Goal: Information Seeking & Learning: Learn about a topic

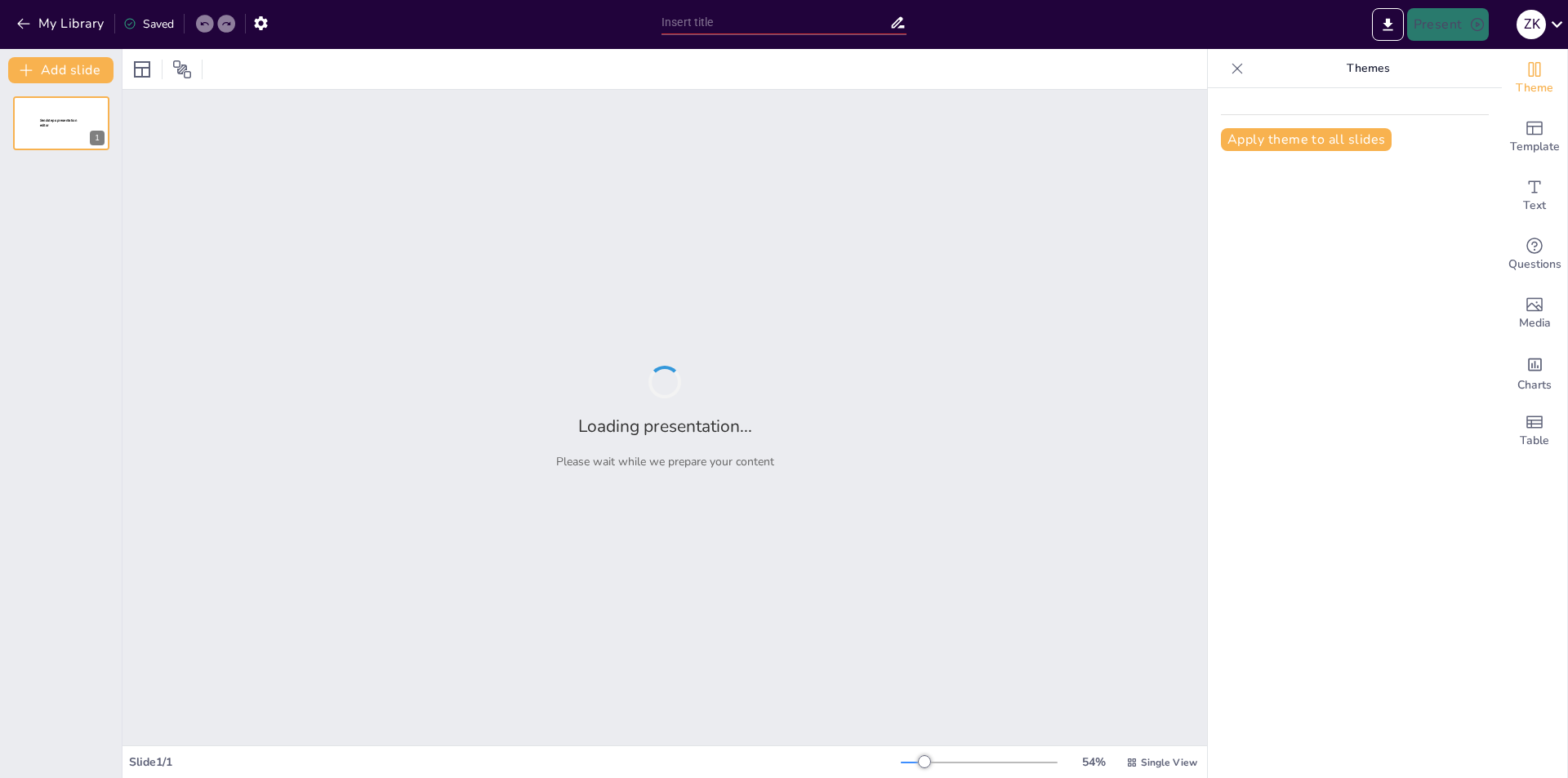
type input "Принципы построения компьютерных сетей и их аппаратные компоненты"
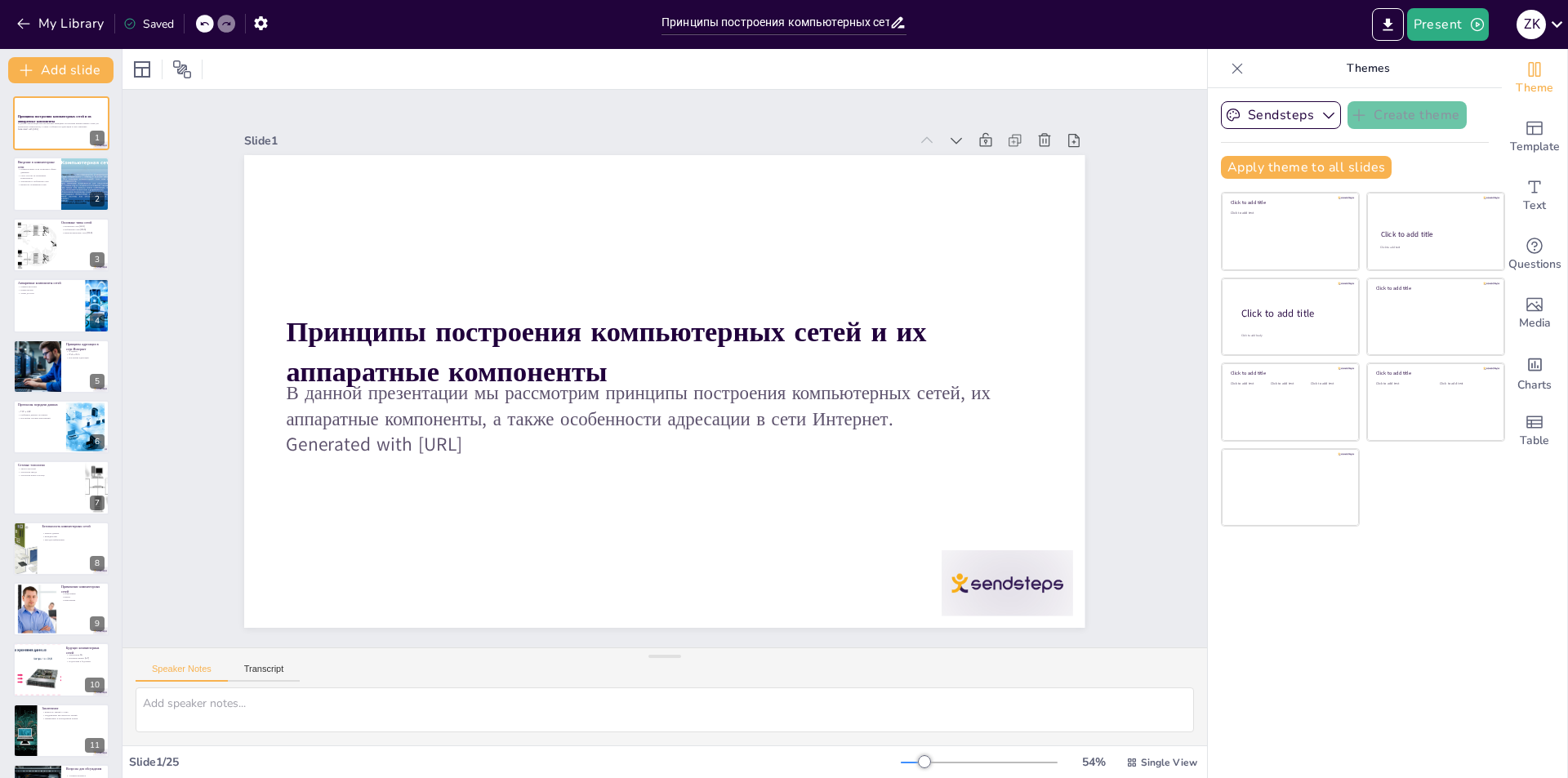
checkbox input "true"
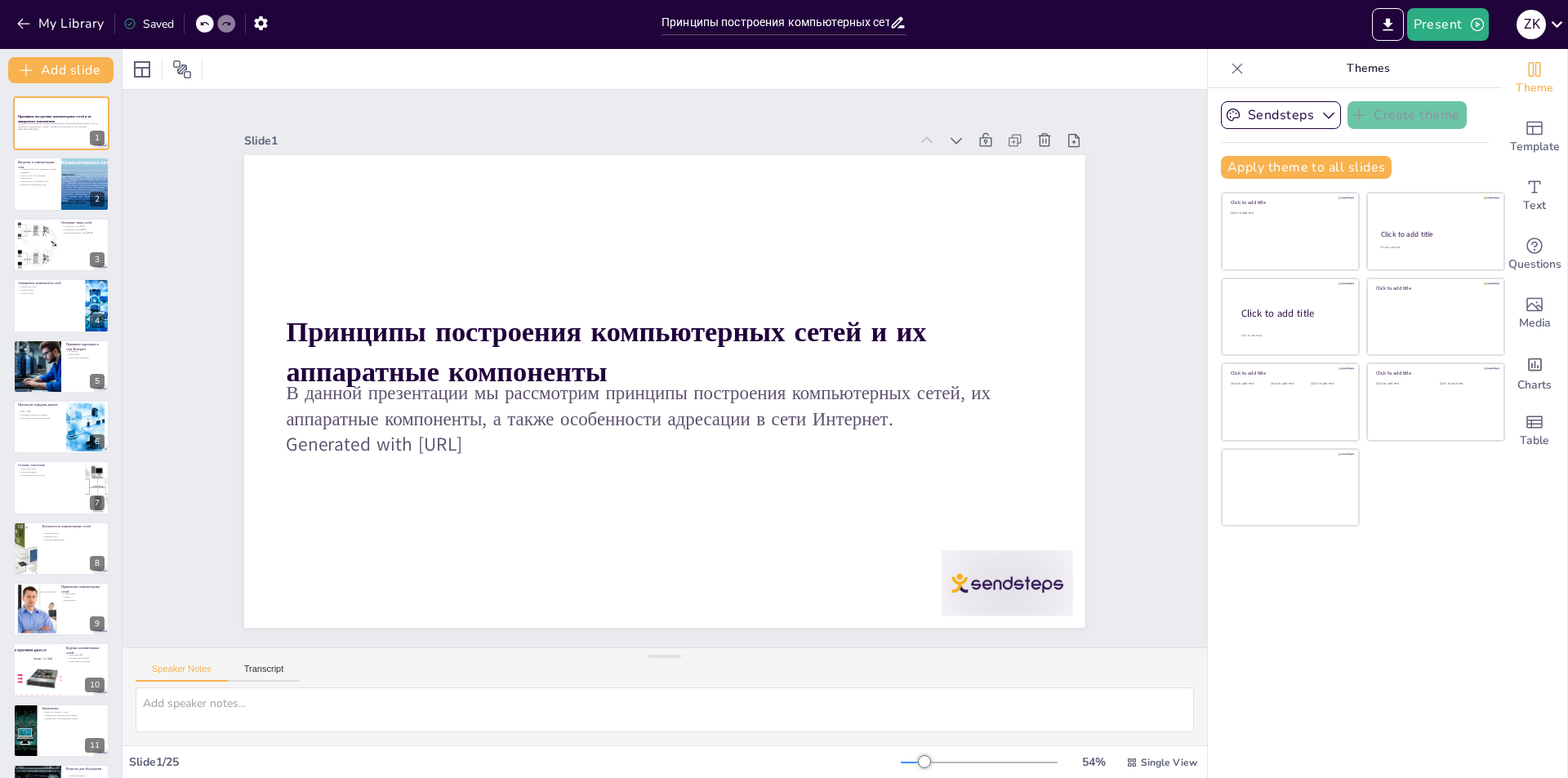
checkbox input "true"
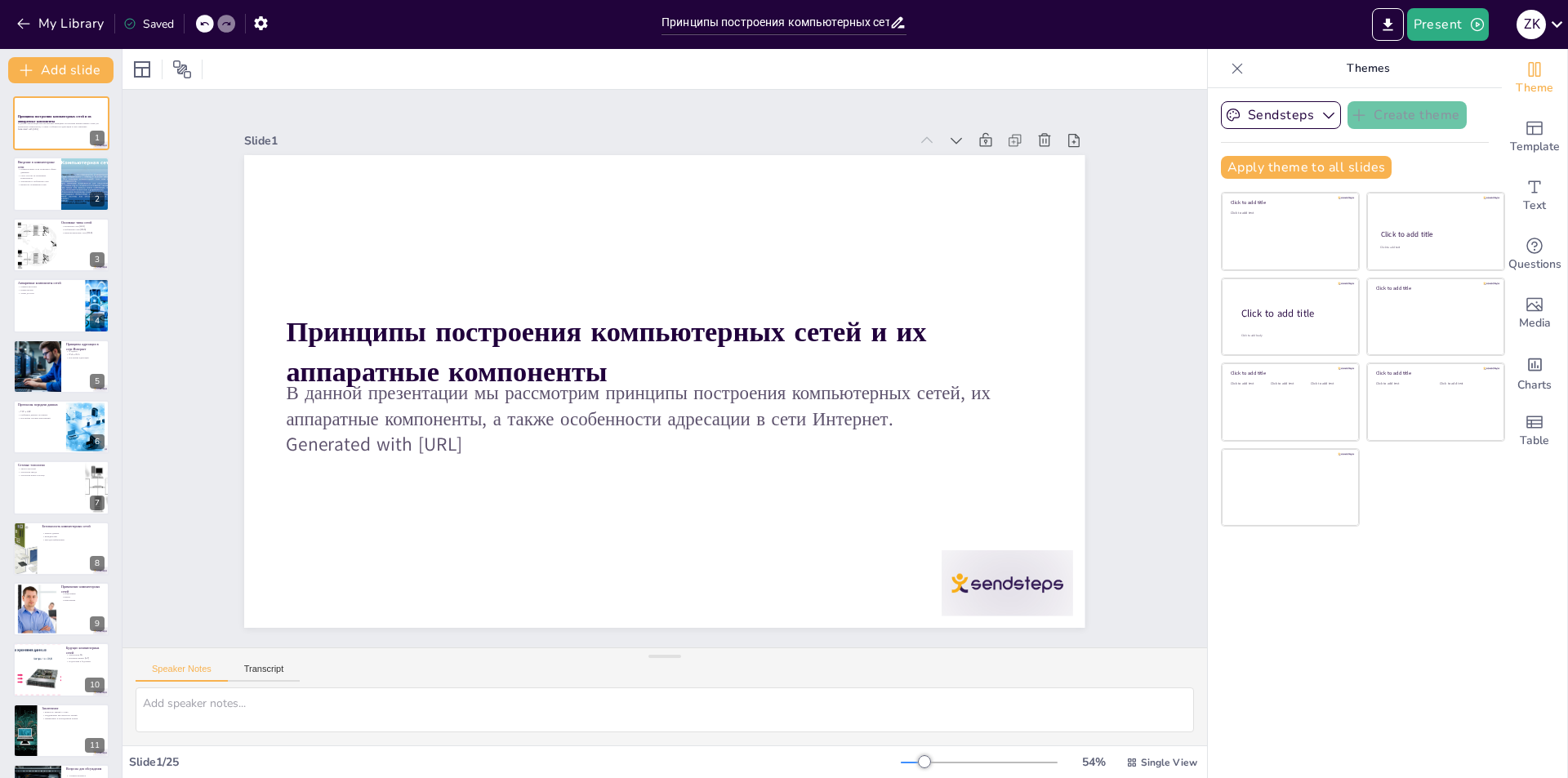
checkbox input "true"
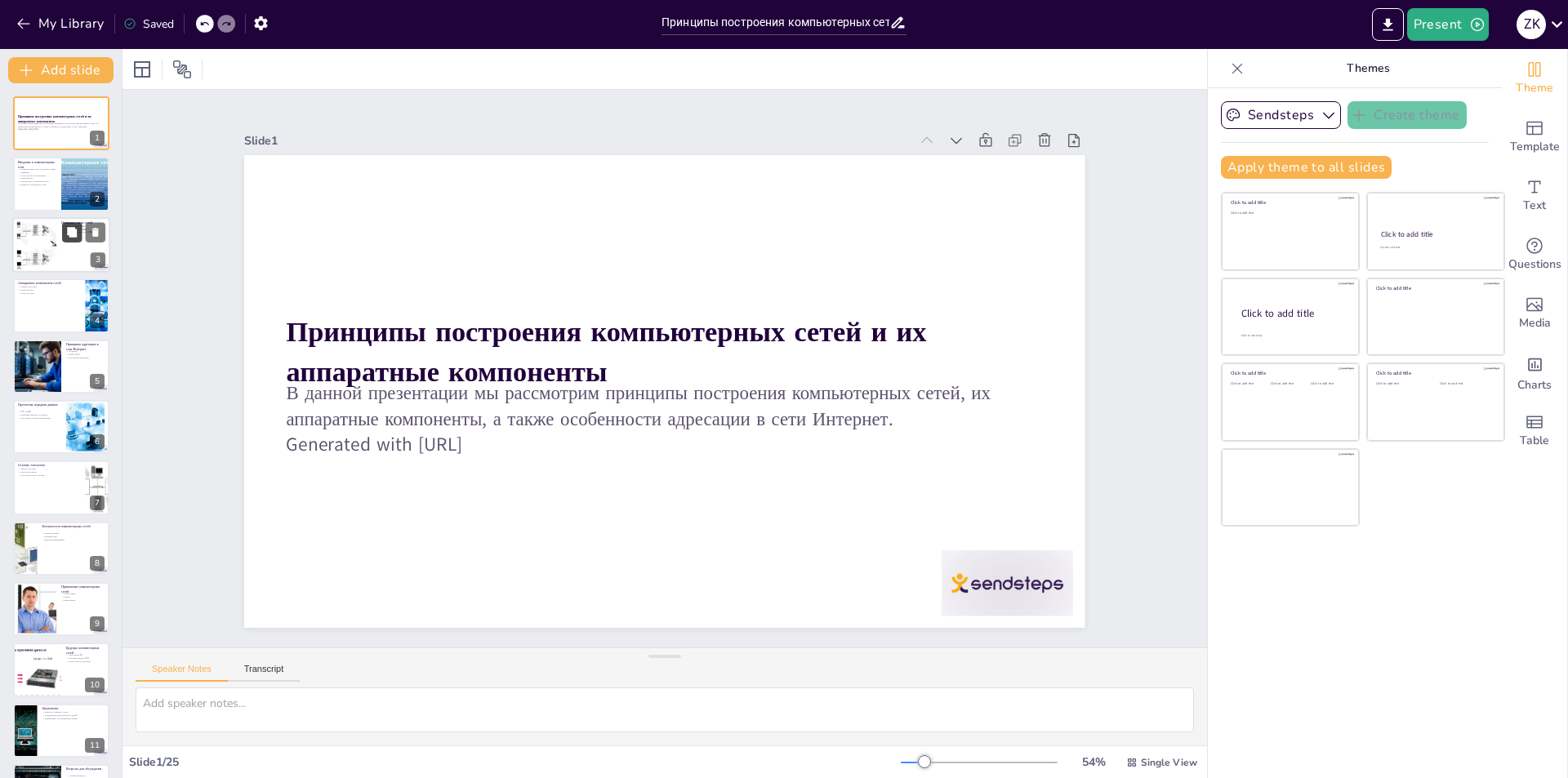
checkbox input "true"
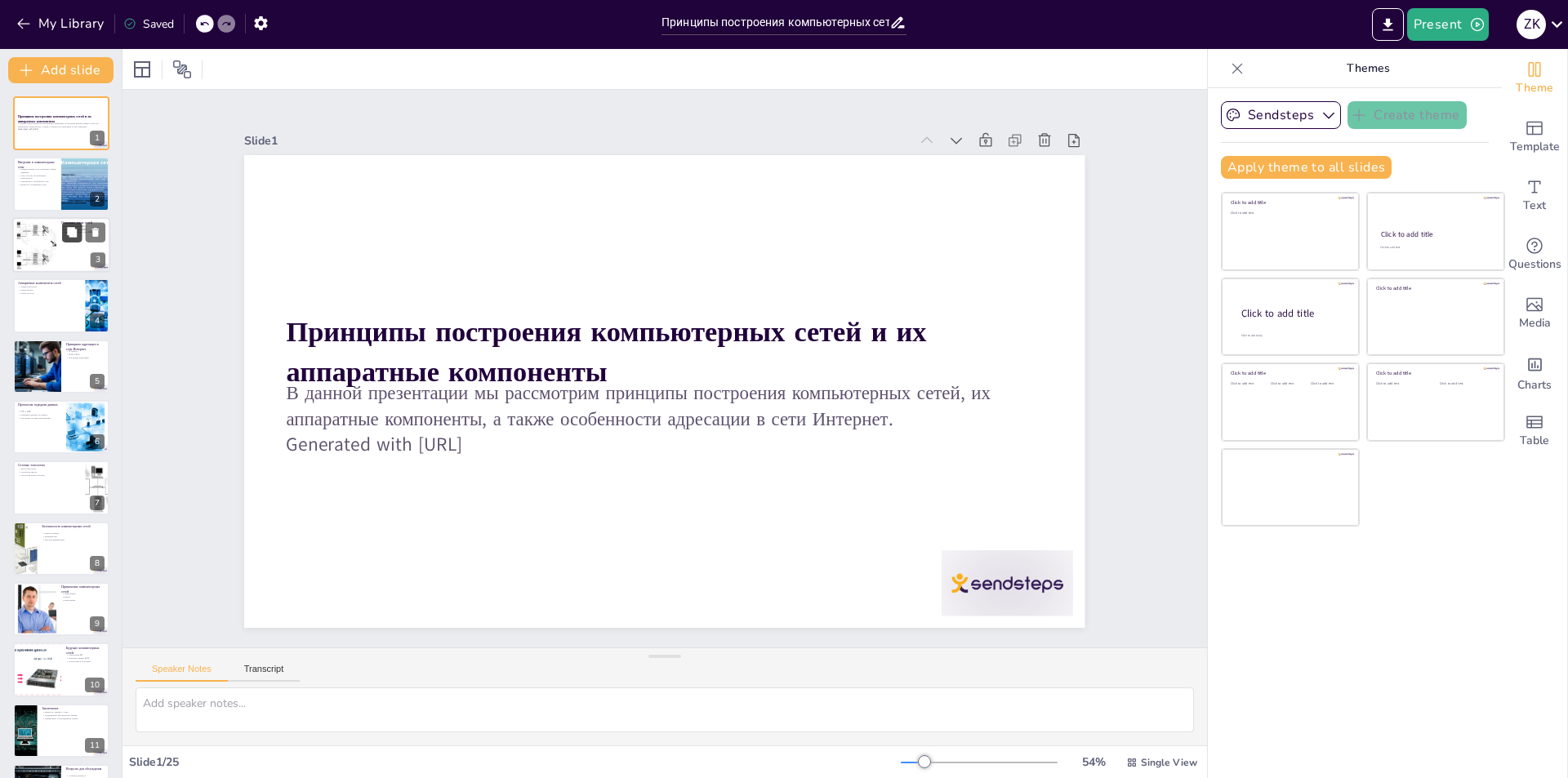
checkbox input "true"
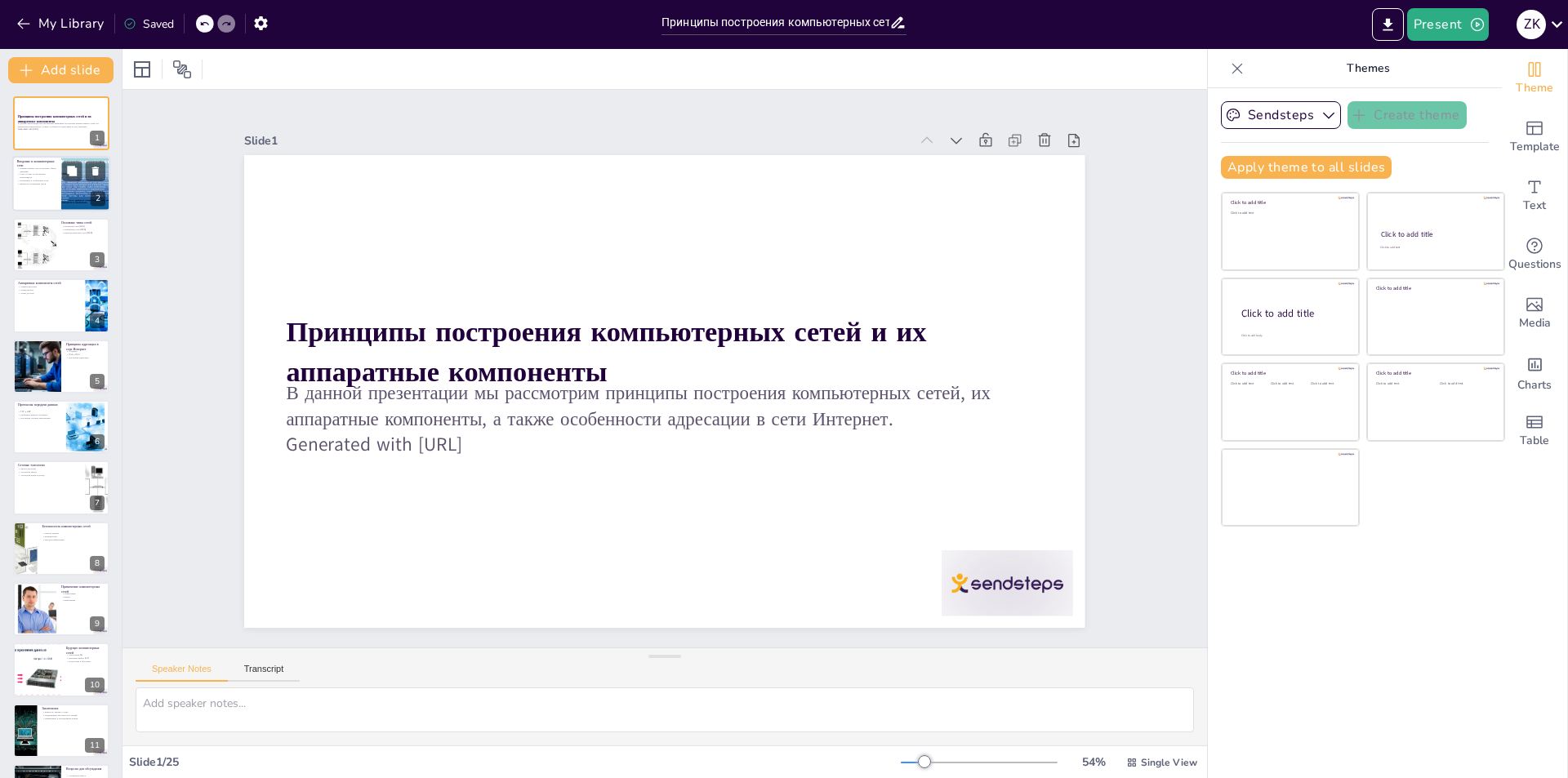
checkbox input "true"
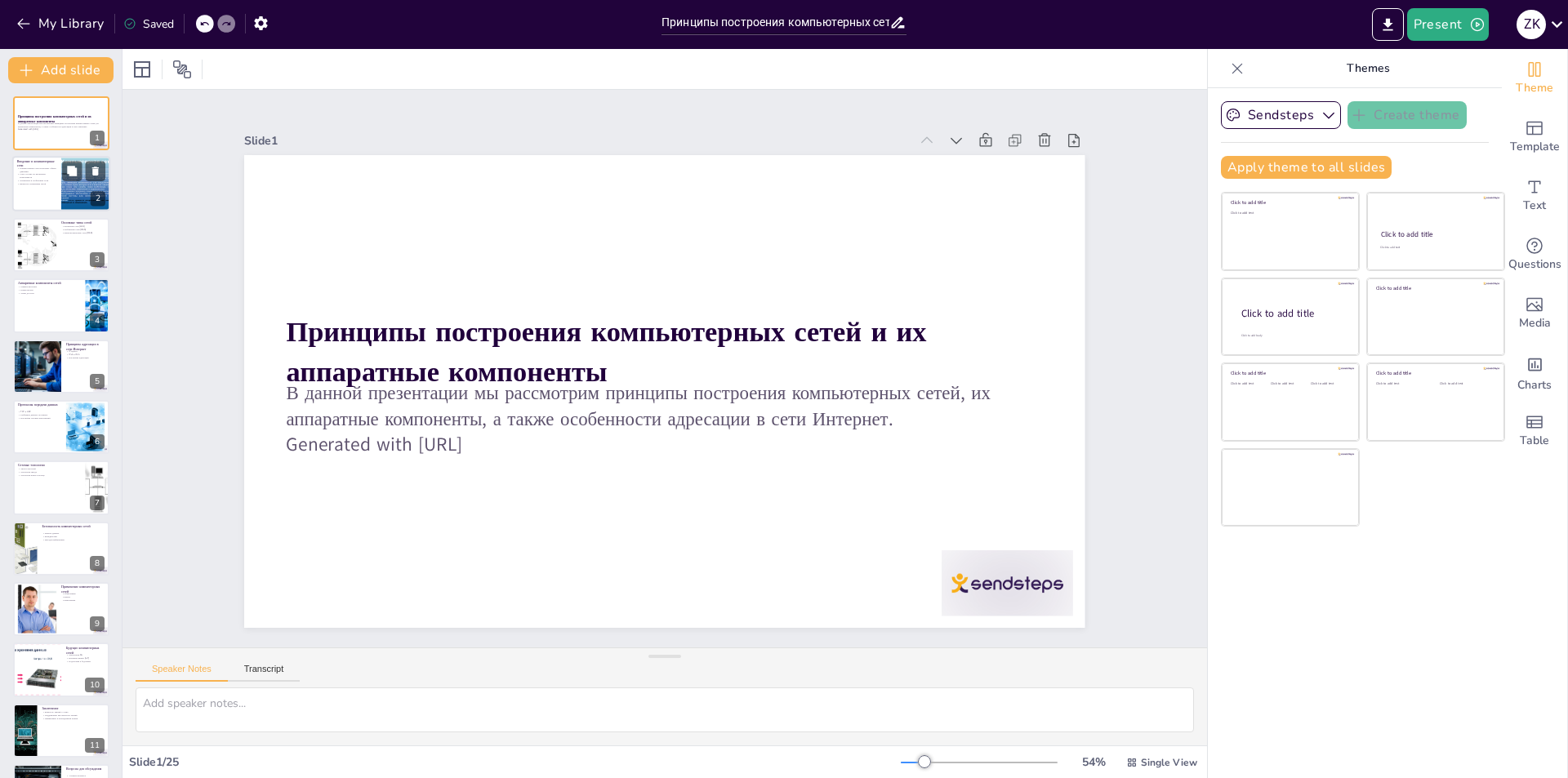
checkbox input "true"
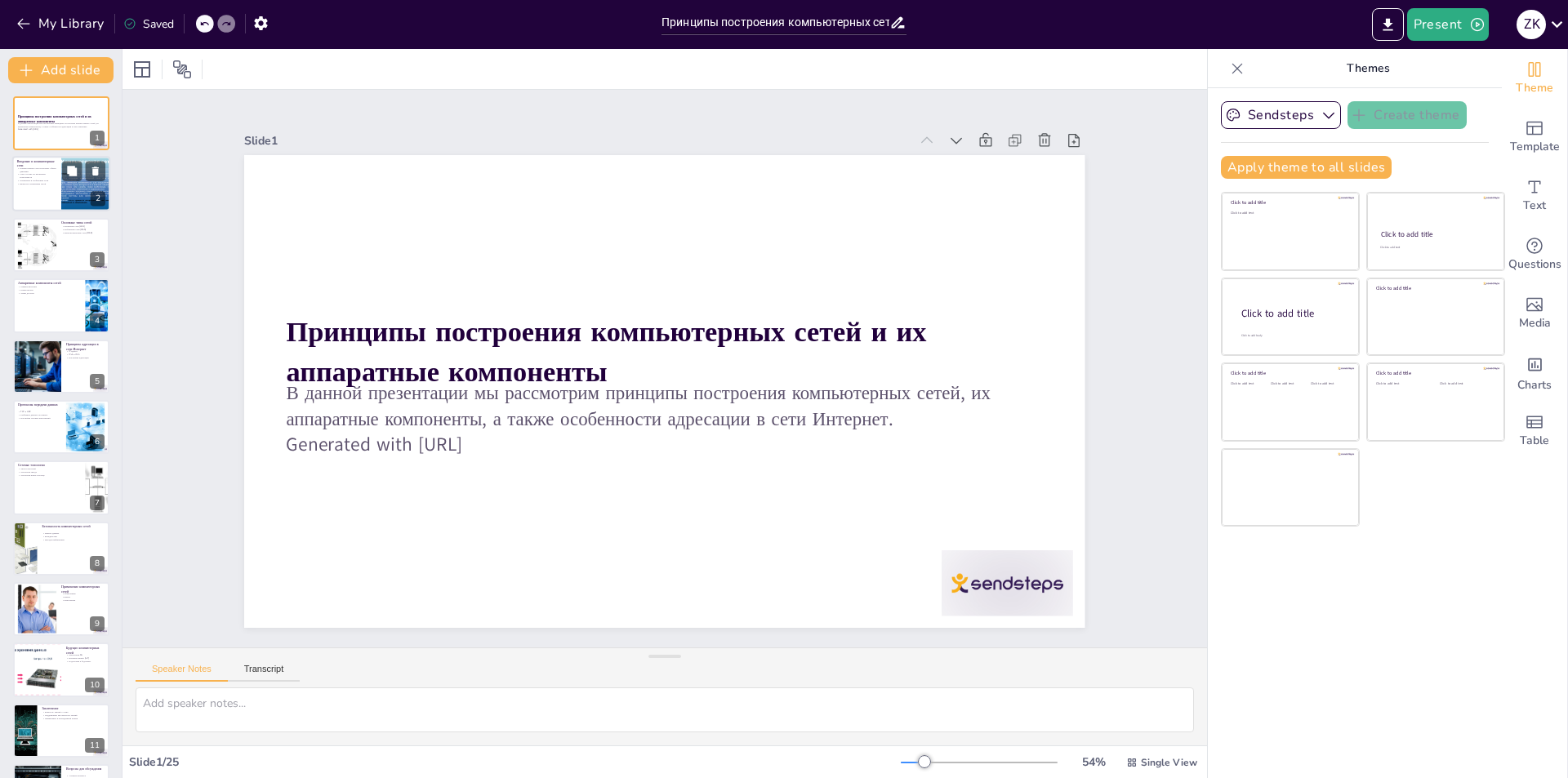
checkbox input "true"
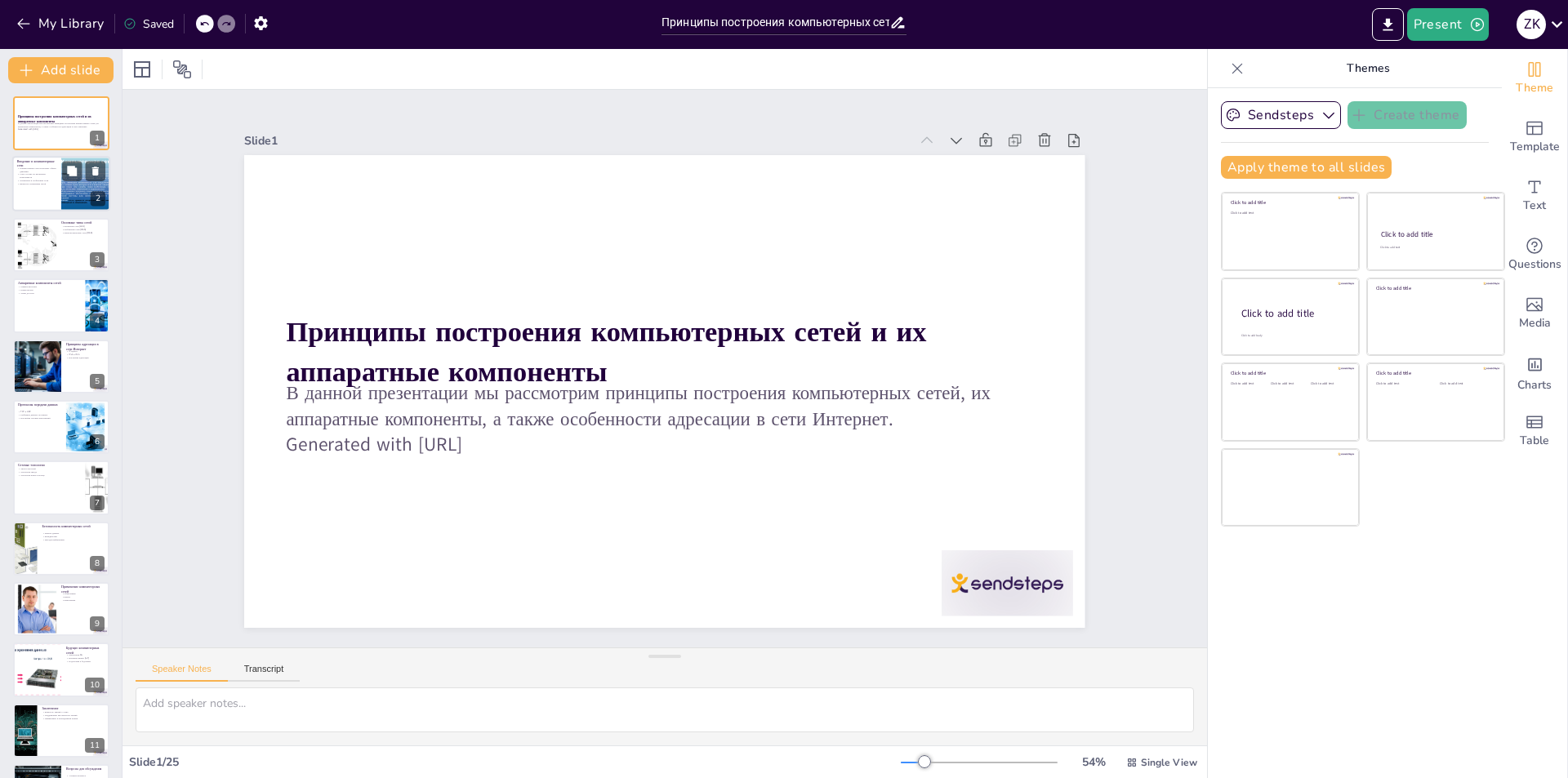
checkbox input "true"
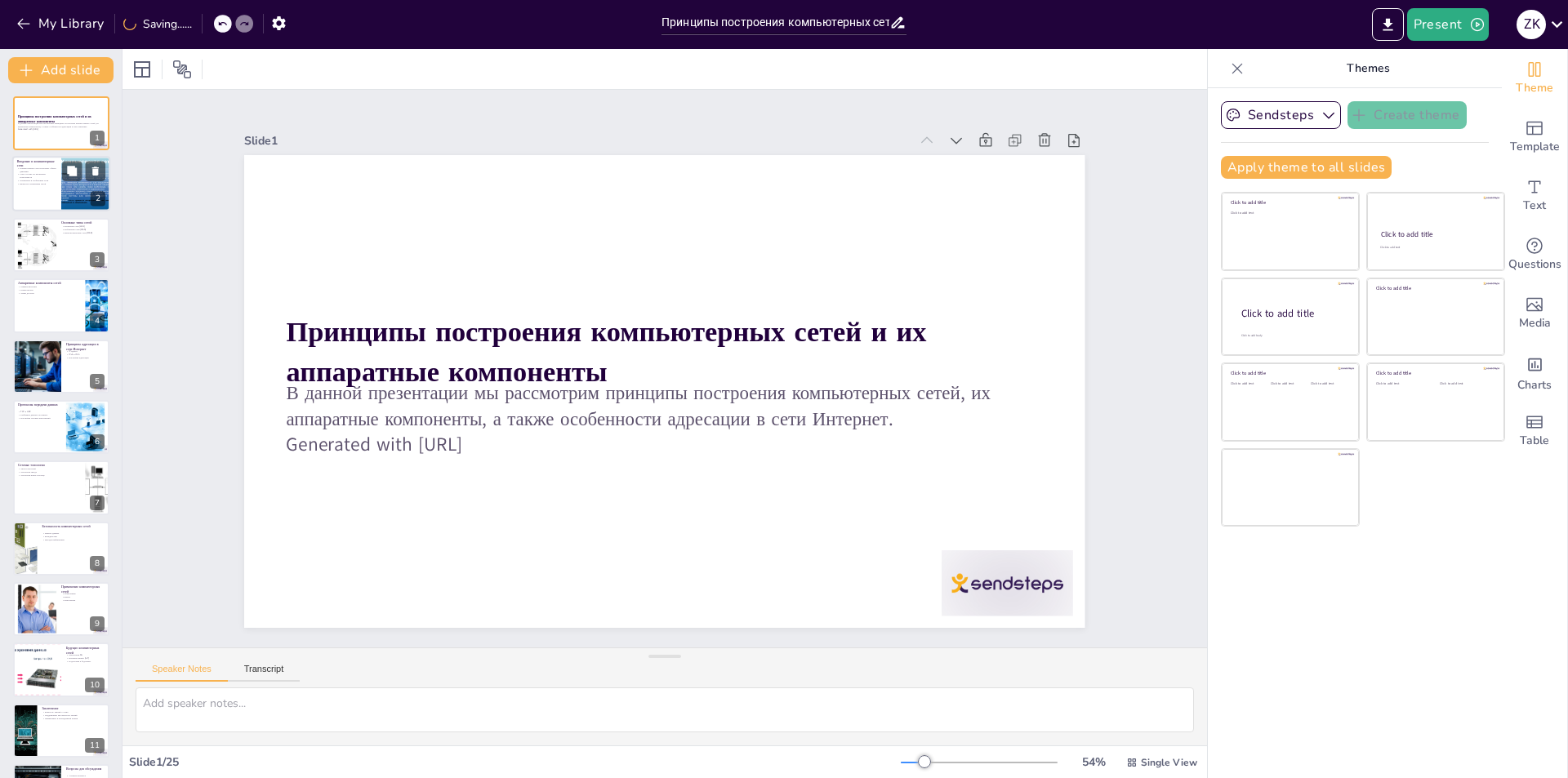
click at [58, 181] on div at bounding box center [61, 185] width 98 height 56
checkbox input "true"
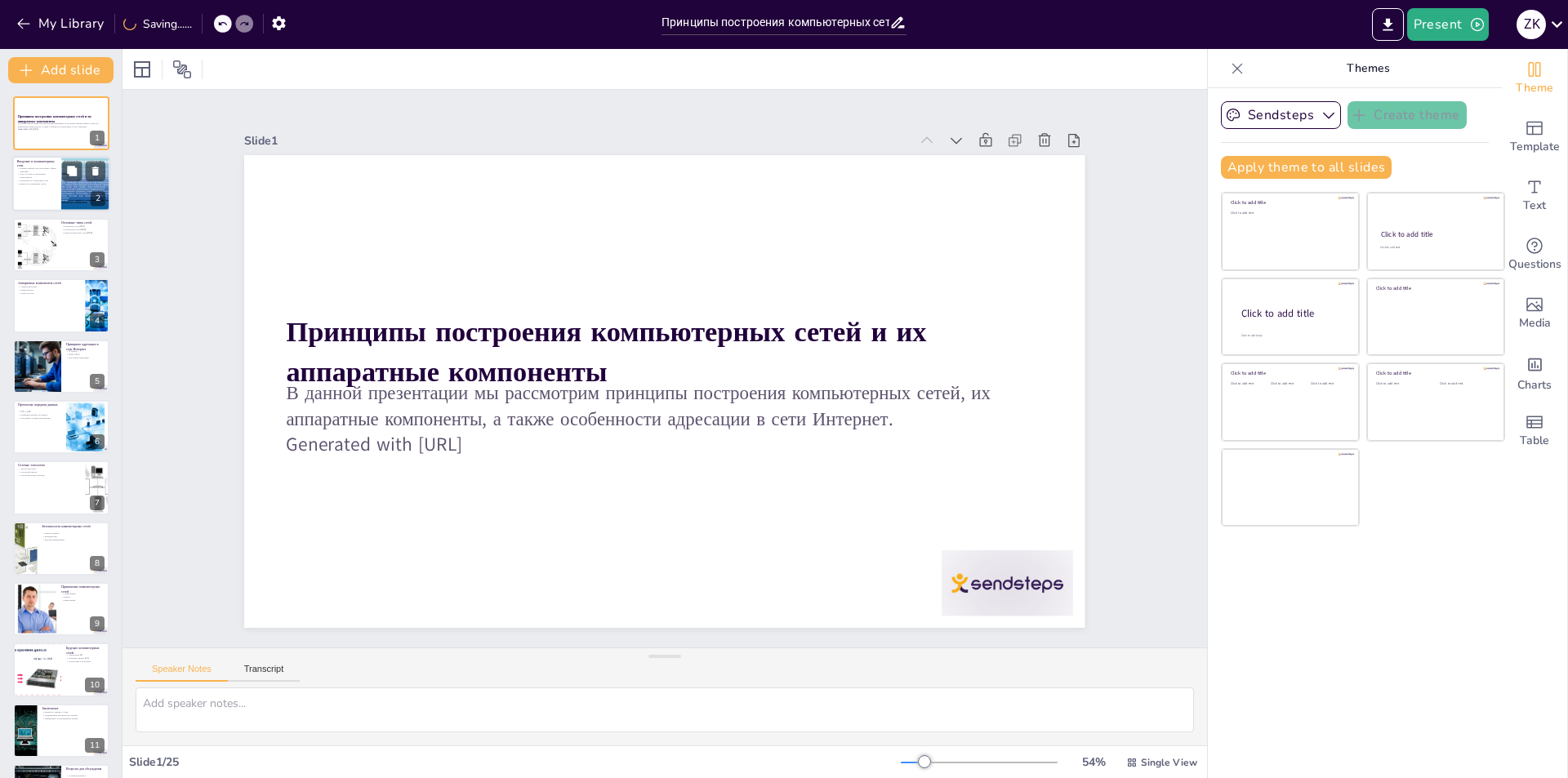
checkbox input "true"
type textarea "Loremipsumdo sita consect adipiscinge seddoe tempori utlab etdoloremagn, ali en…"
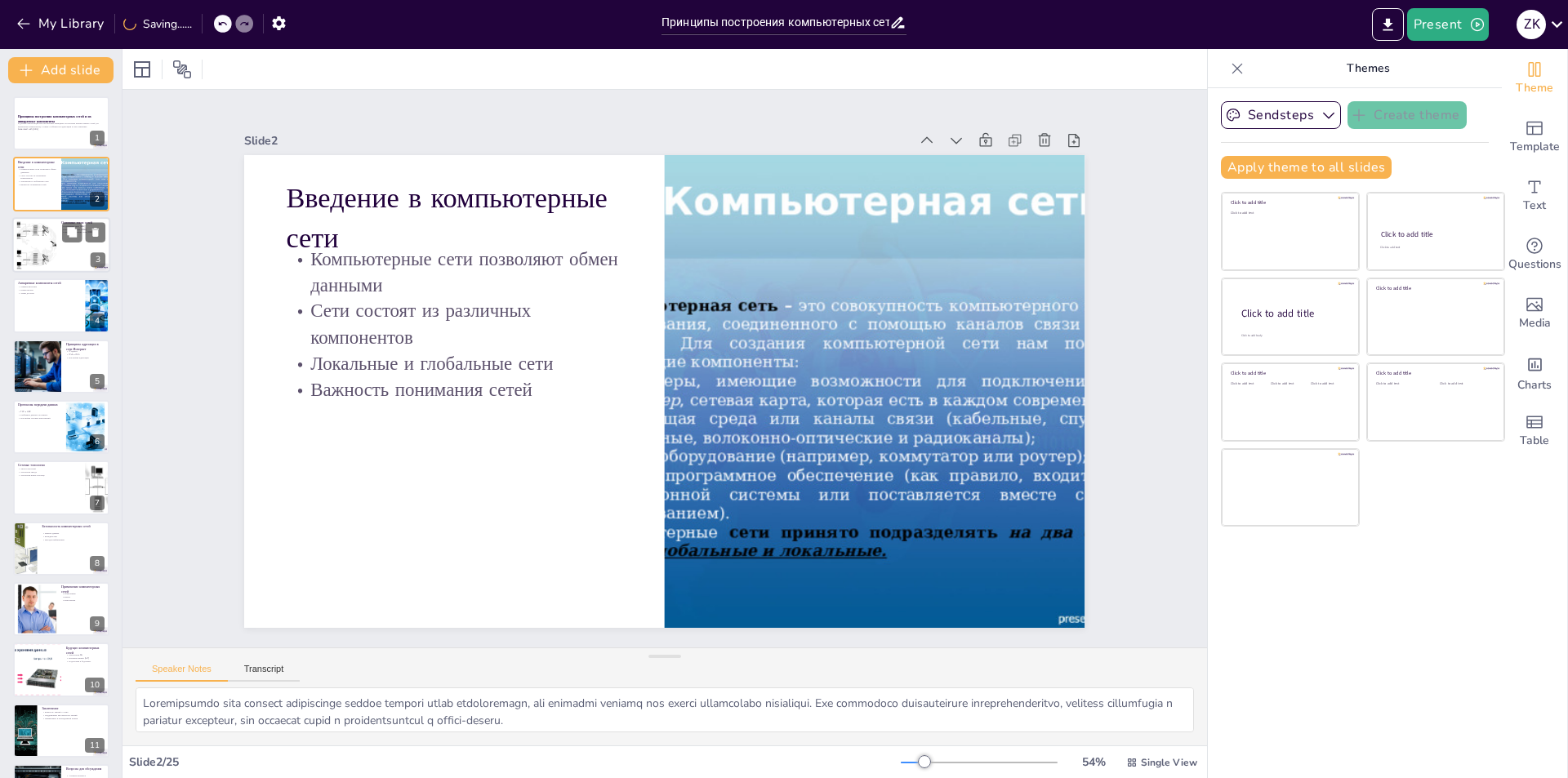
checkbox input "true"
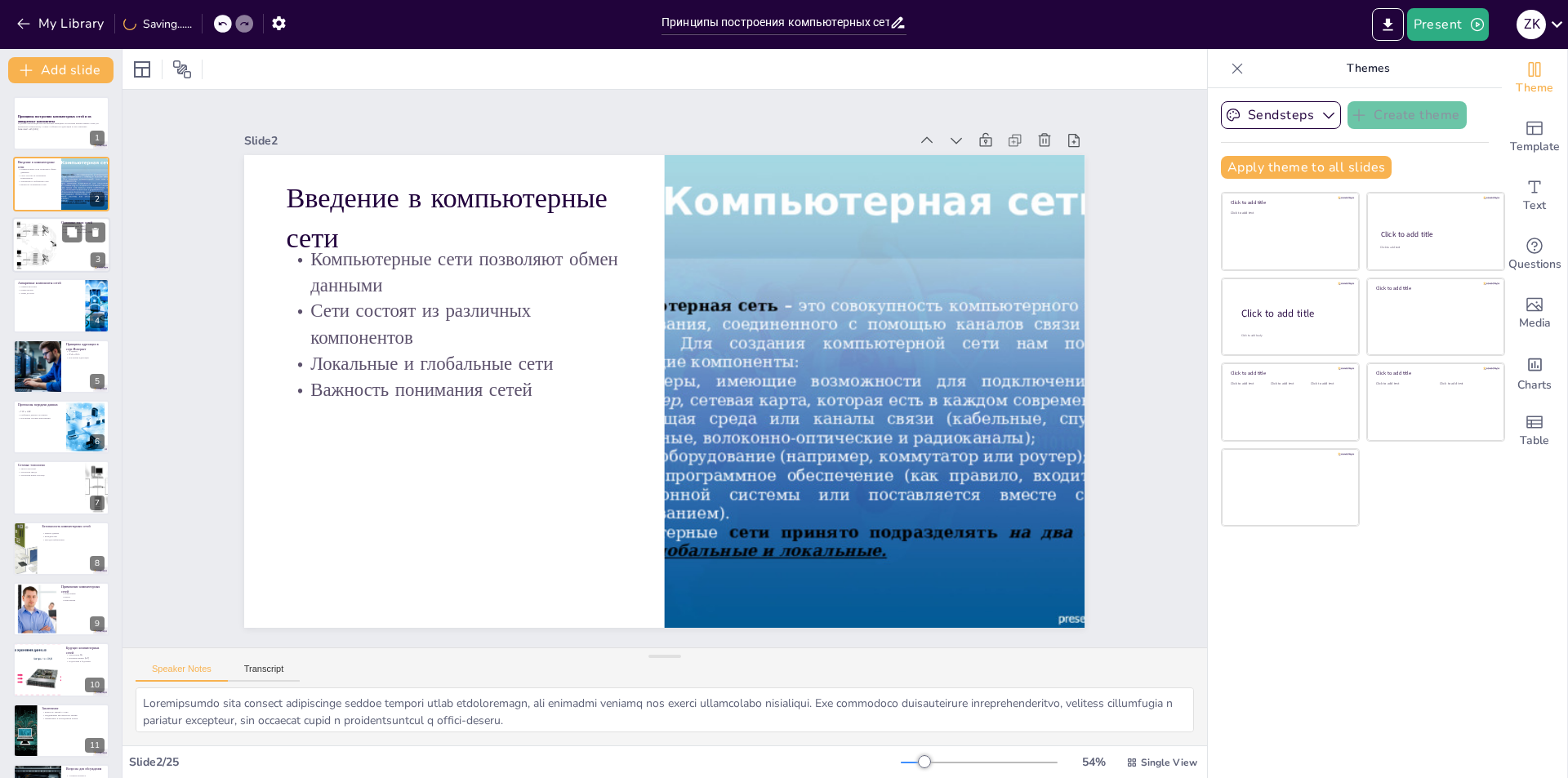
checkbox input "true"
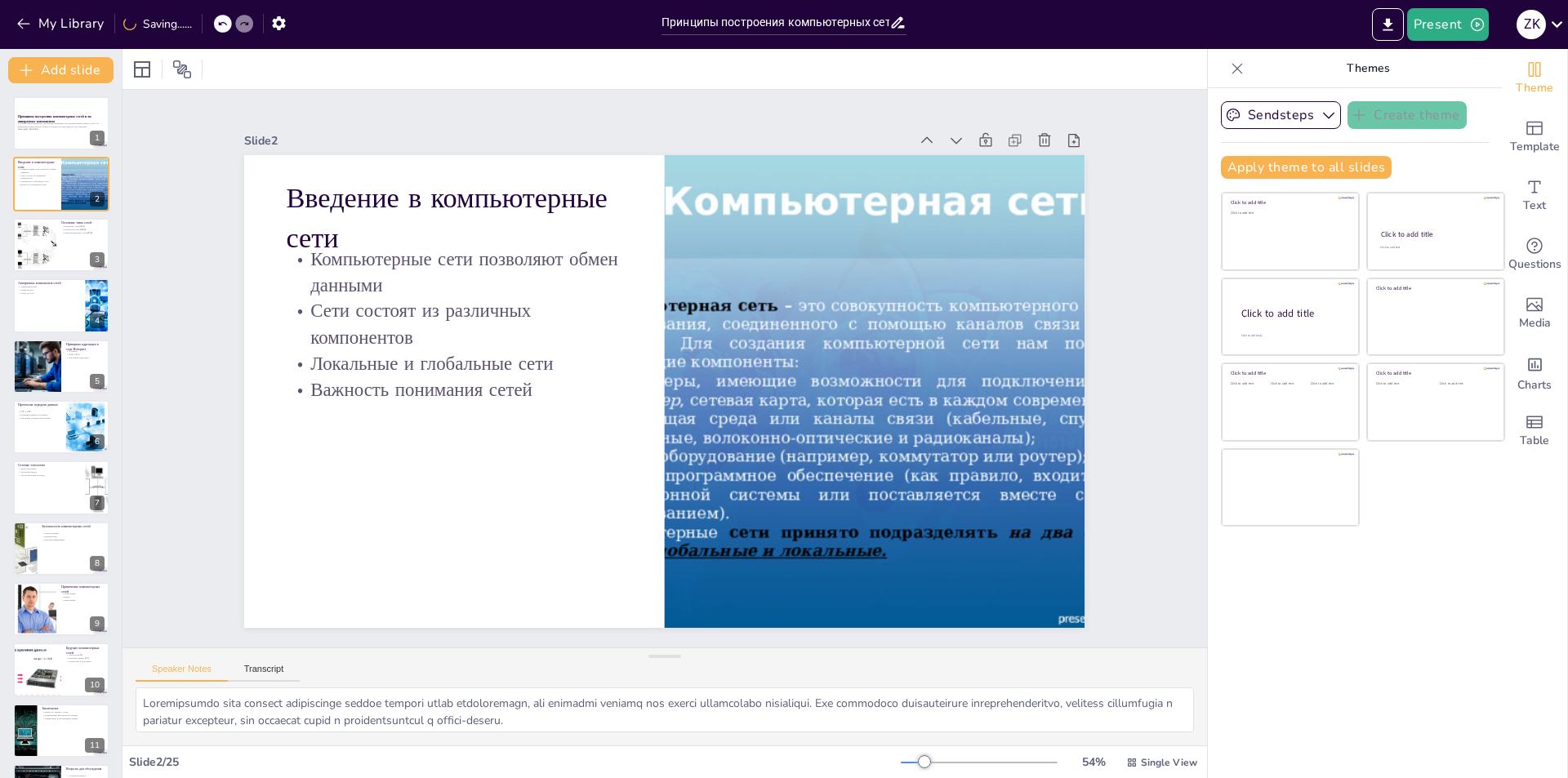
checkbox input "true"
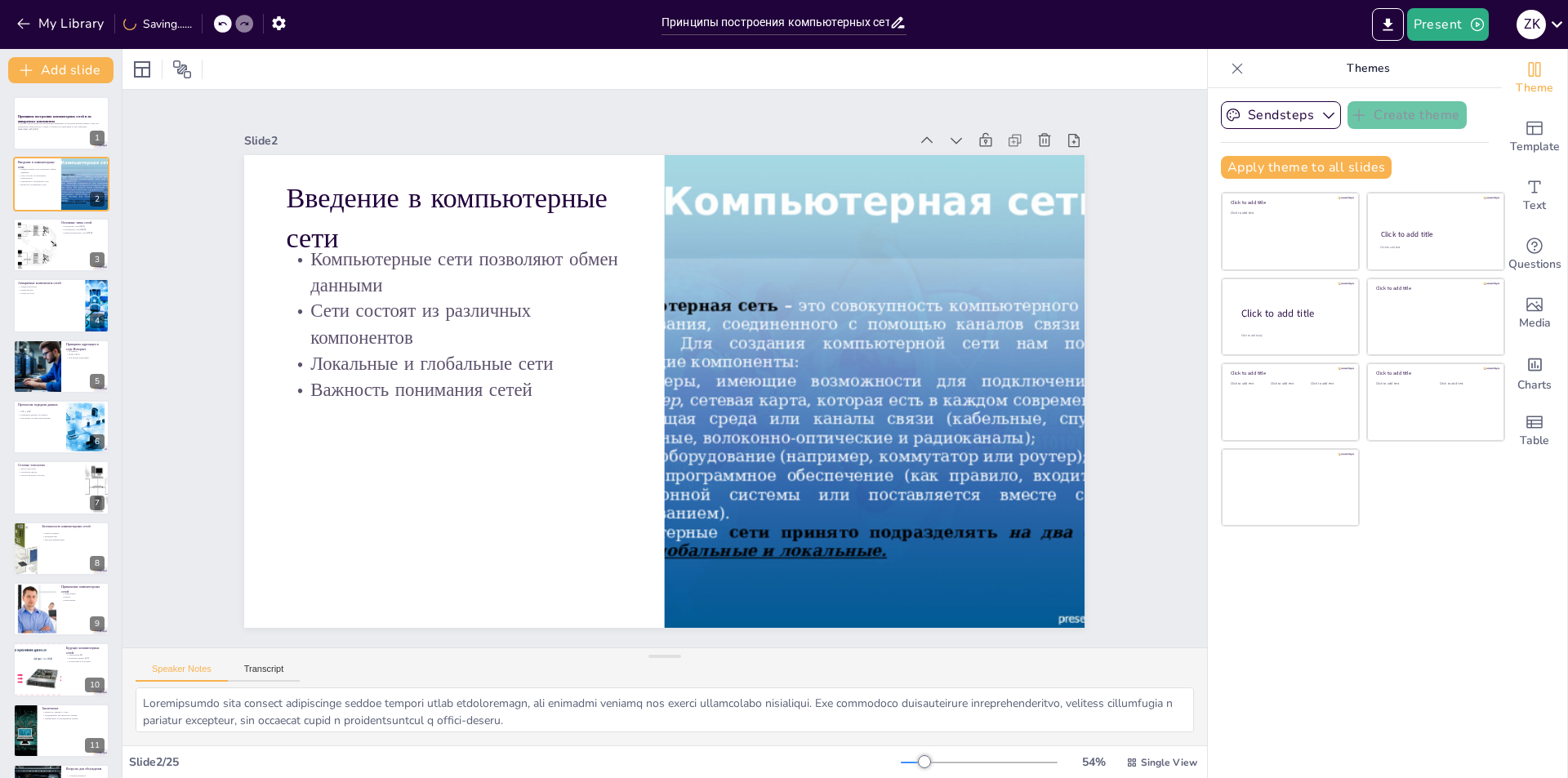
checkbox input "true"
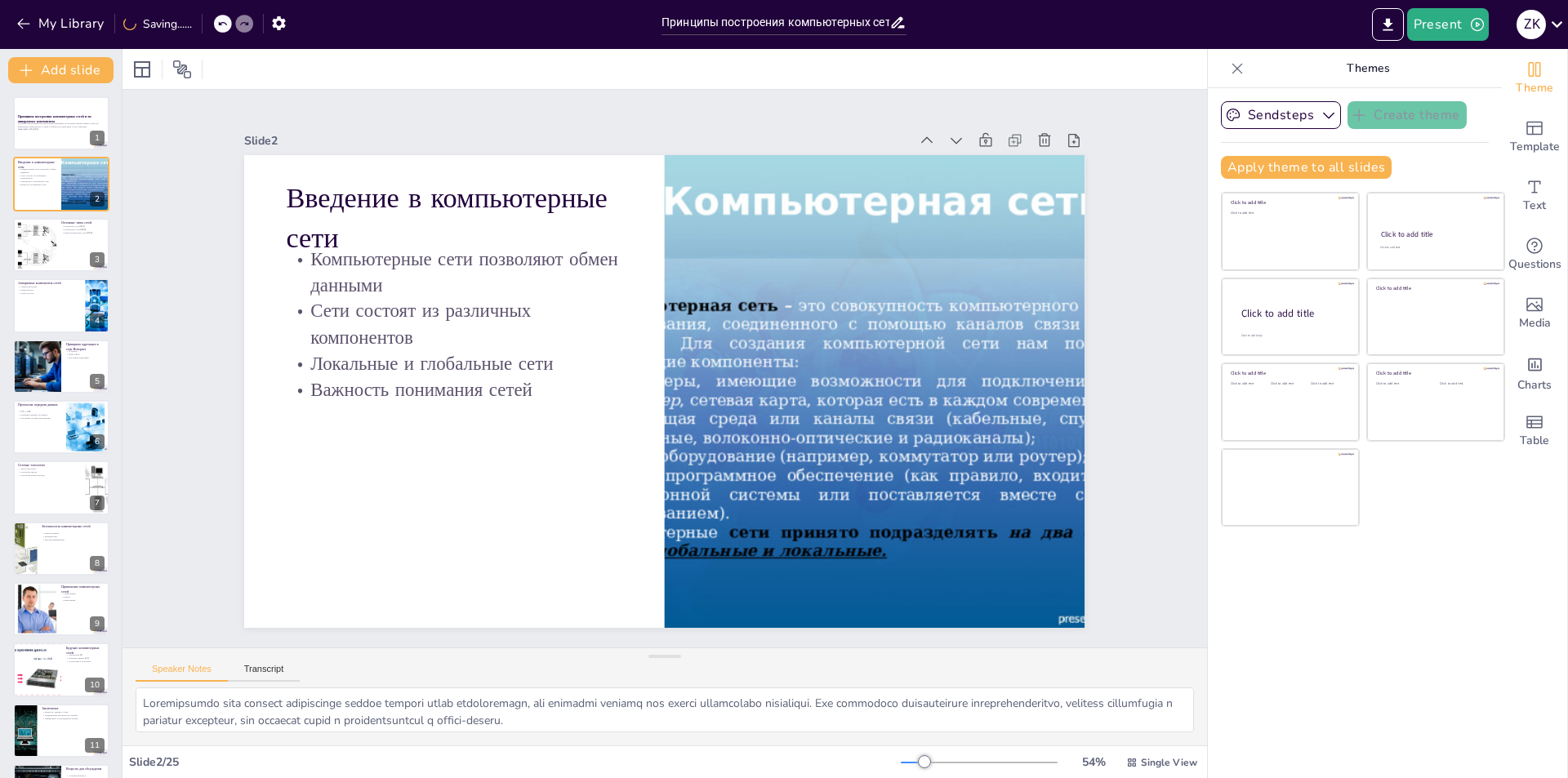
checkbox input "true"
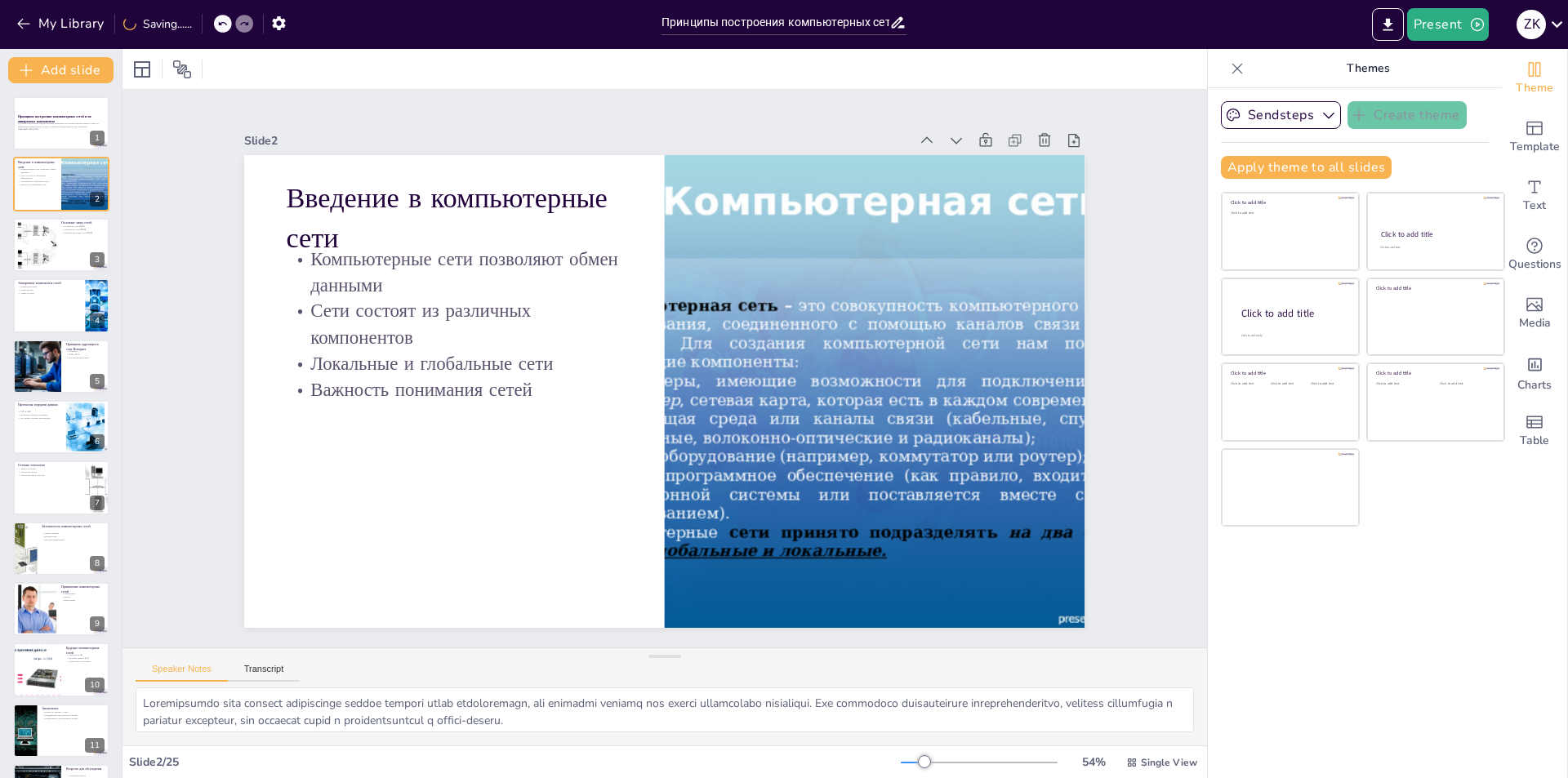
checkbox input "true"
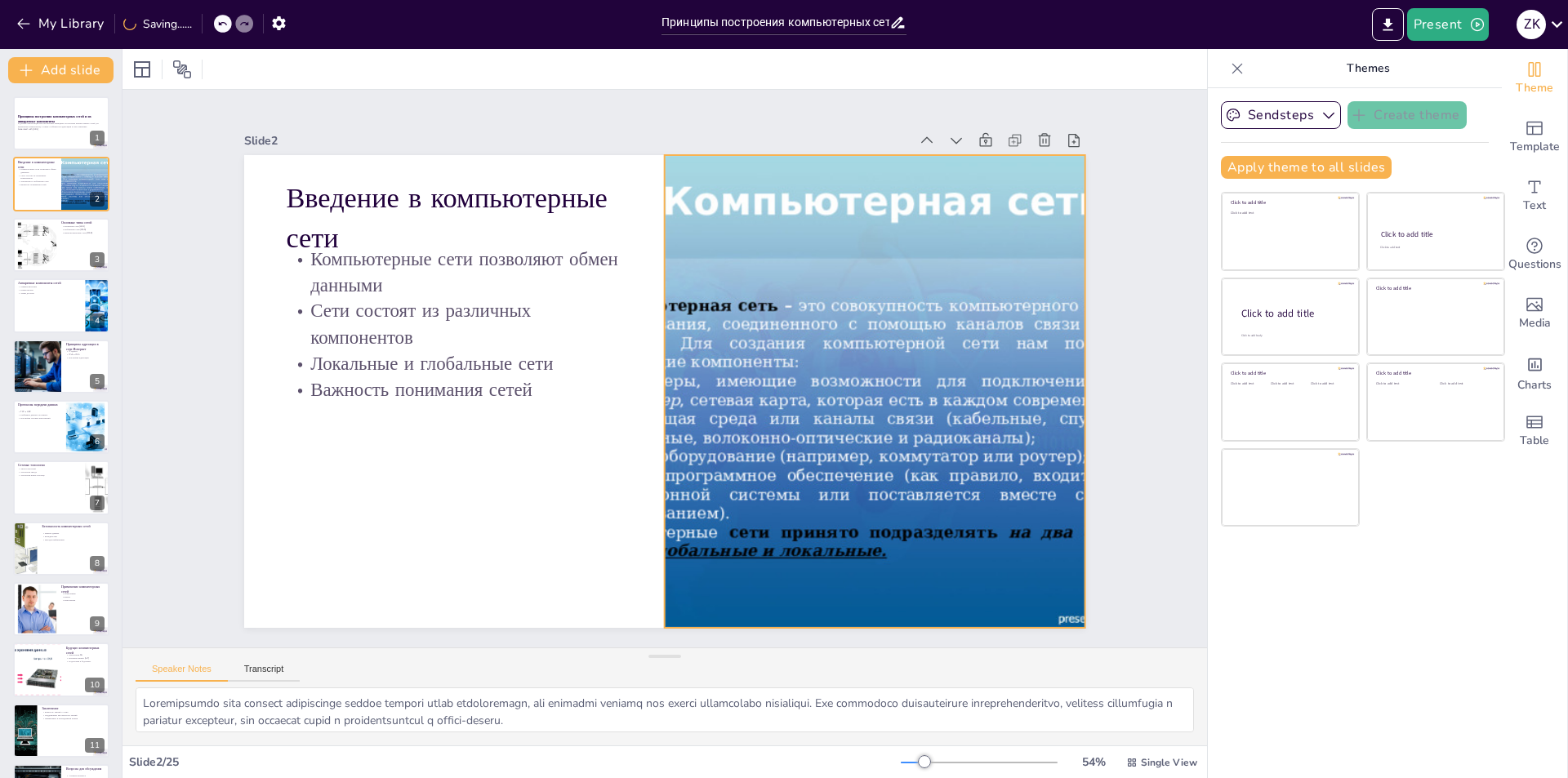
checkbox input "true"
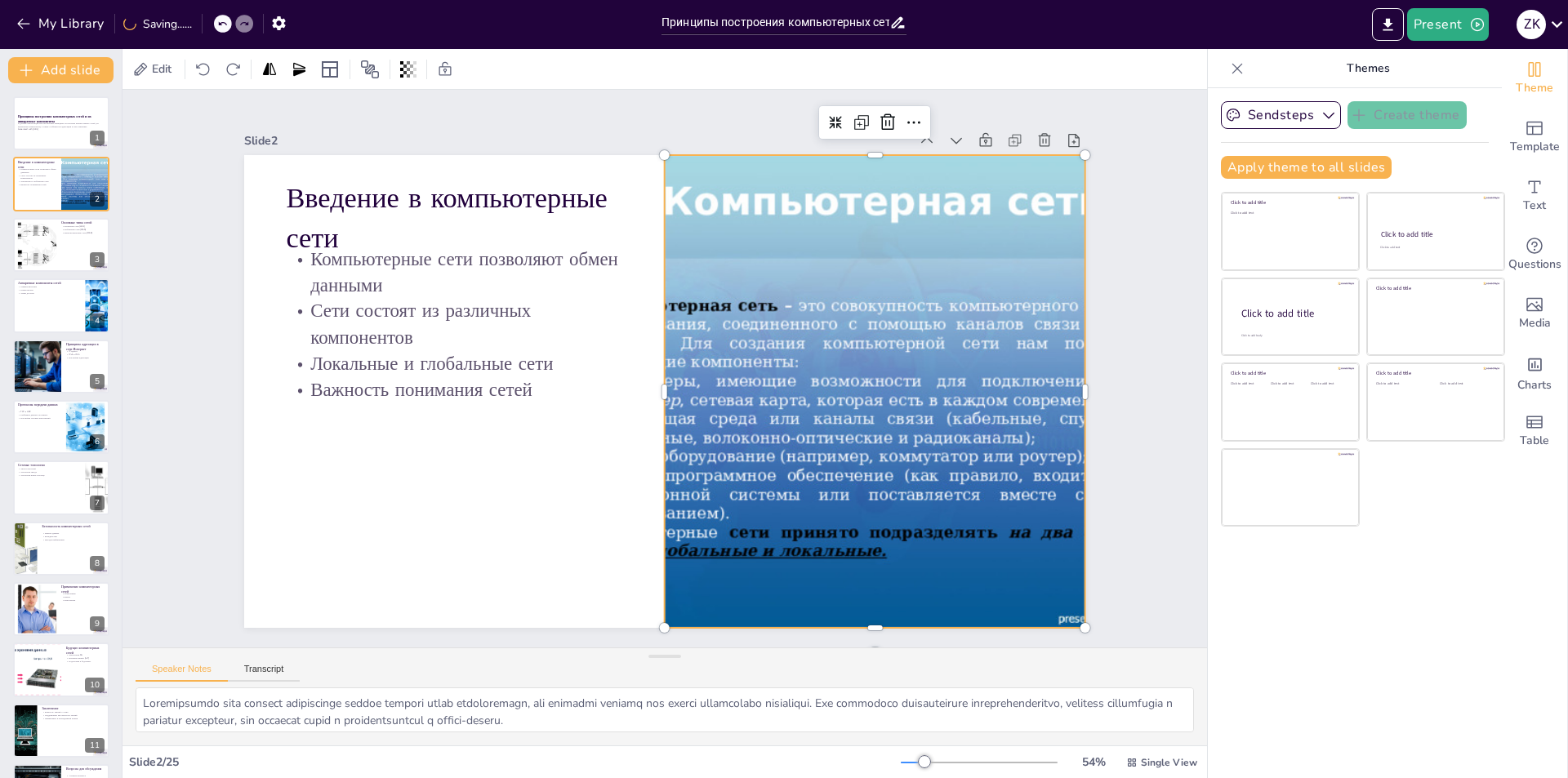
click at [870, 363] on div at bounding box center [875, 391] width 631 height 472
checkbox input "true"
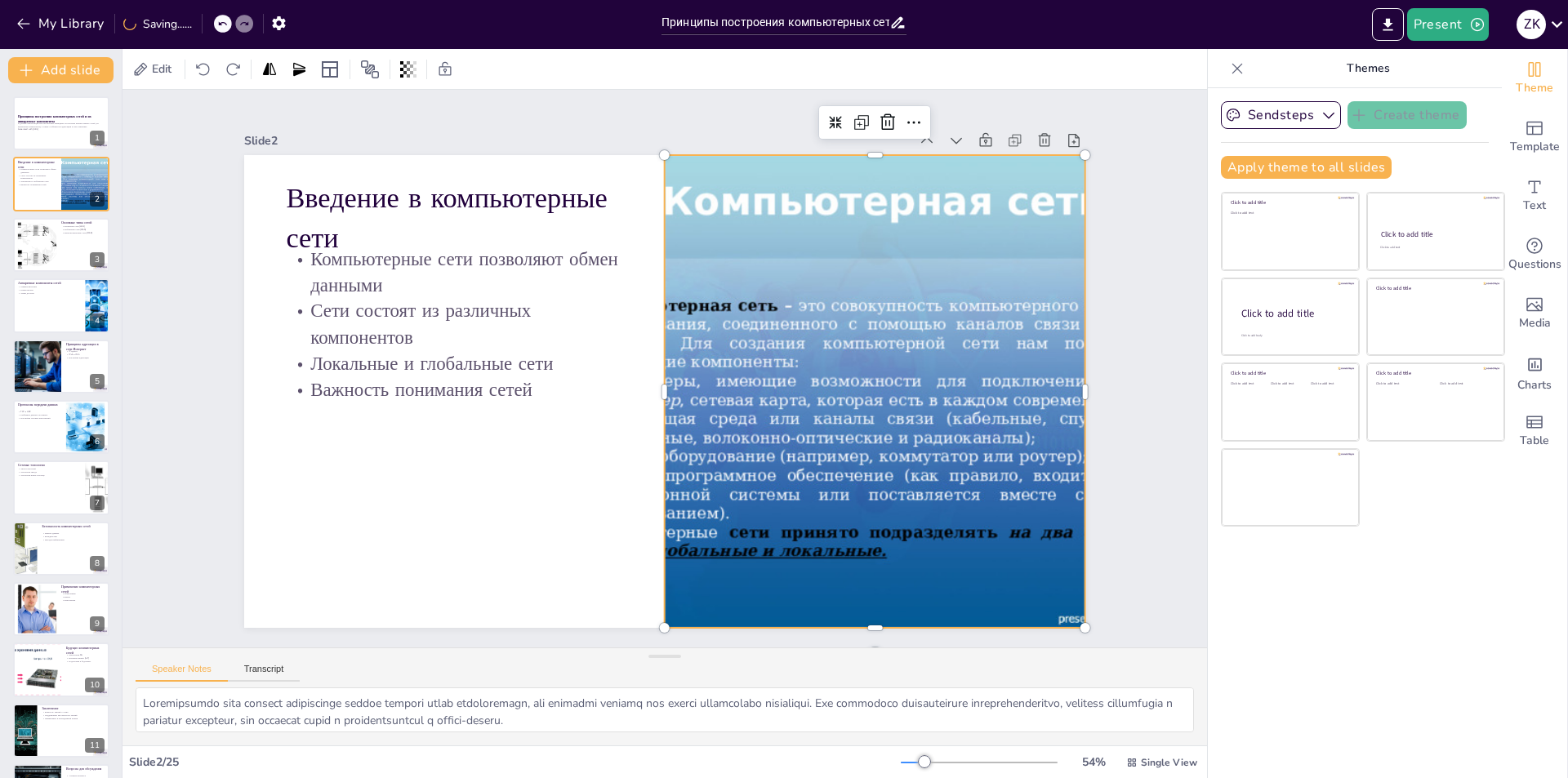
checkbox input "true"
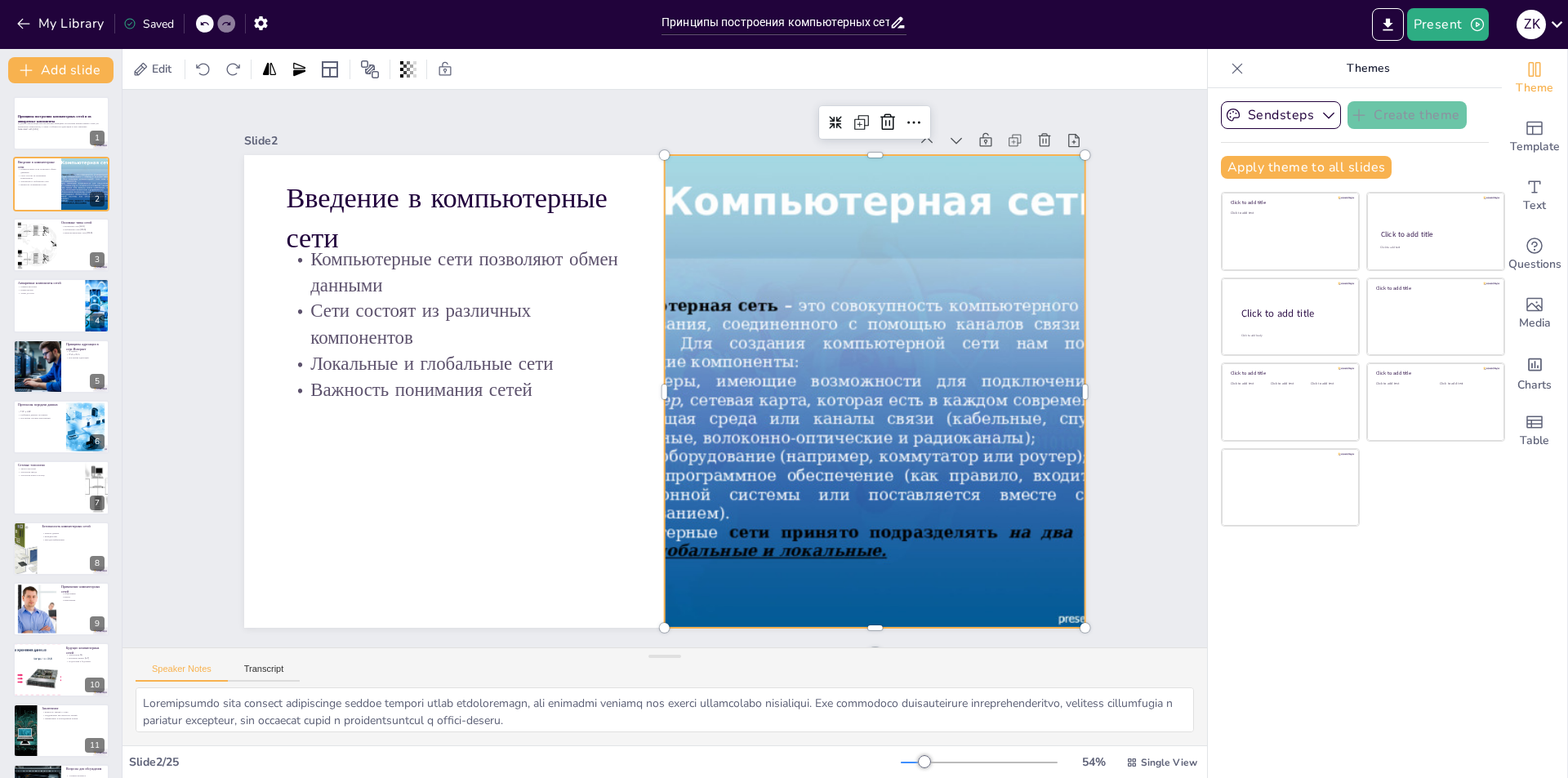
checkbox input "true"
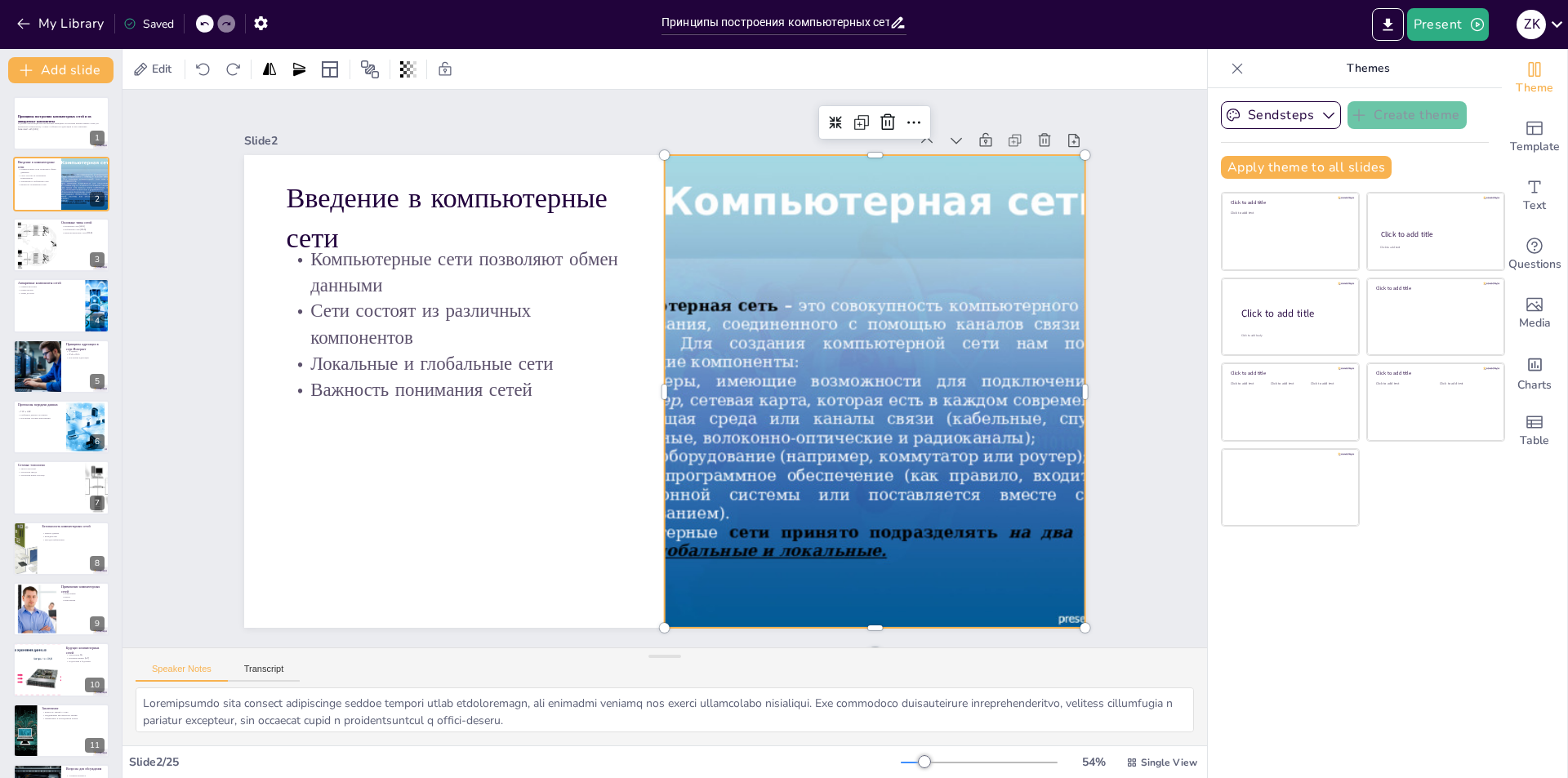
checkbox input "true"
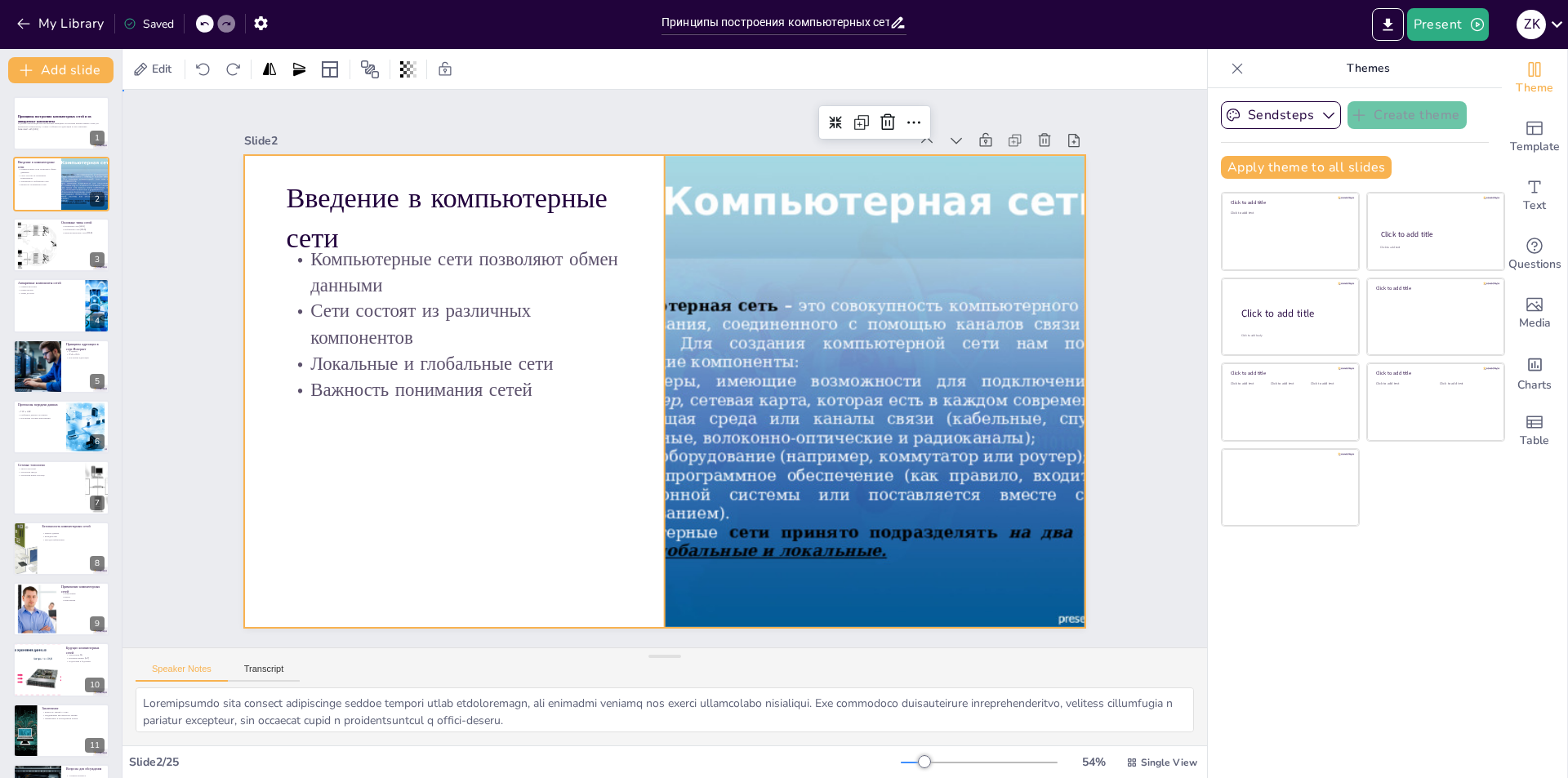
click at [510, 533] on div at bounding box center [662, 392] width 886 height 558
checkbox input "true"
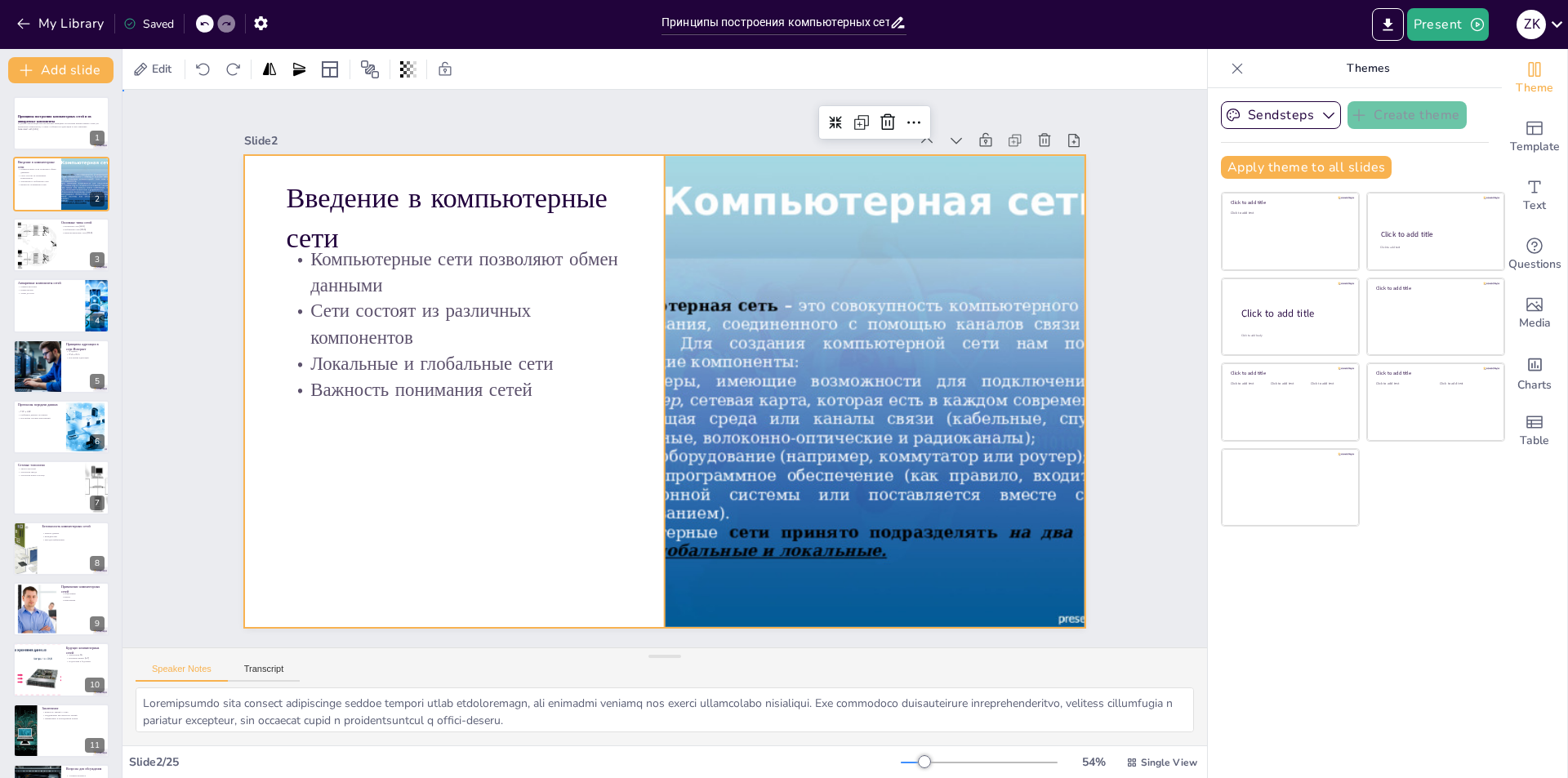
checkbox input "true"
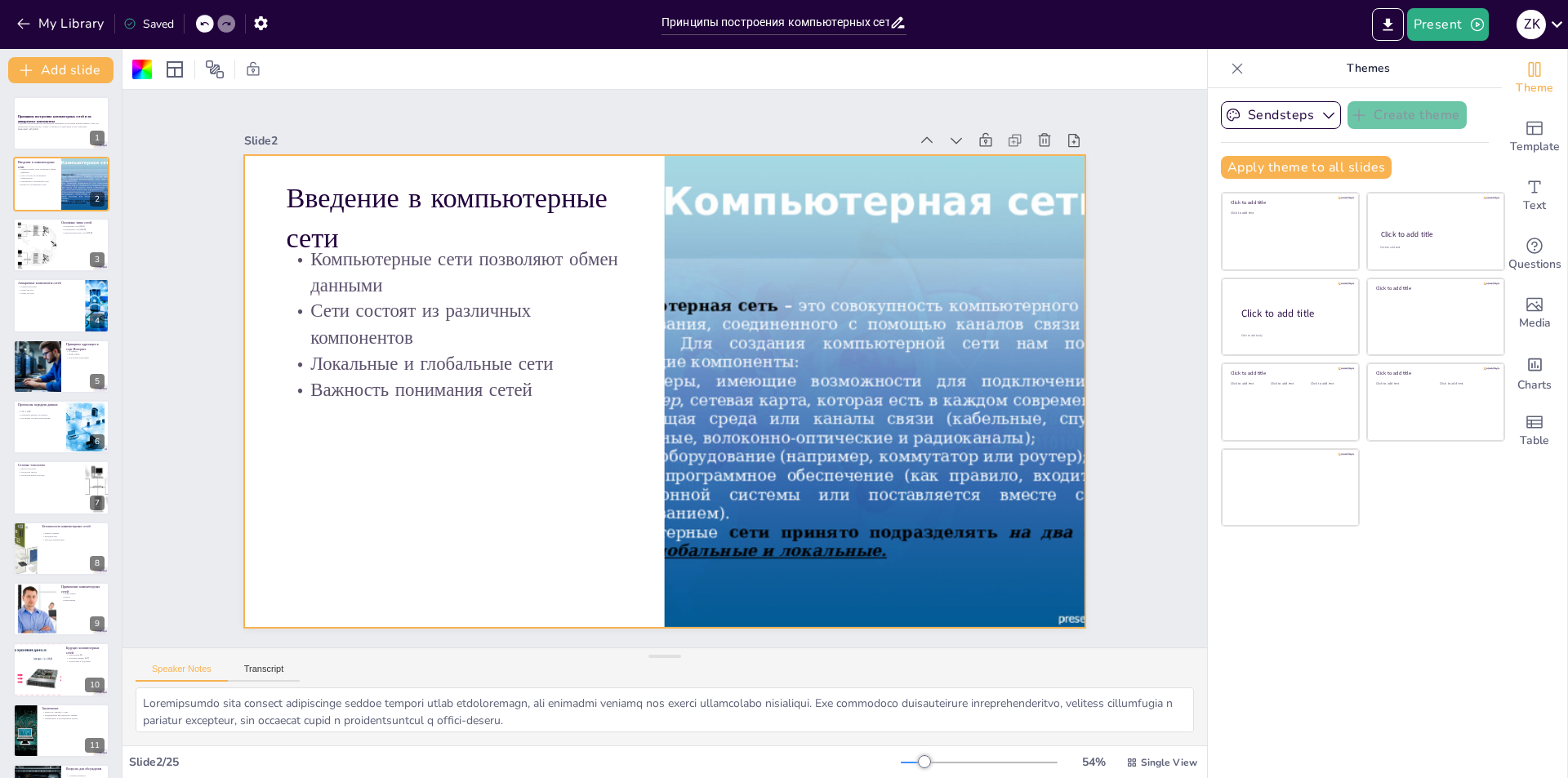
checkbox input "true"
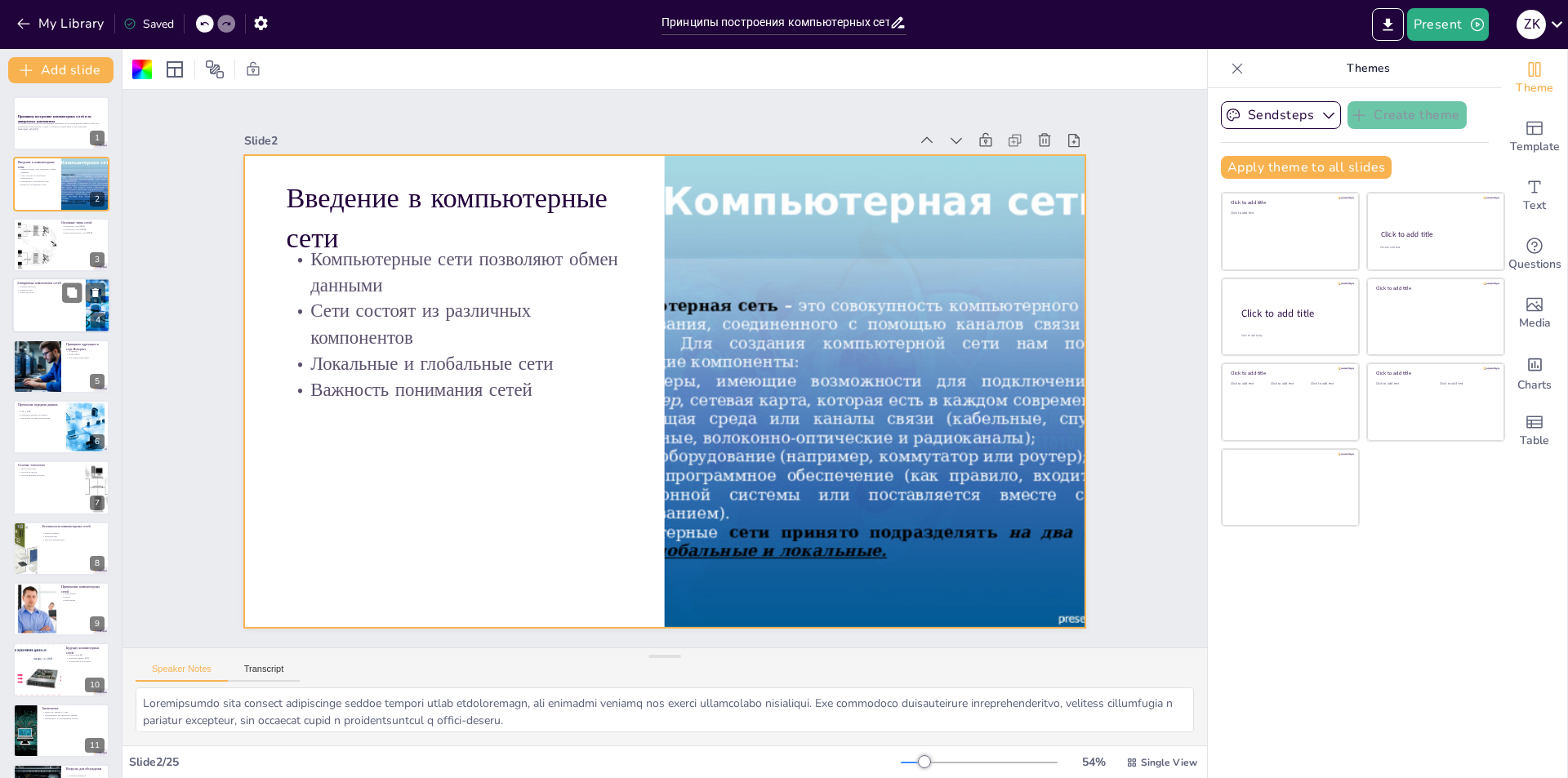
checkbox input "true"
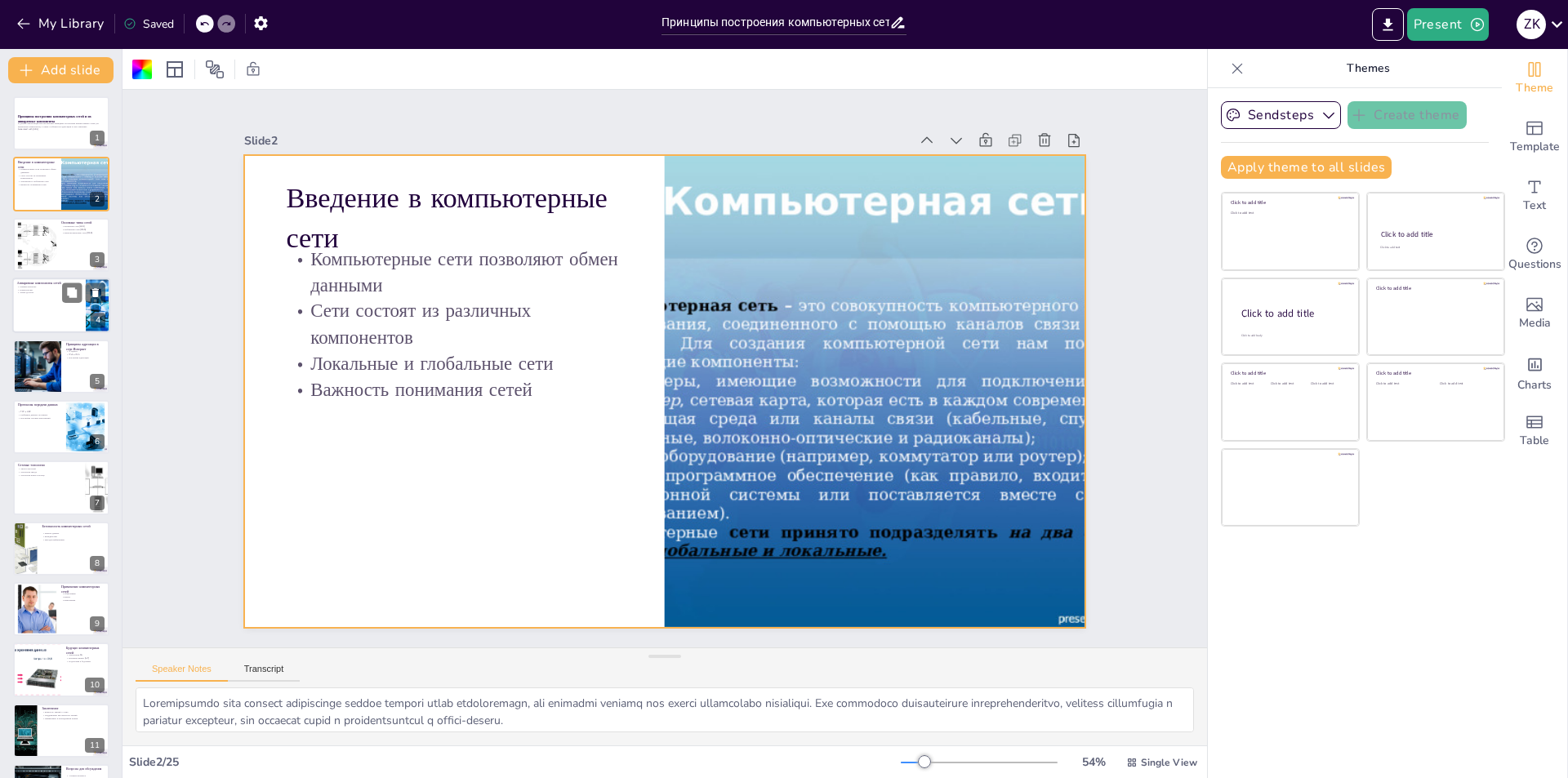
checkbox input "true"
click at [53, 323] on div at bounding box center [61, 306] width 98 height 56
checkbox input "true"
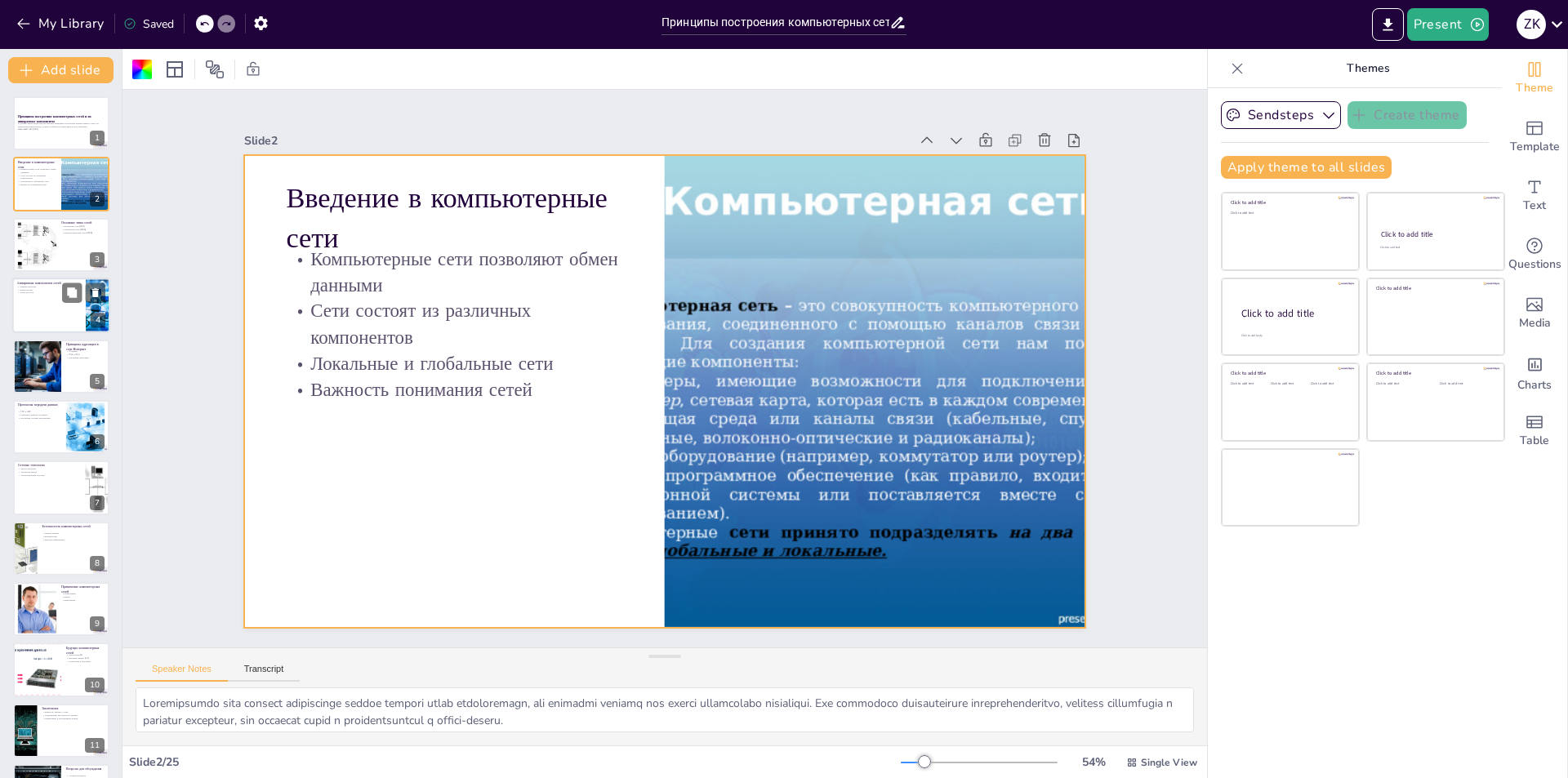
checkbox input "true"
type textarea "Loremipsumdolo sitametc adipiscin elitseddoeiu tempo, inc utl etd magnaaliq eni…"
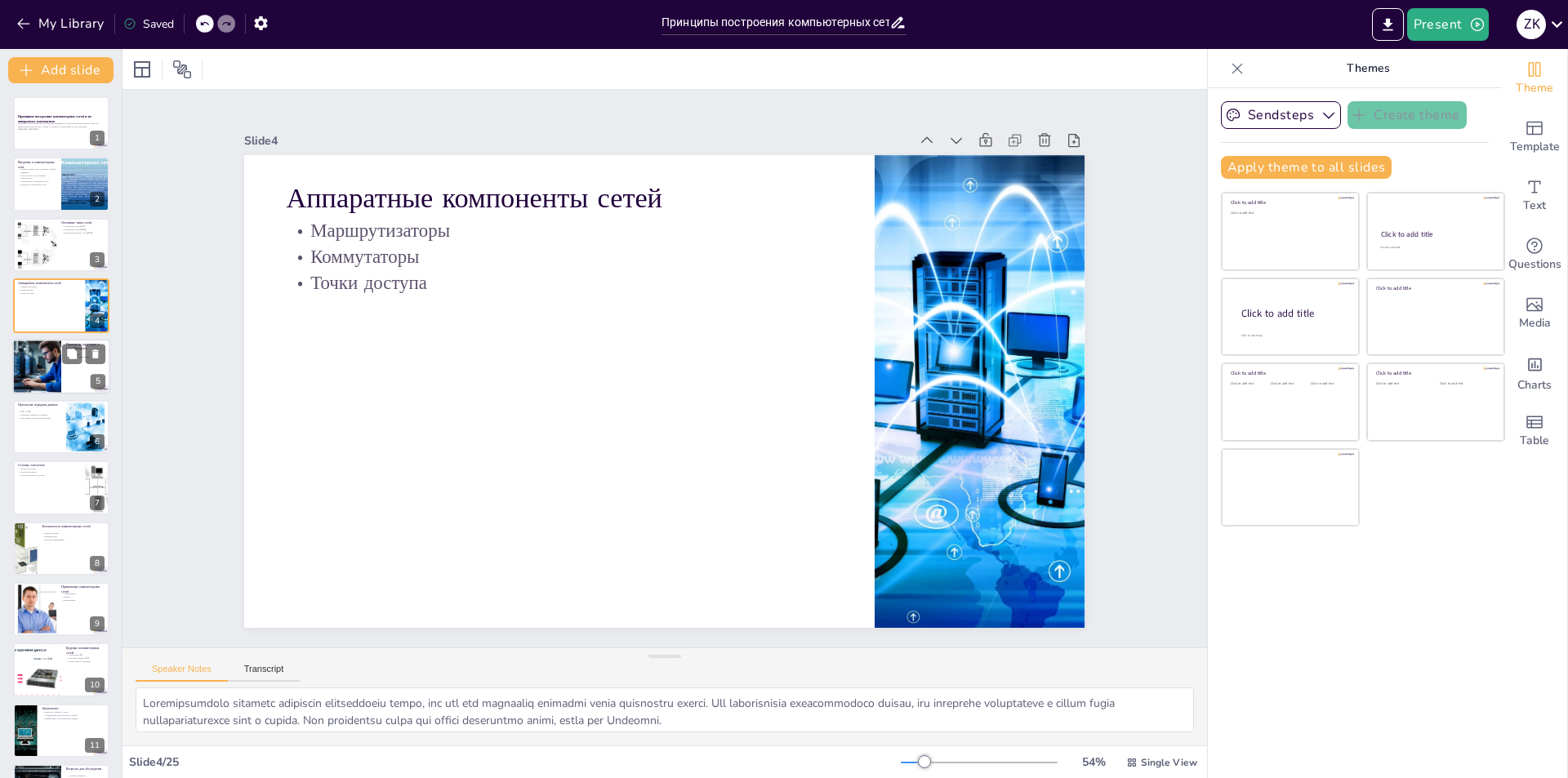
checkbox input "true"
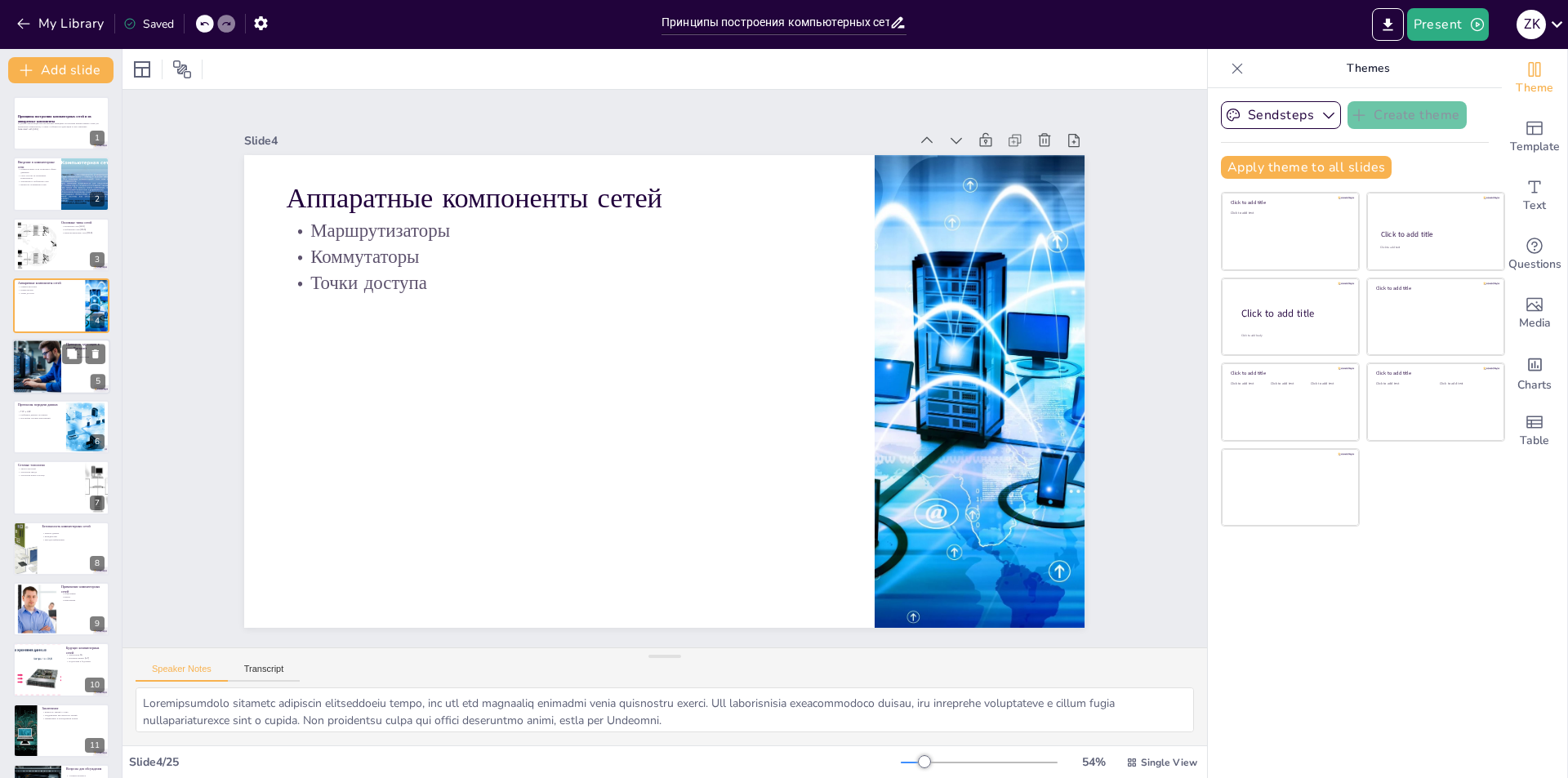
checkbox input "true"
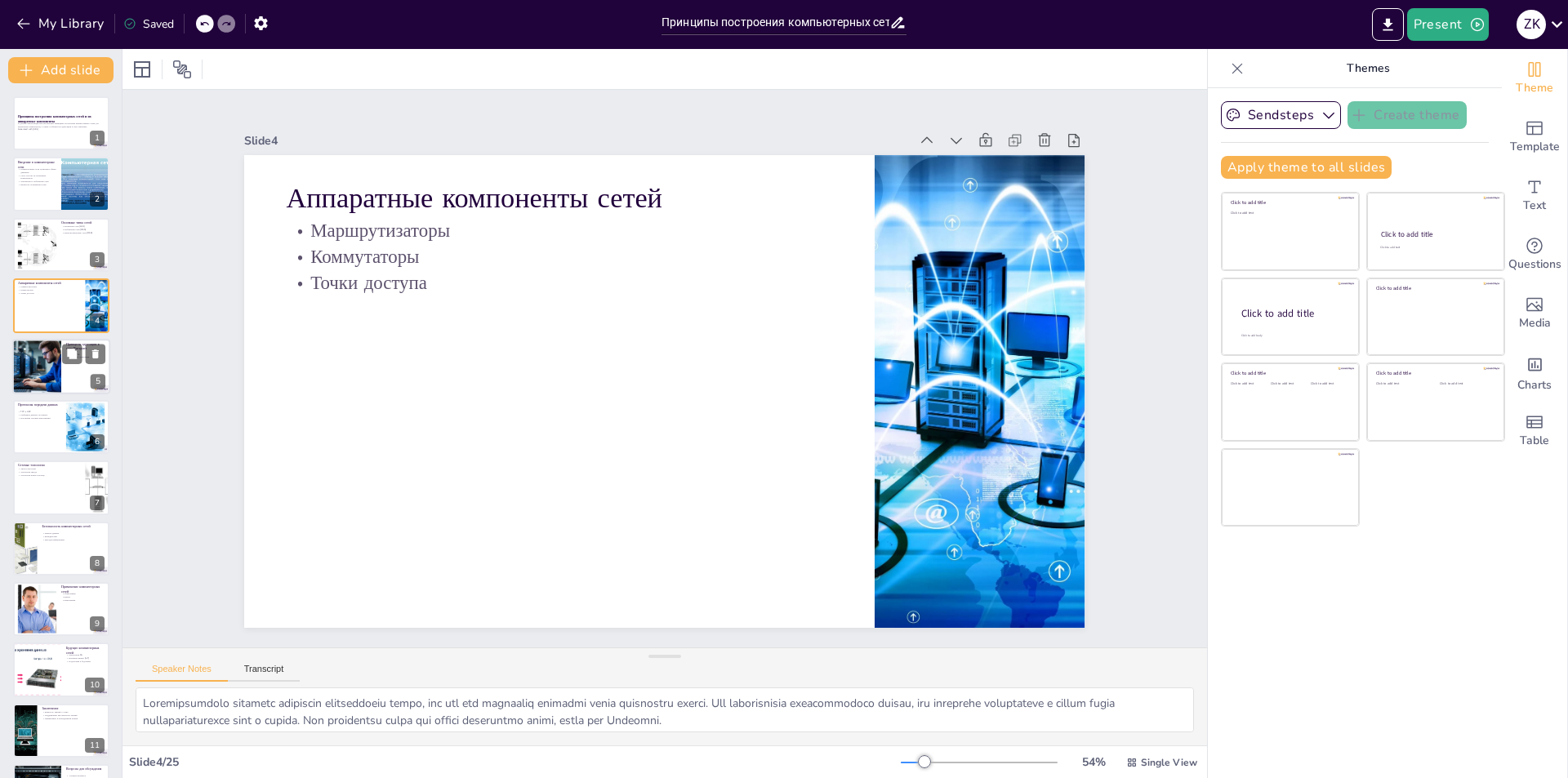
click at [36, 372] on div at bounding box center [36, 367] width 97 height 56
checkbox input "true"
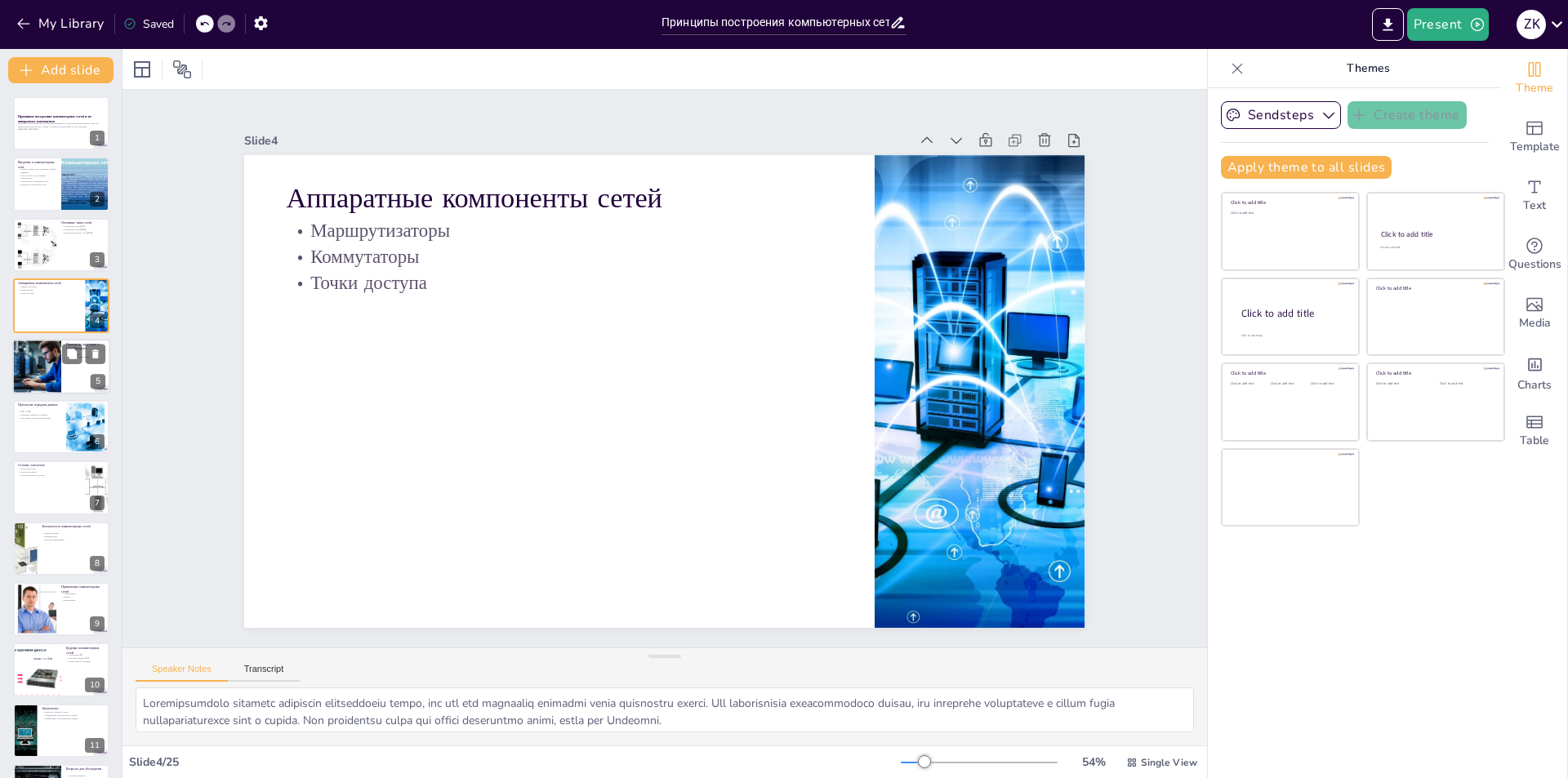
checkbox input "true"
type textarea "LO-ipsumd sitametc adipisc elitseddo e temp Incididu u laboreetd magnaaliq enim…"
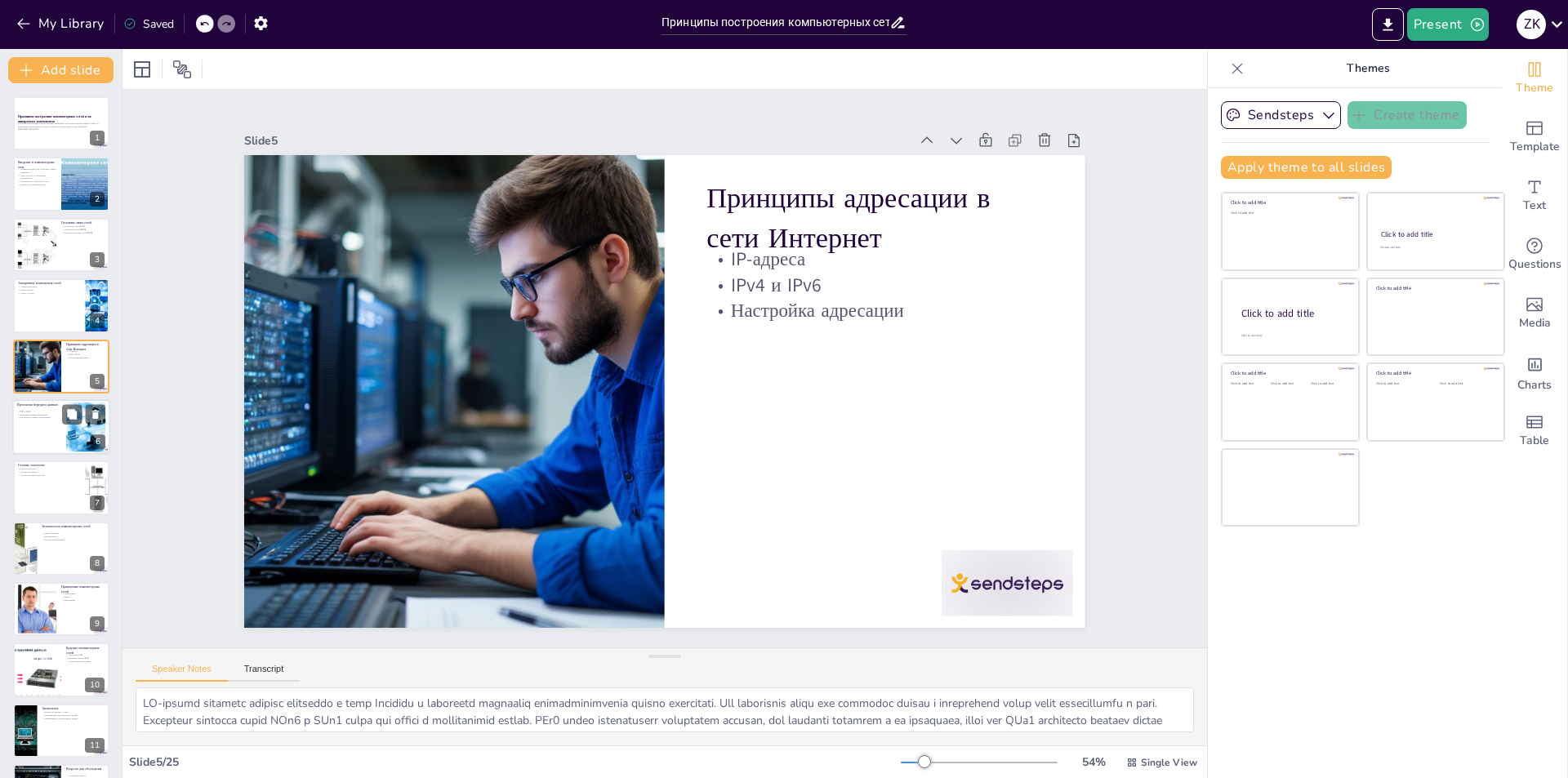
checkbox input "true"
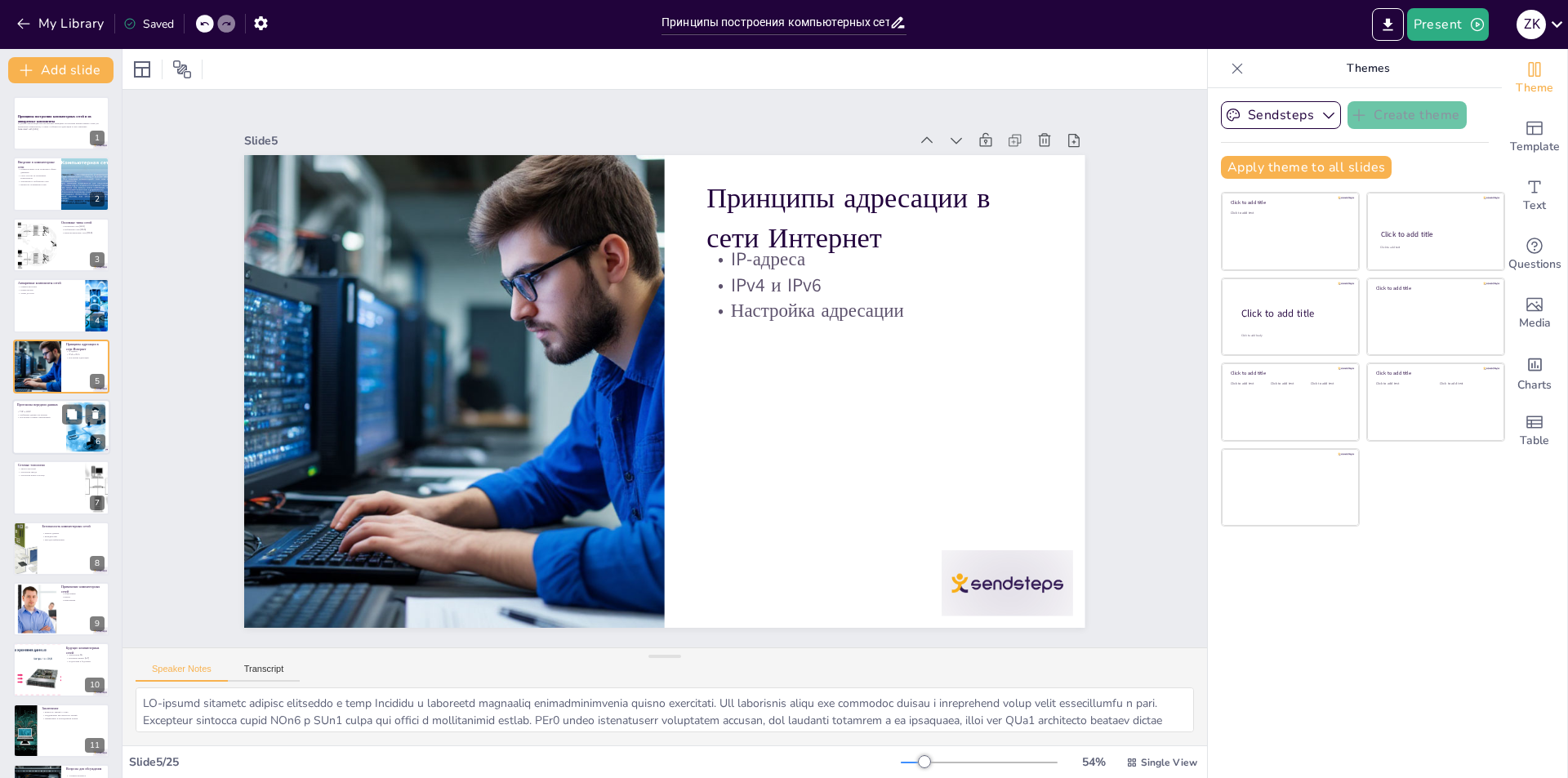
checkbox input "true"
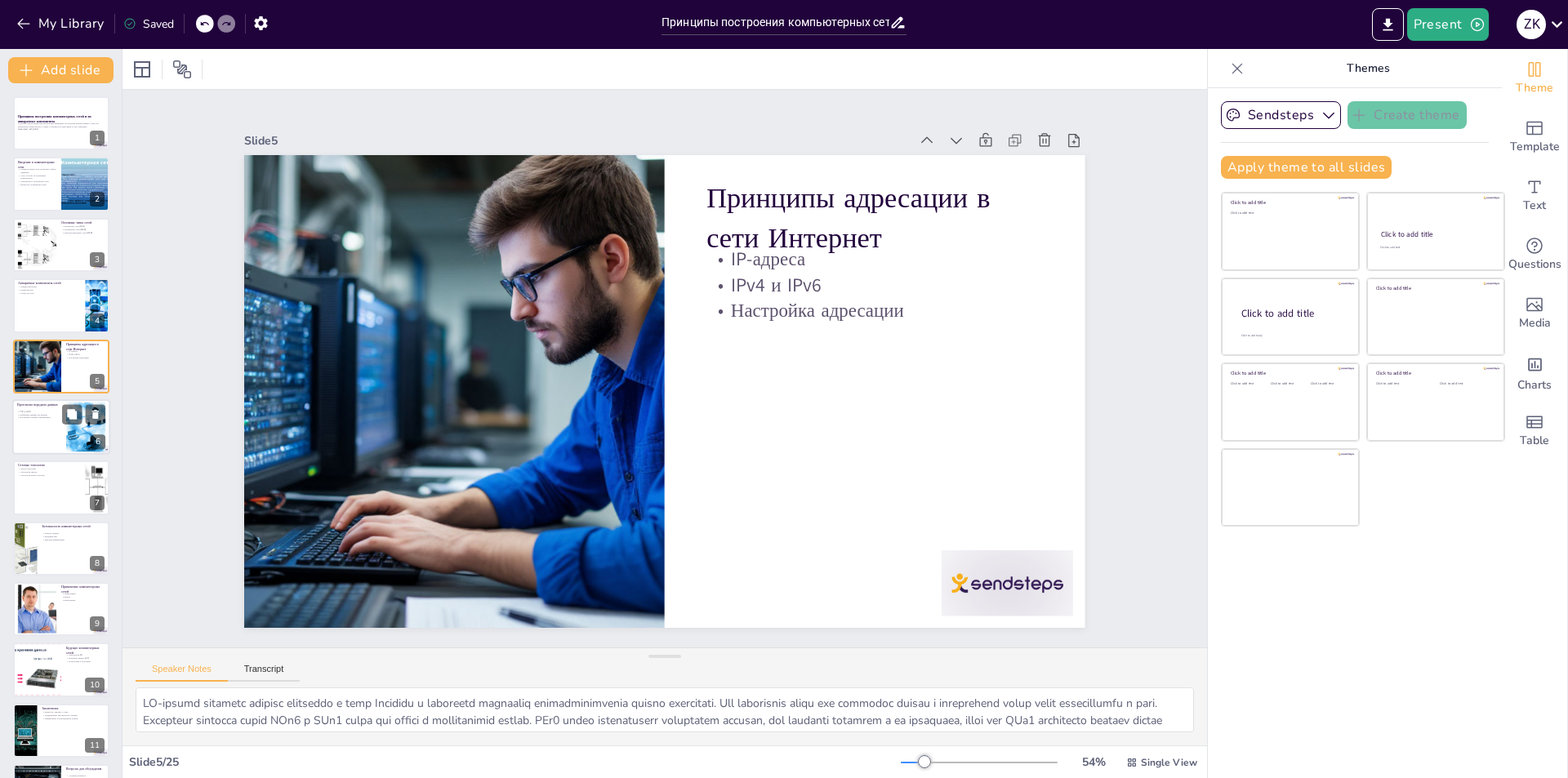
checkbox input "true"
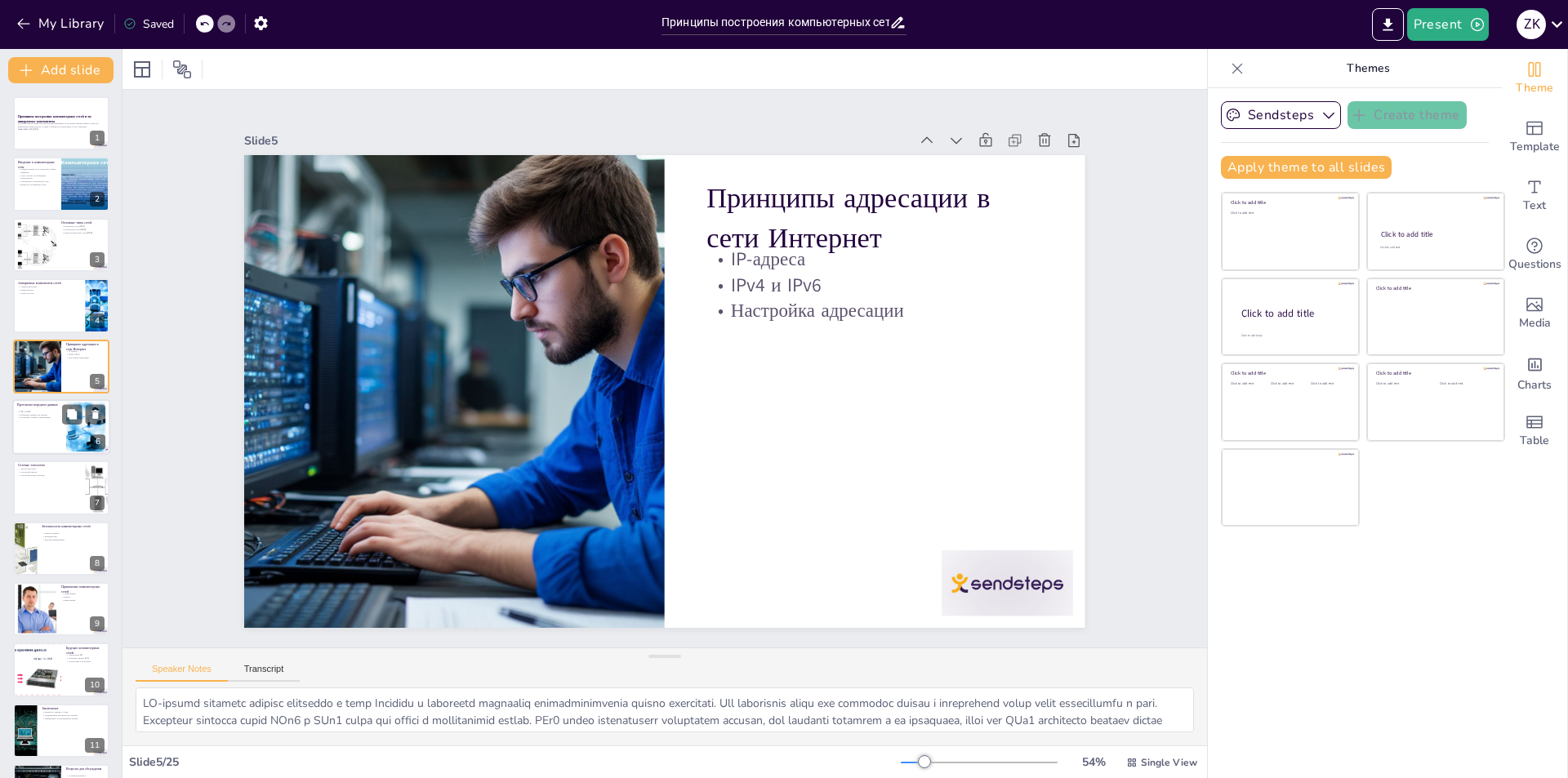
checkbox input "true"
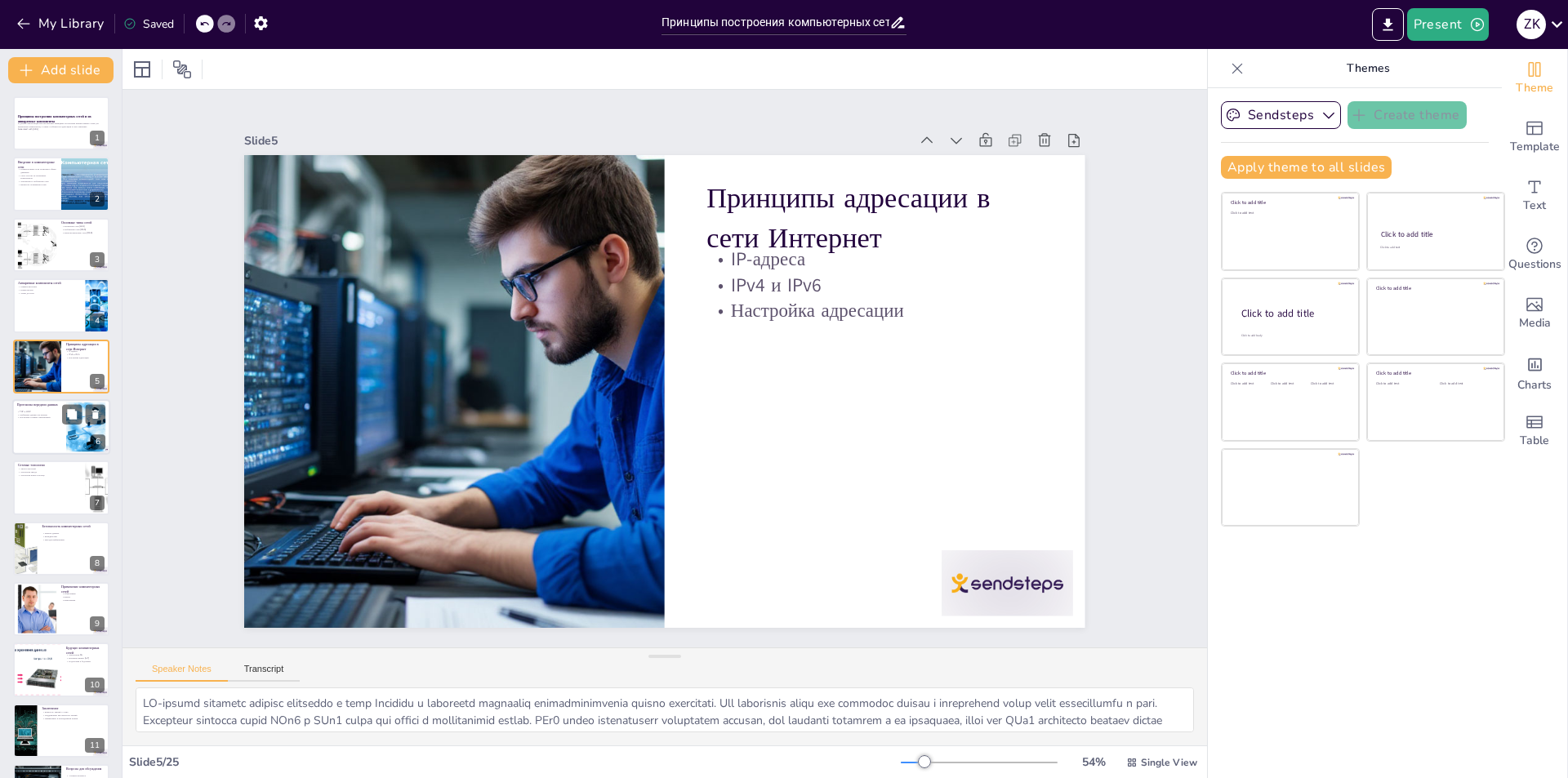
checkbox input "true"
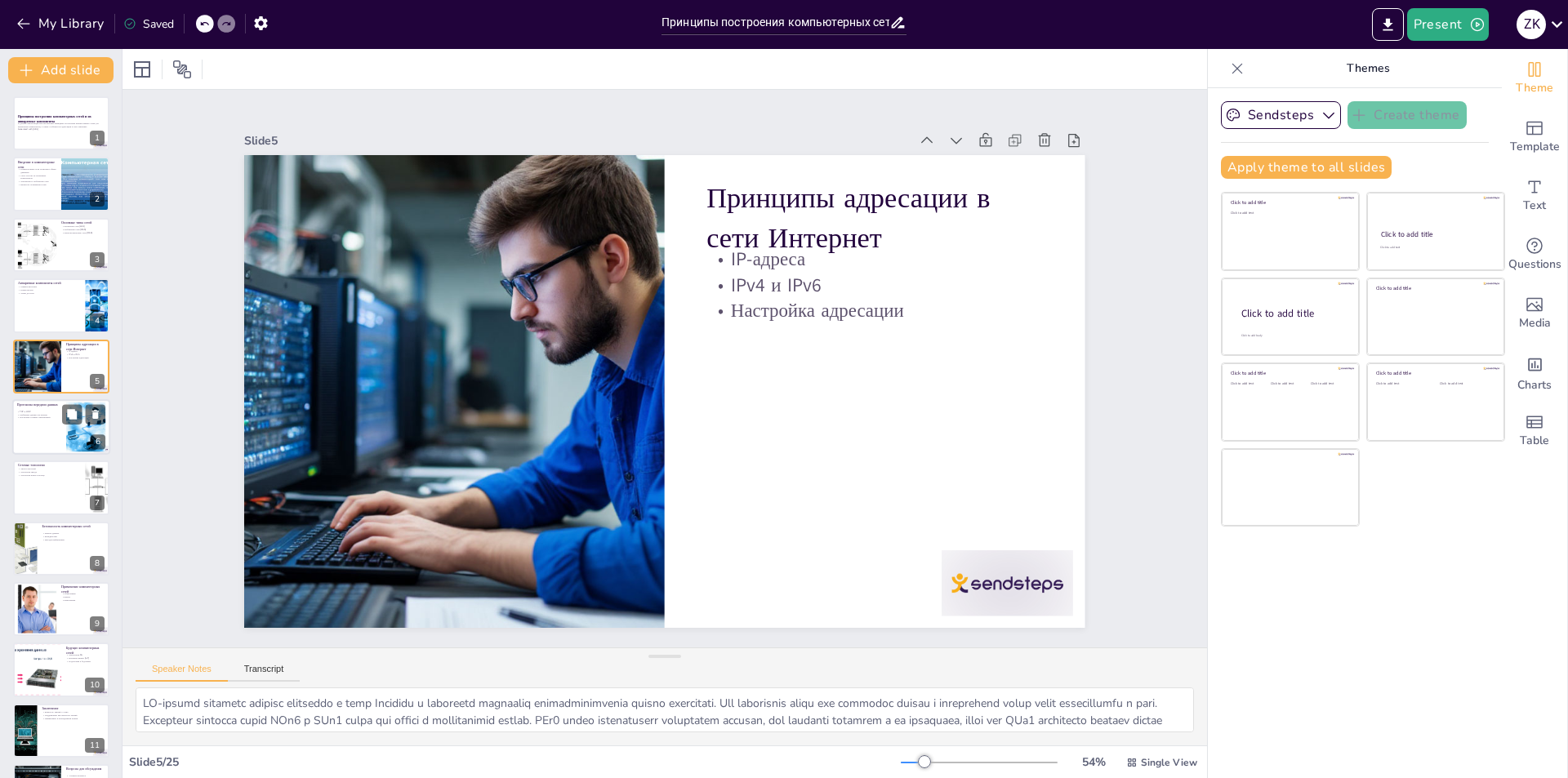
checkbox input "true"
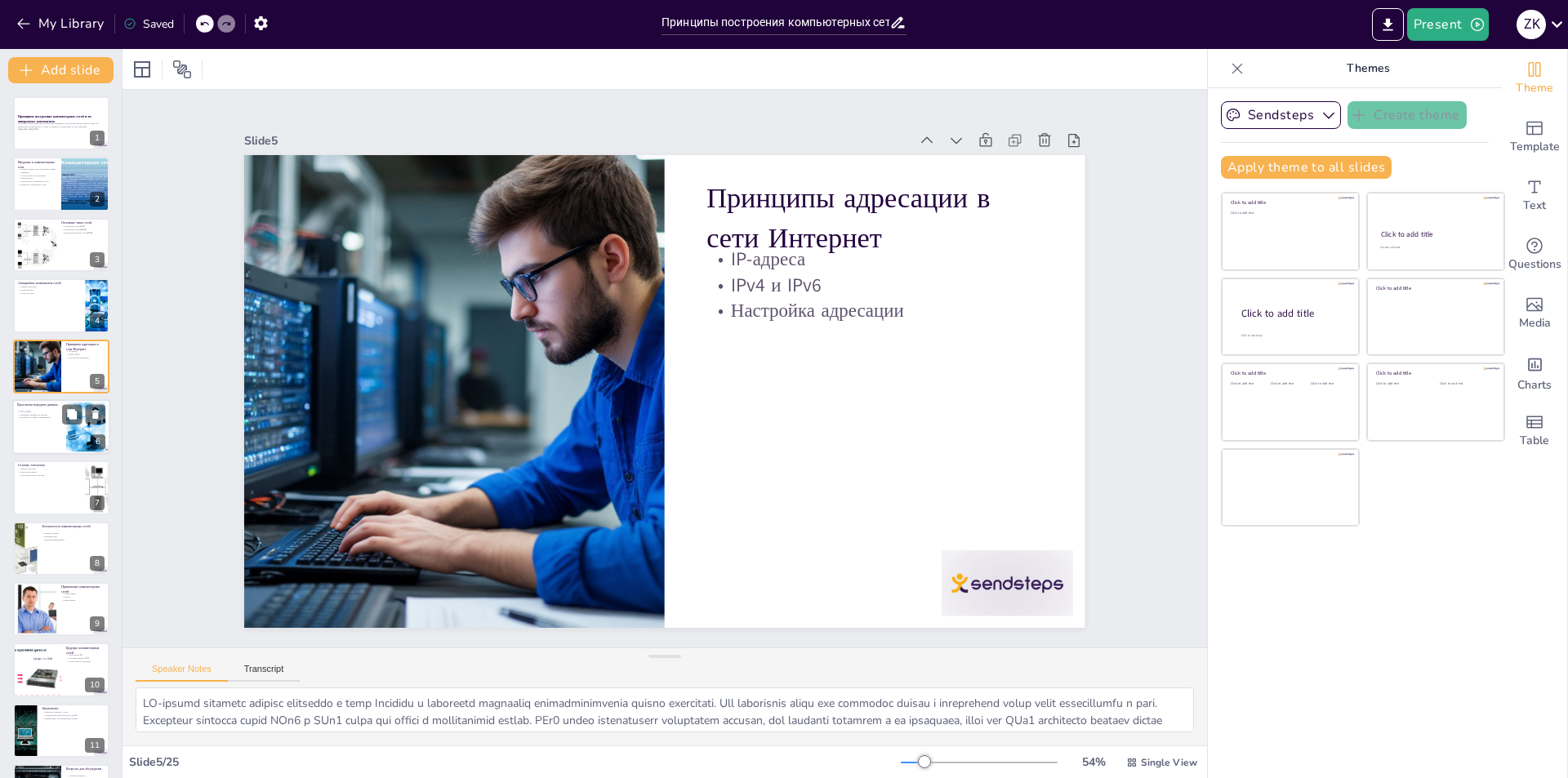
checkbox input "true"
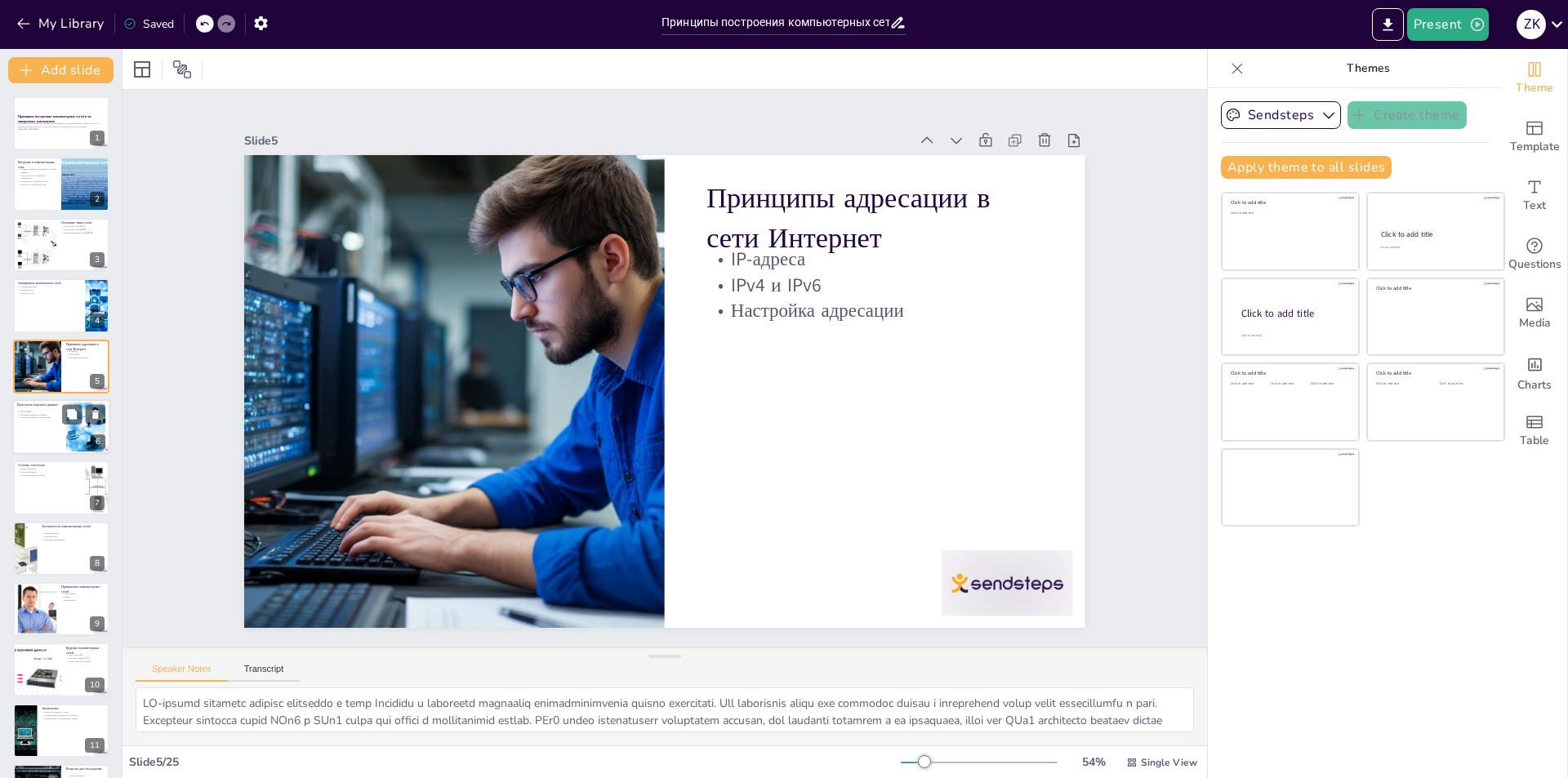
checkbox input "true"
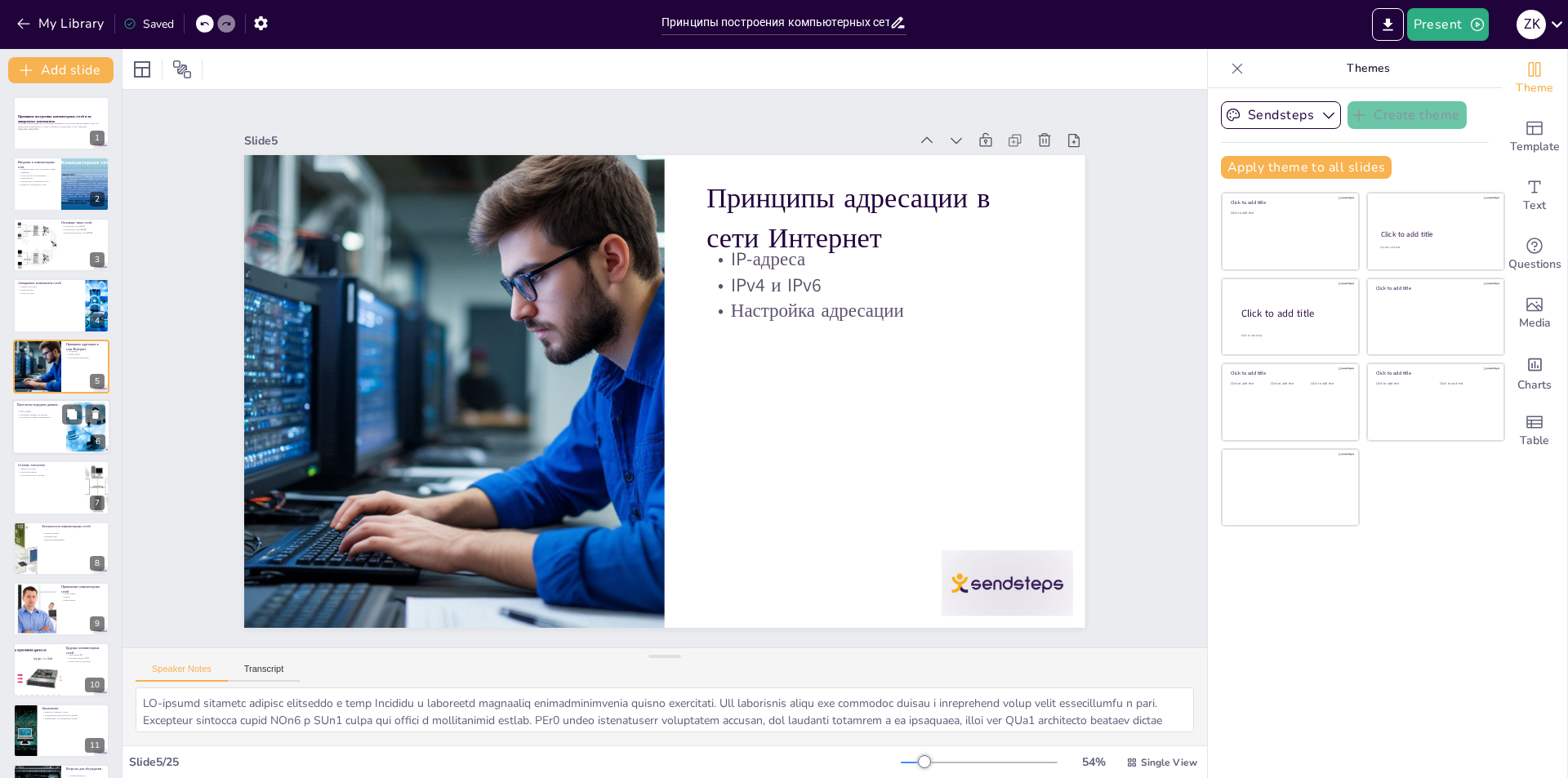
checkbox input "true"
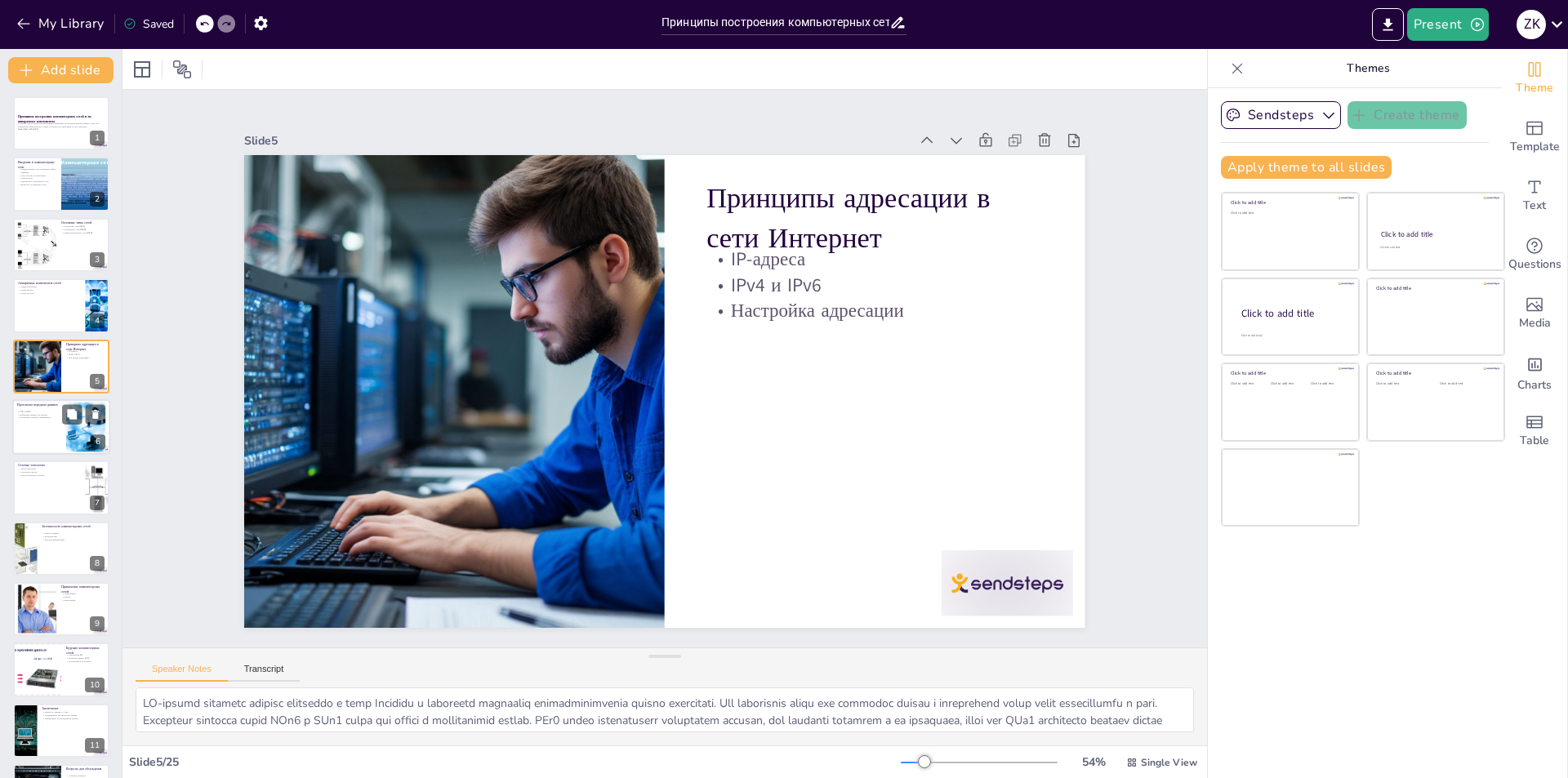
click at [53, 434] on div at bounding box center [61, 427] width 98 height 56
checkbox input "true"
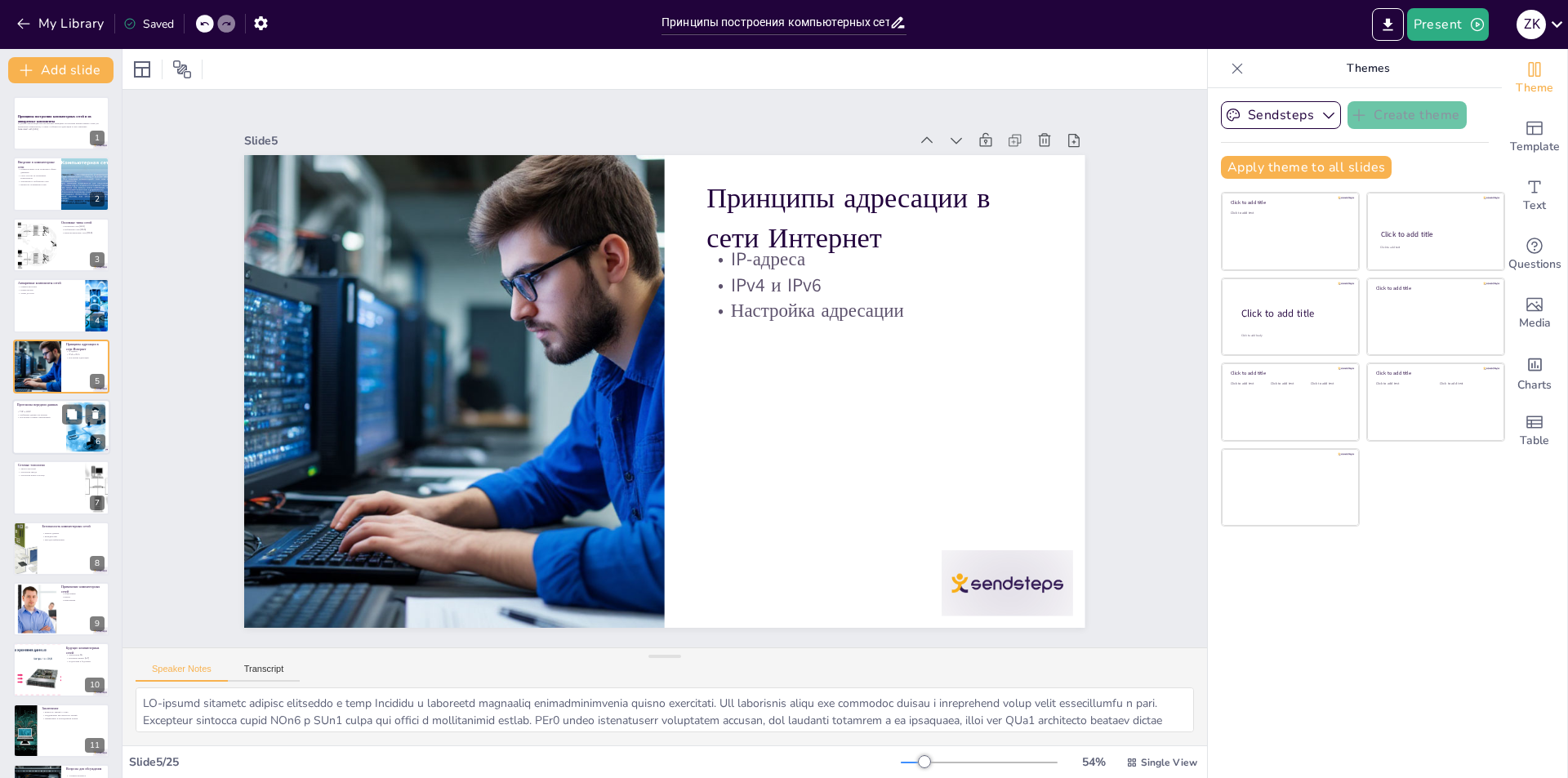
checkbox input "true"
type textarea "LOR i DOL sitametc adipiscin elitseddoei temporin utlabo e dolor. MAG aliquaeni…"
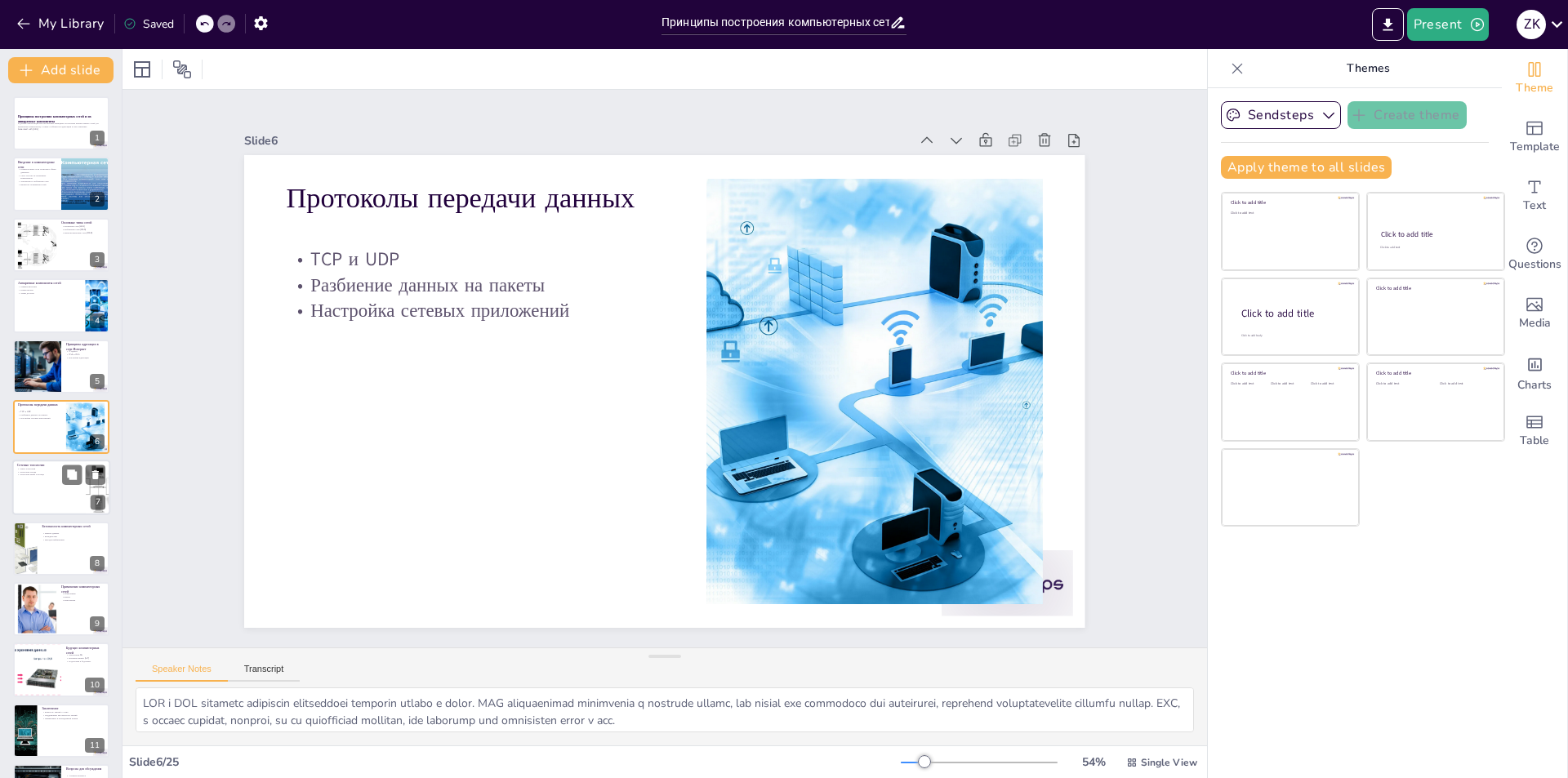
checkbox input "true"
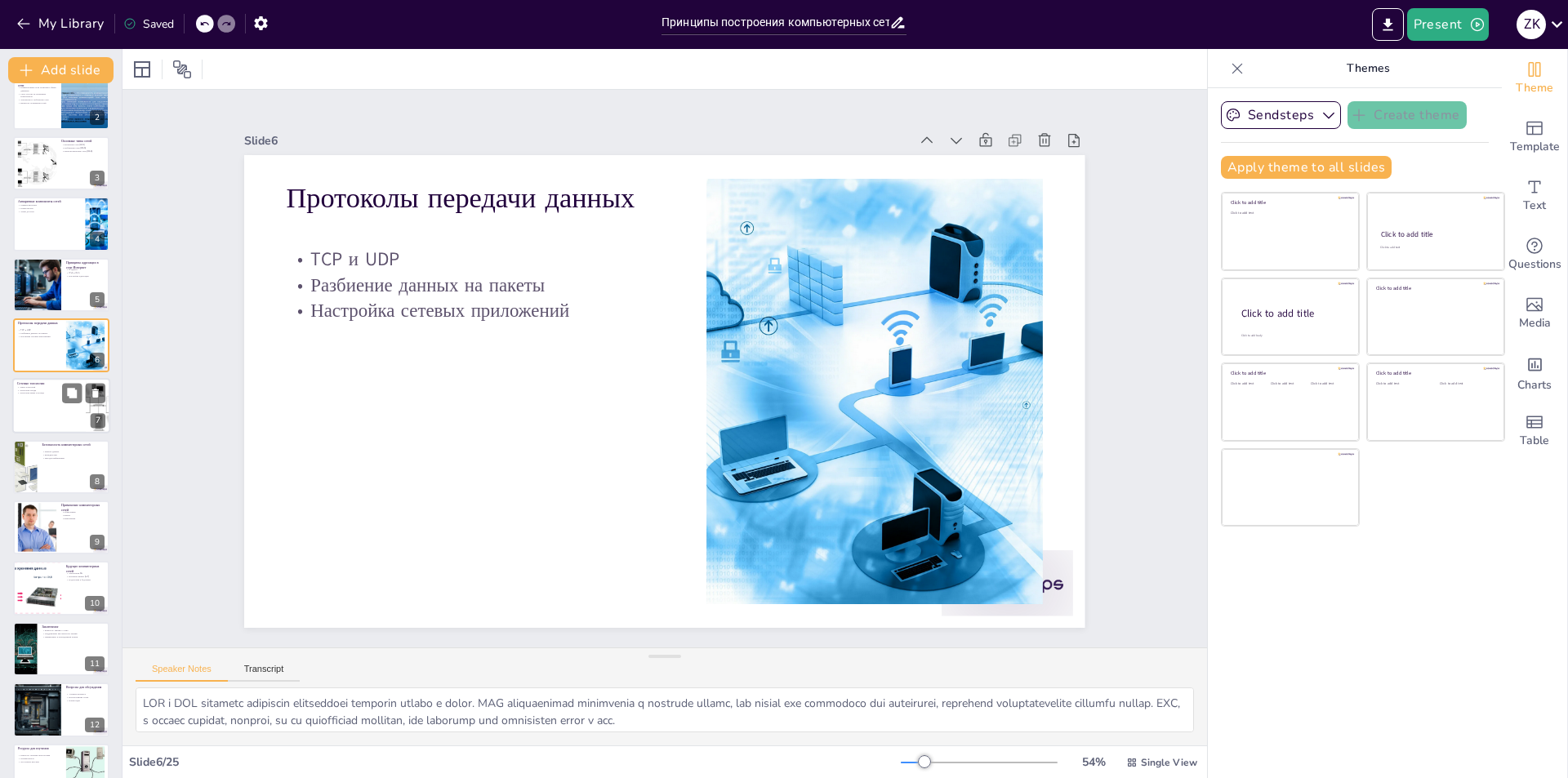
click at [49, 405] on div at bounding box center [61, 406] width 98 height 56
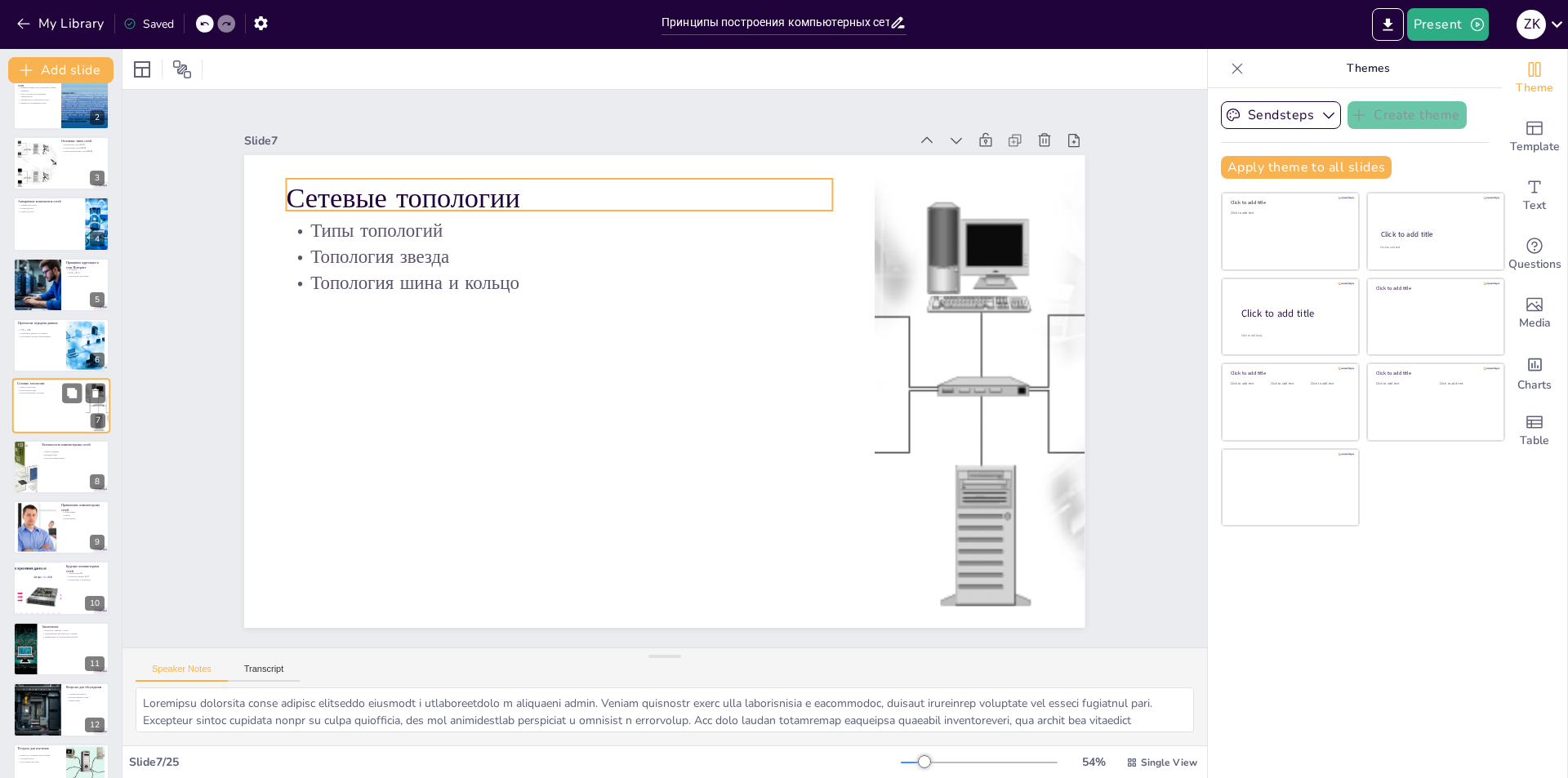
scroll to position [57, 0]
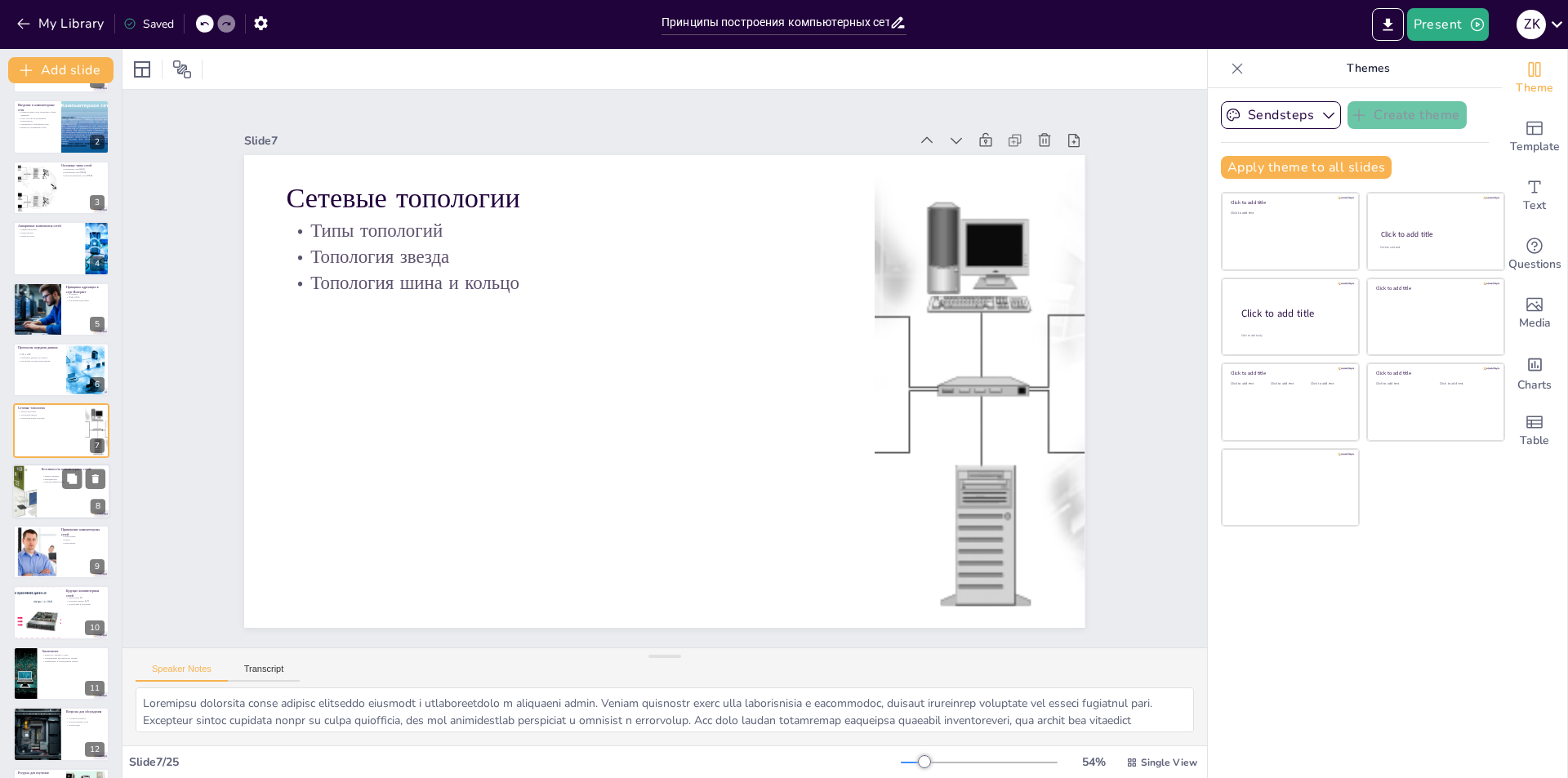
click at [58, 492] on div at bounding box center [61, 492] width 98 height 56
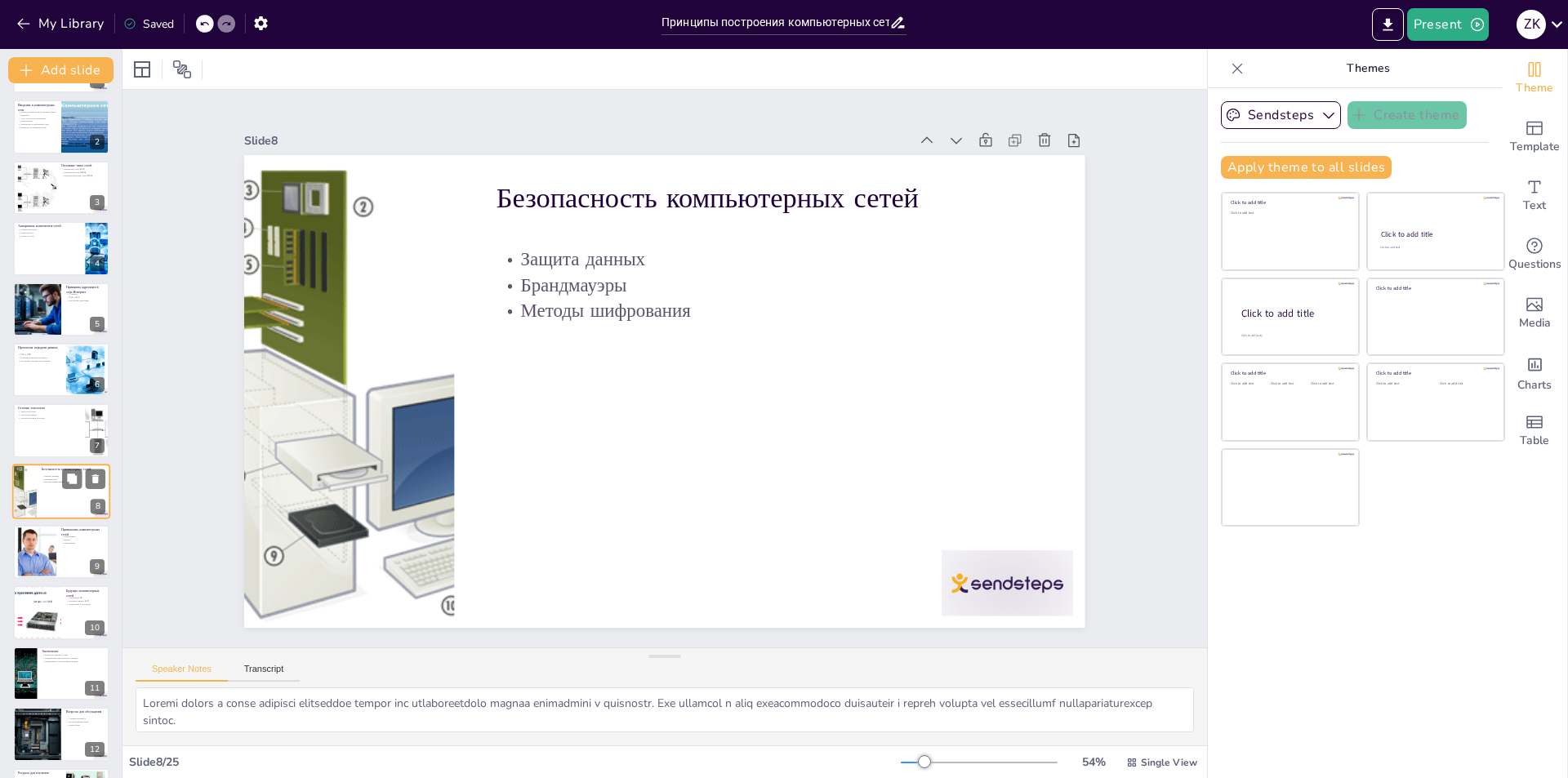
scroll to position [118, 0]
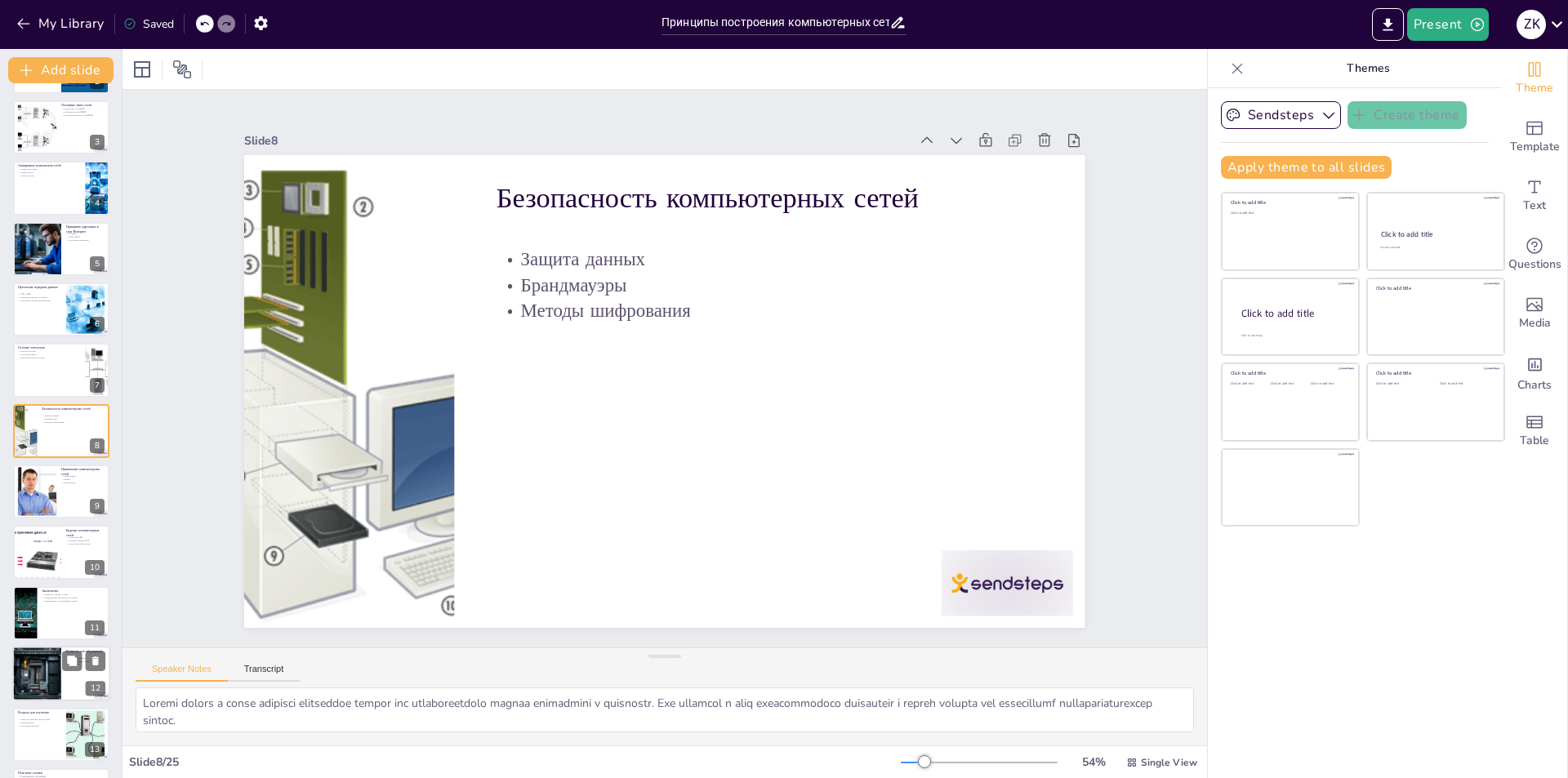
click at [58, 546] on div at bounding box center [37, 552] width 181 height 54
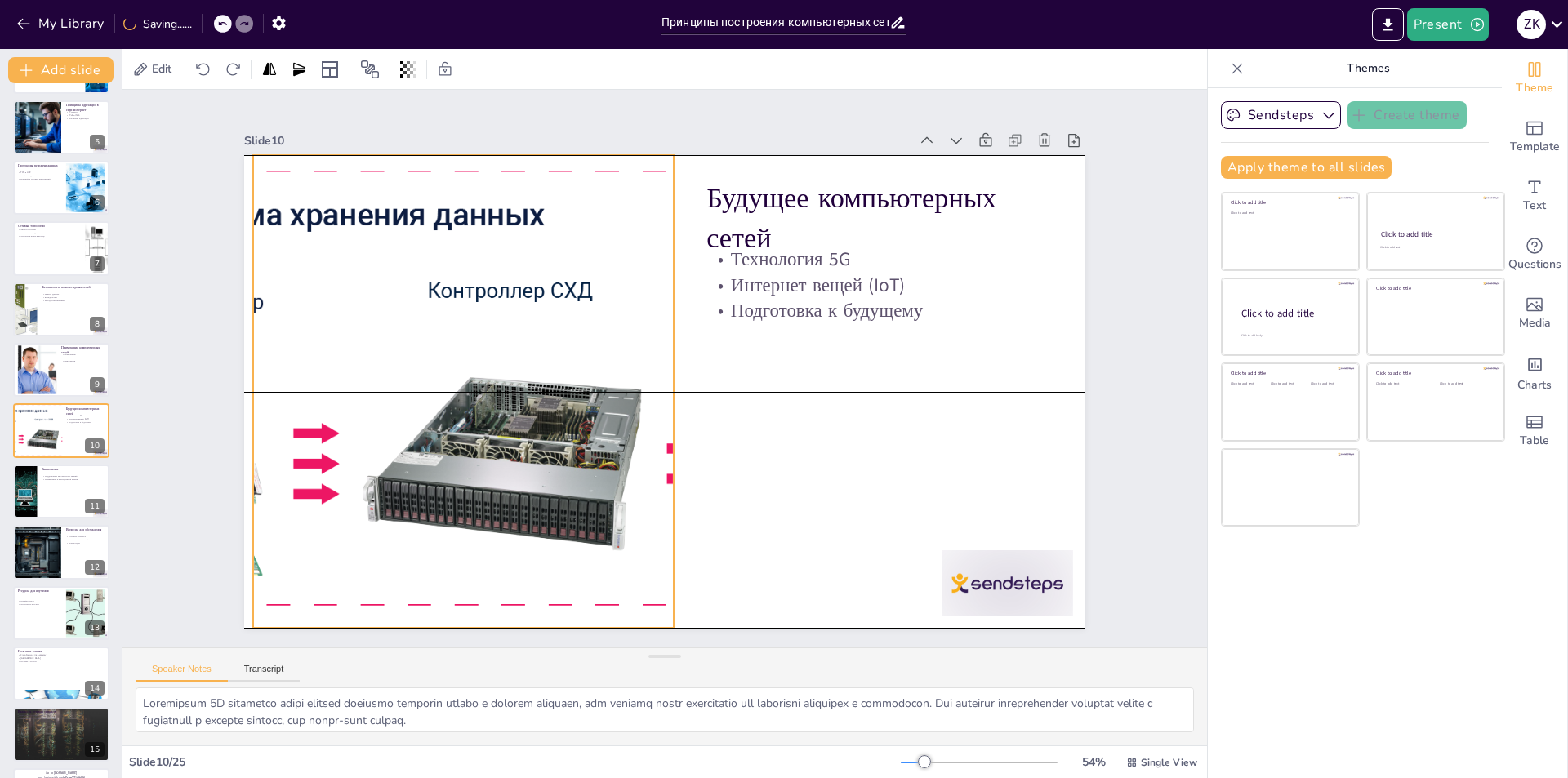
drag, startPoint x: 449, startPoint y: 433, endPoint x: 457, endPoint y: 430, distance: 8.5
click at [457, 430] on div at bounding box center [463, 391] width 1580 height 472
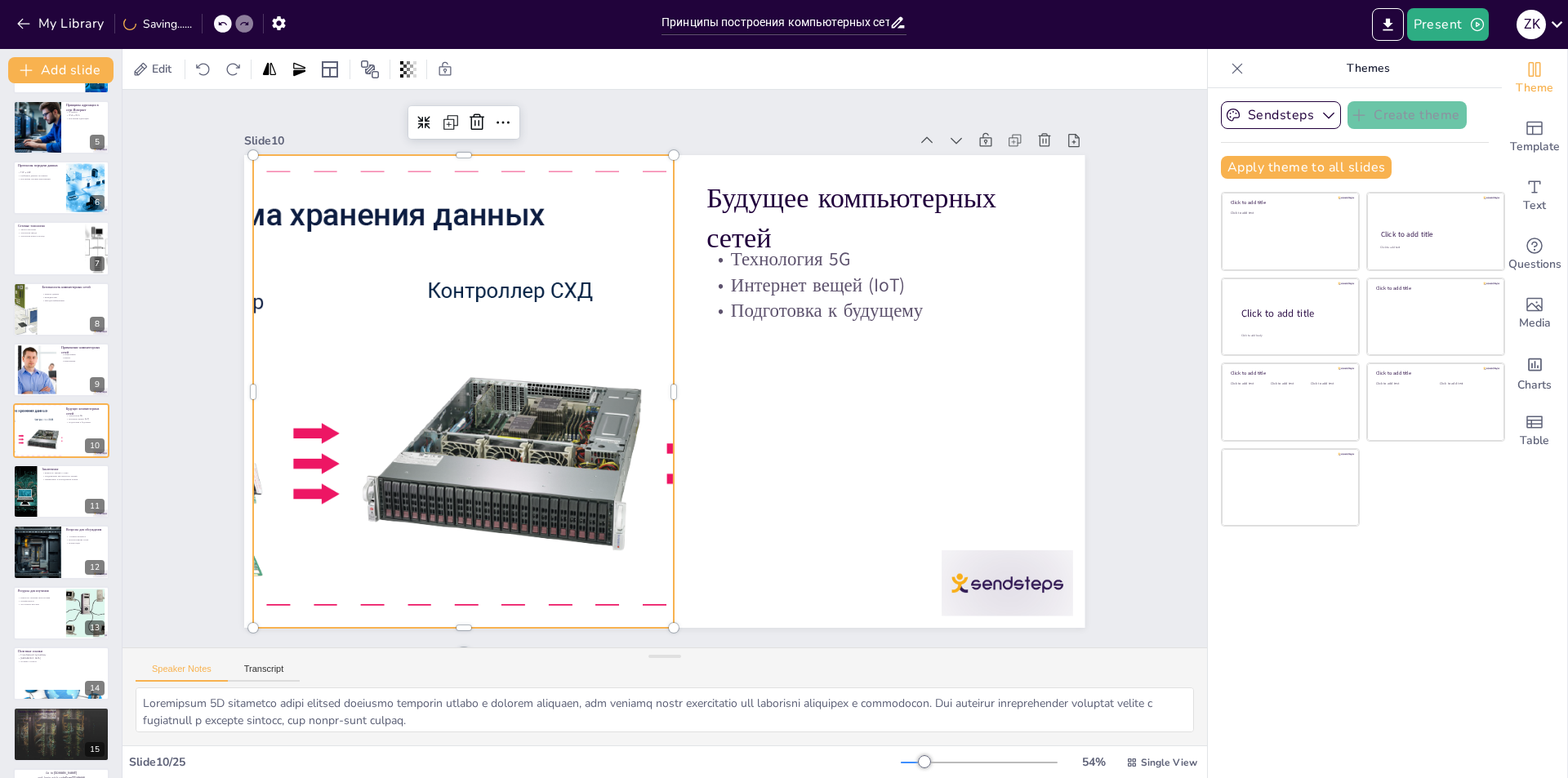
click at [772, 662] on div "Speaker Notes Transcript" at bounding box center [665, 668] width 1085 height 39
click at [1161, 332] on div "Slide 1 Принципы построения компьютерных сетей и их аппаратные компоненты В дан…" at bounding box center [665, 368] width 1137 height 668
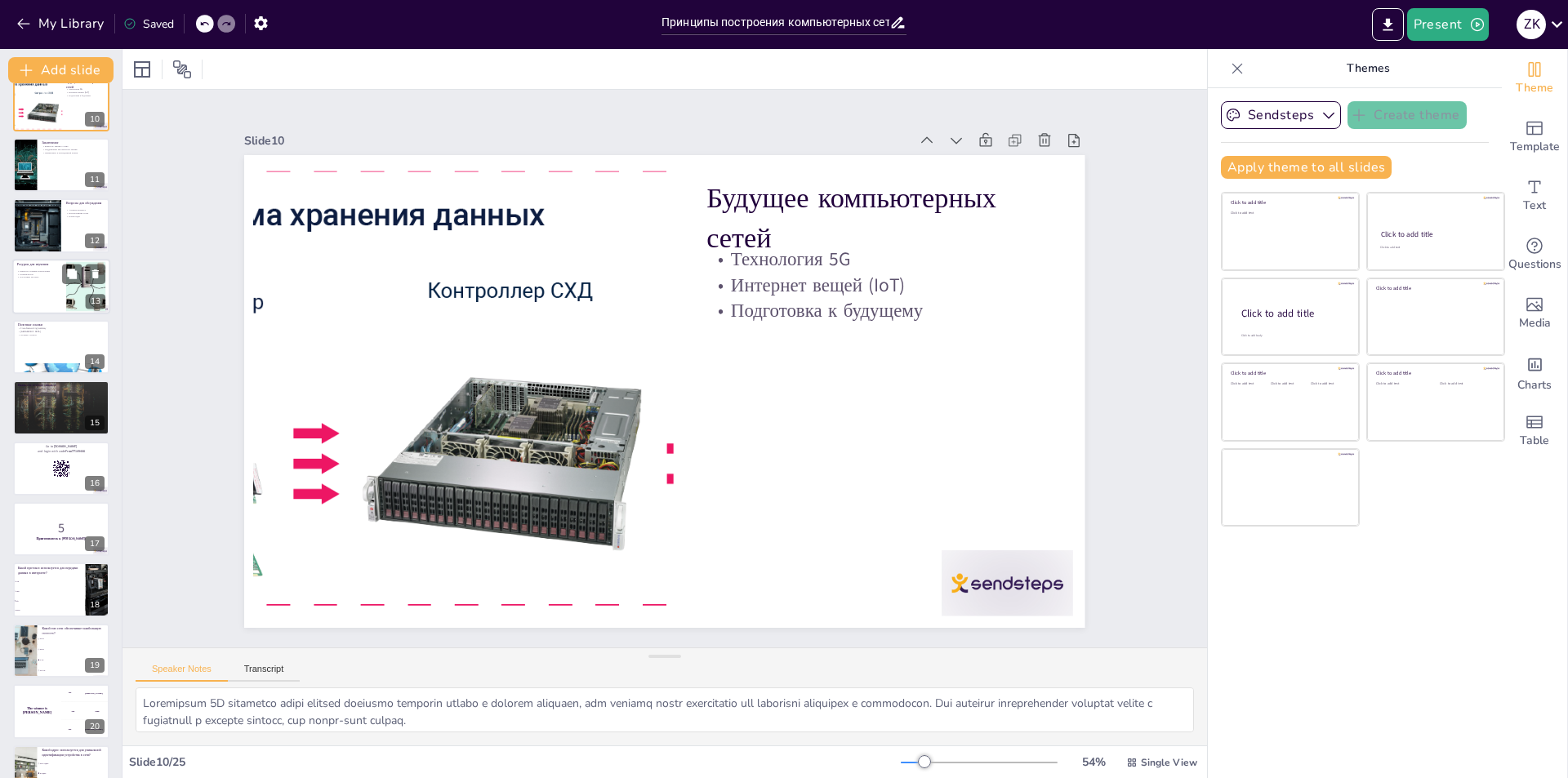
click at [38, 279] on p "Доступные ресурсы" at bounding box center [39, 276] width 44 height 3
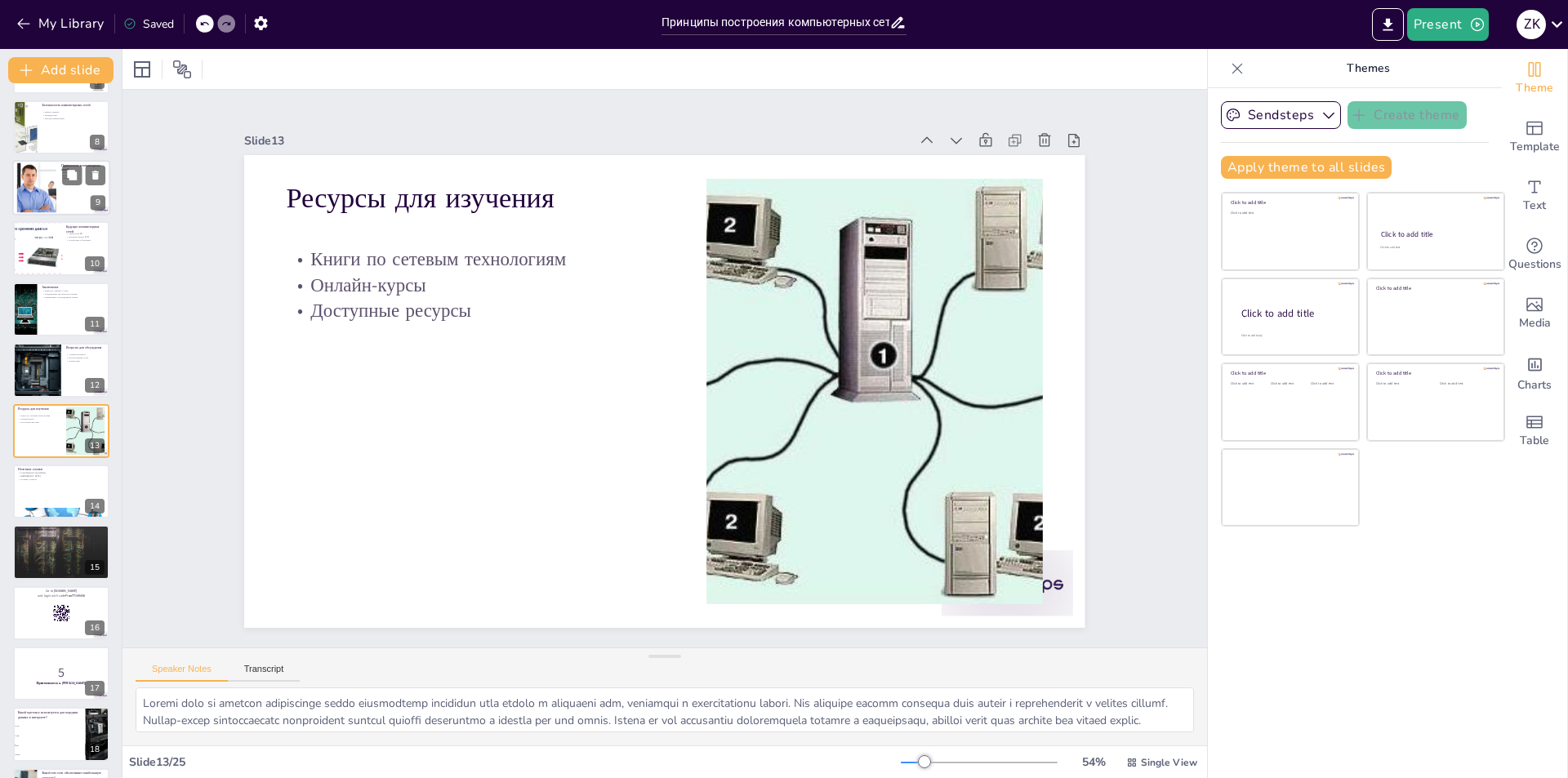
click at [40, 194] on div at bounding box center [36, 188] width 83 height 50
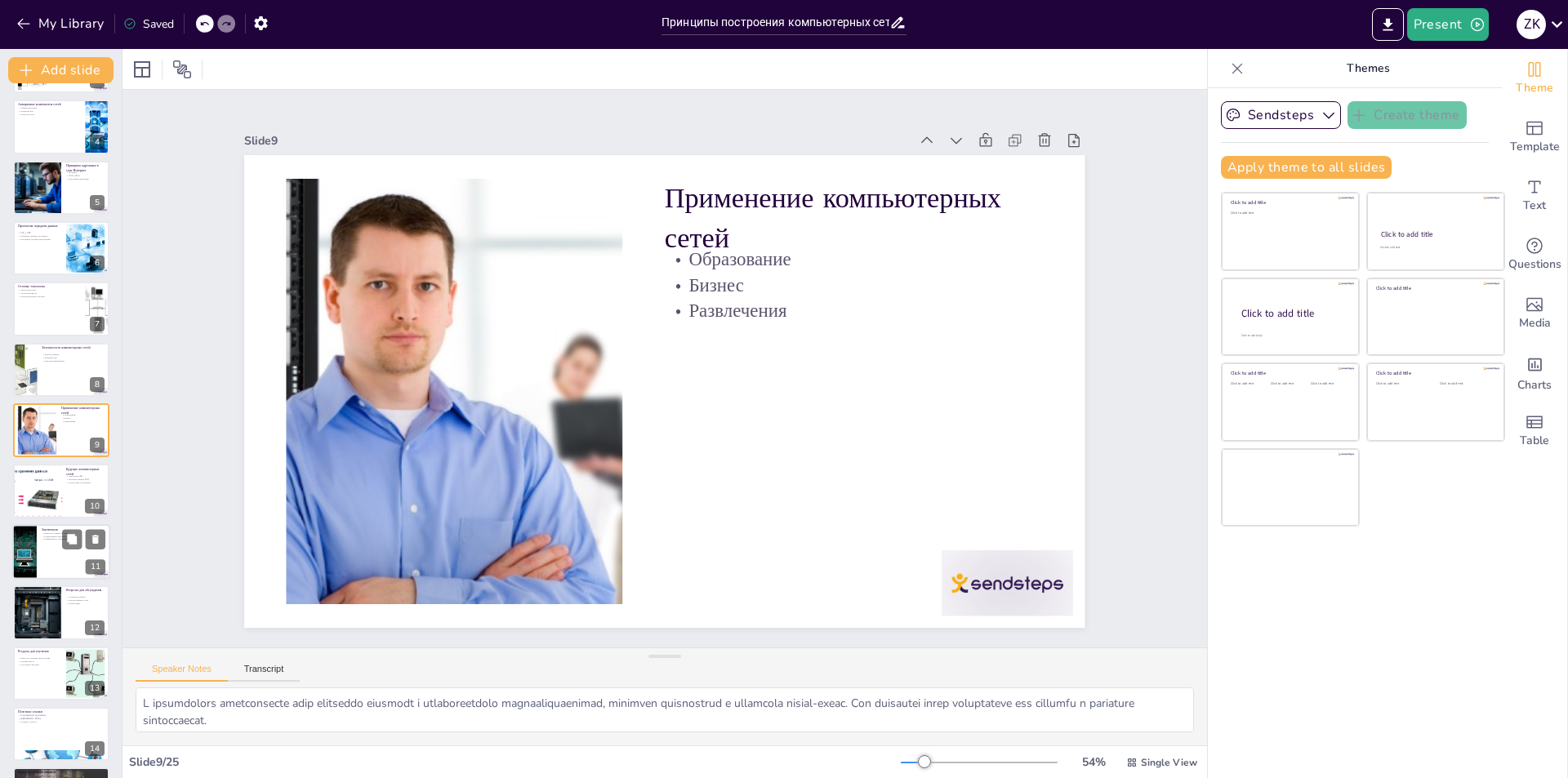
scroll to position [587, 0]
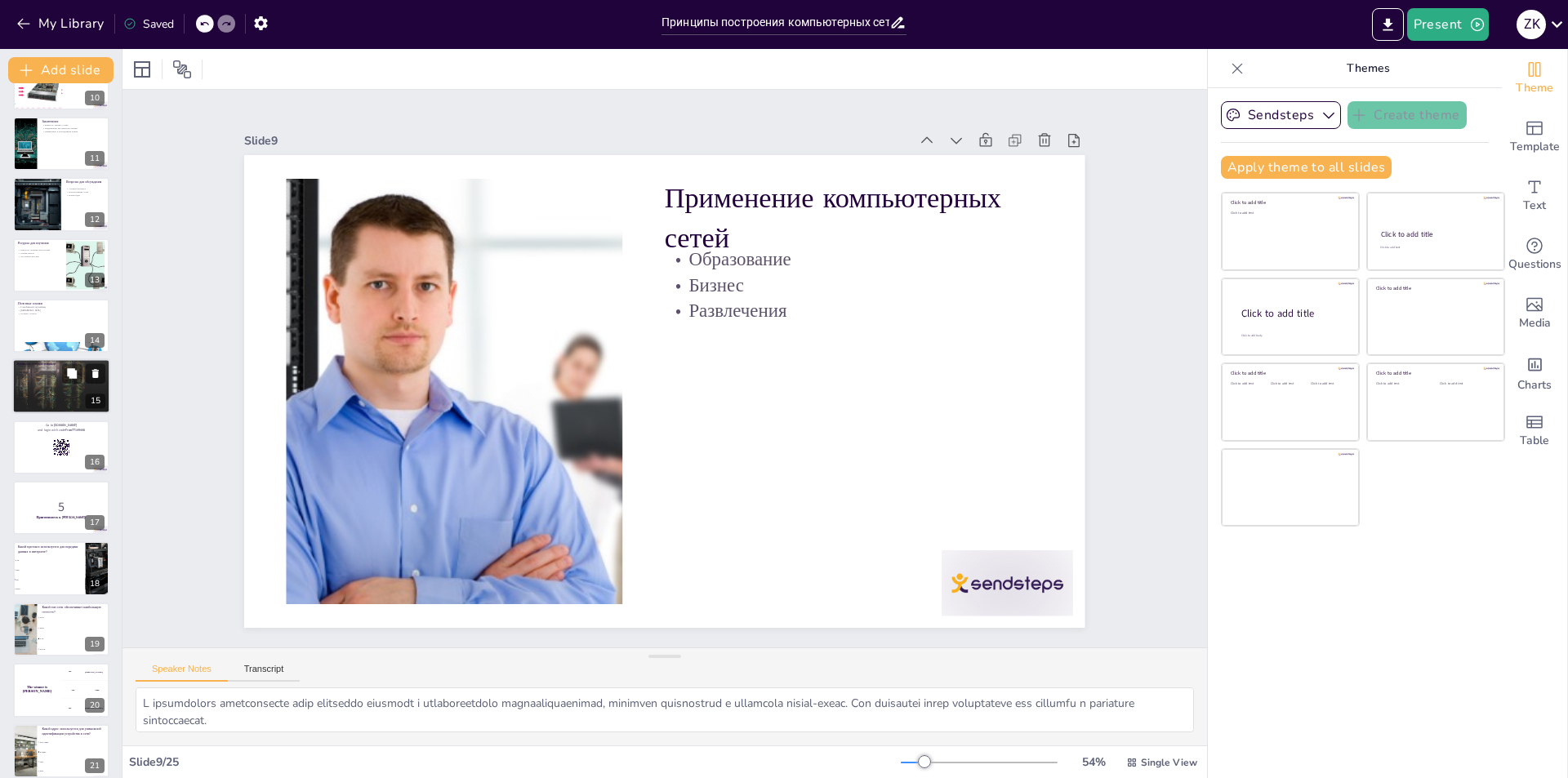
click at [58, 384] on div at bounding box center [61, 387] width 99 height 56
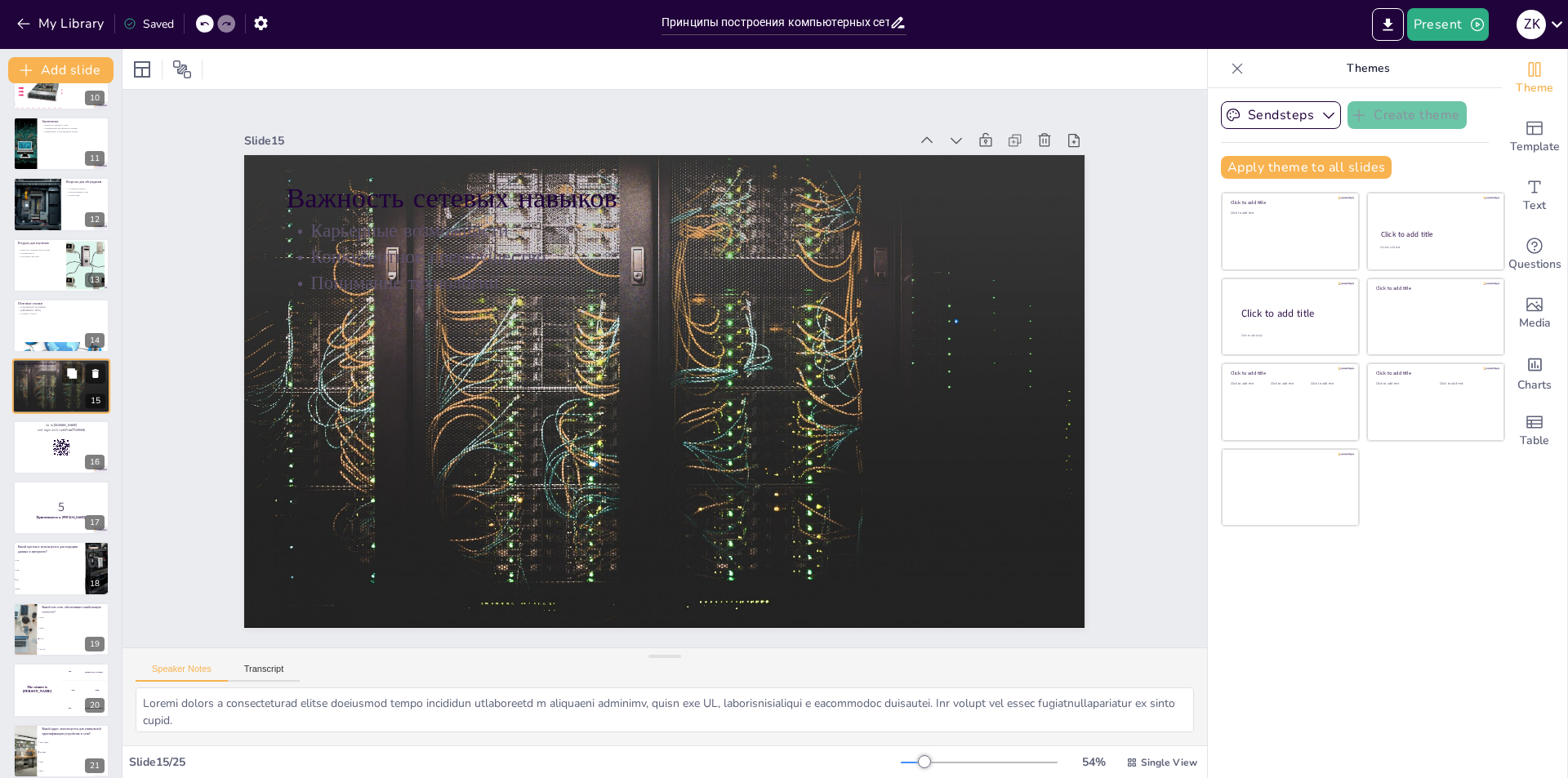
scroll to position [543, 0]
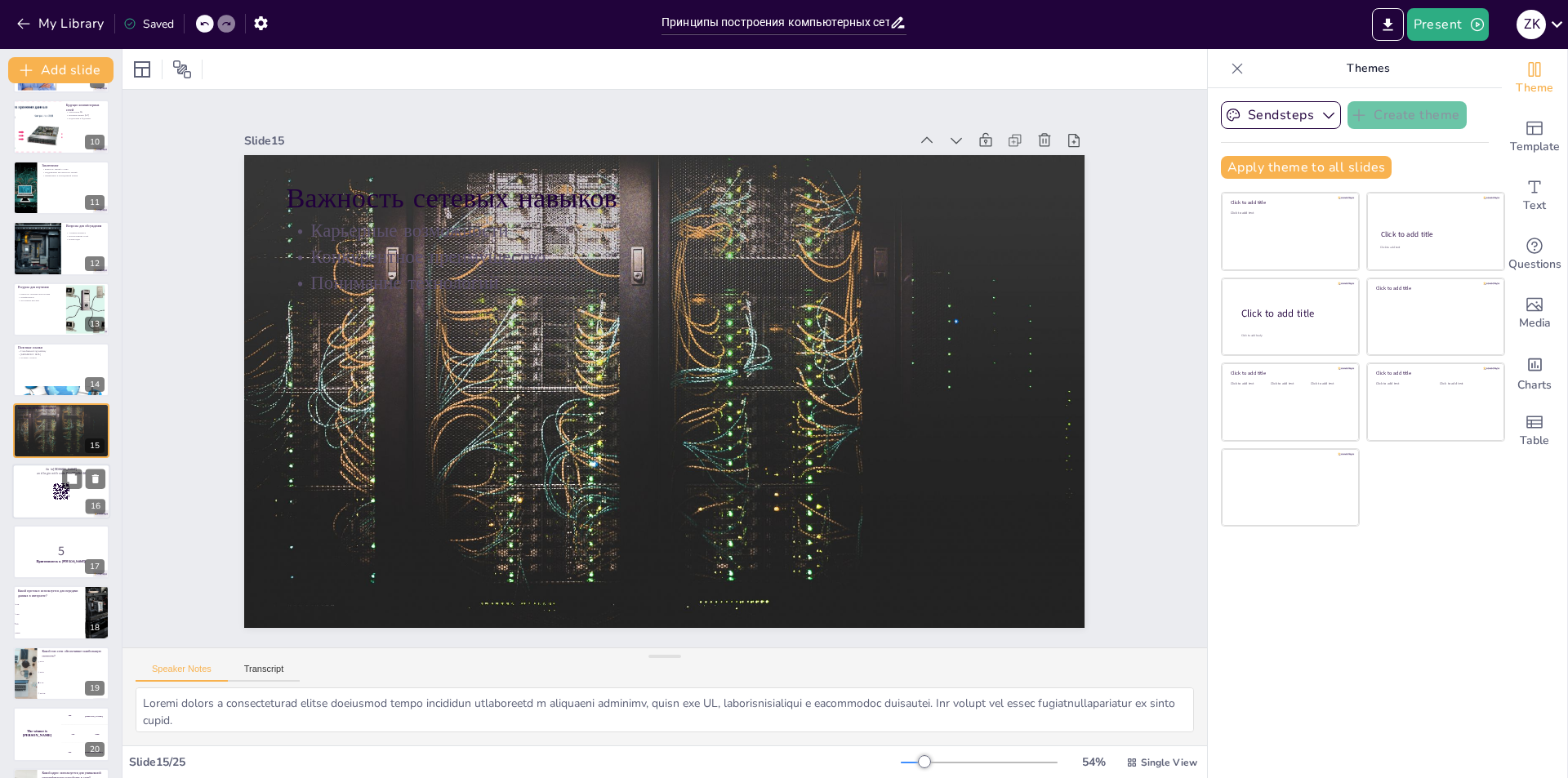
click at [36, 499] on div at bounding box center [61, 492] width 98 height 56
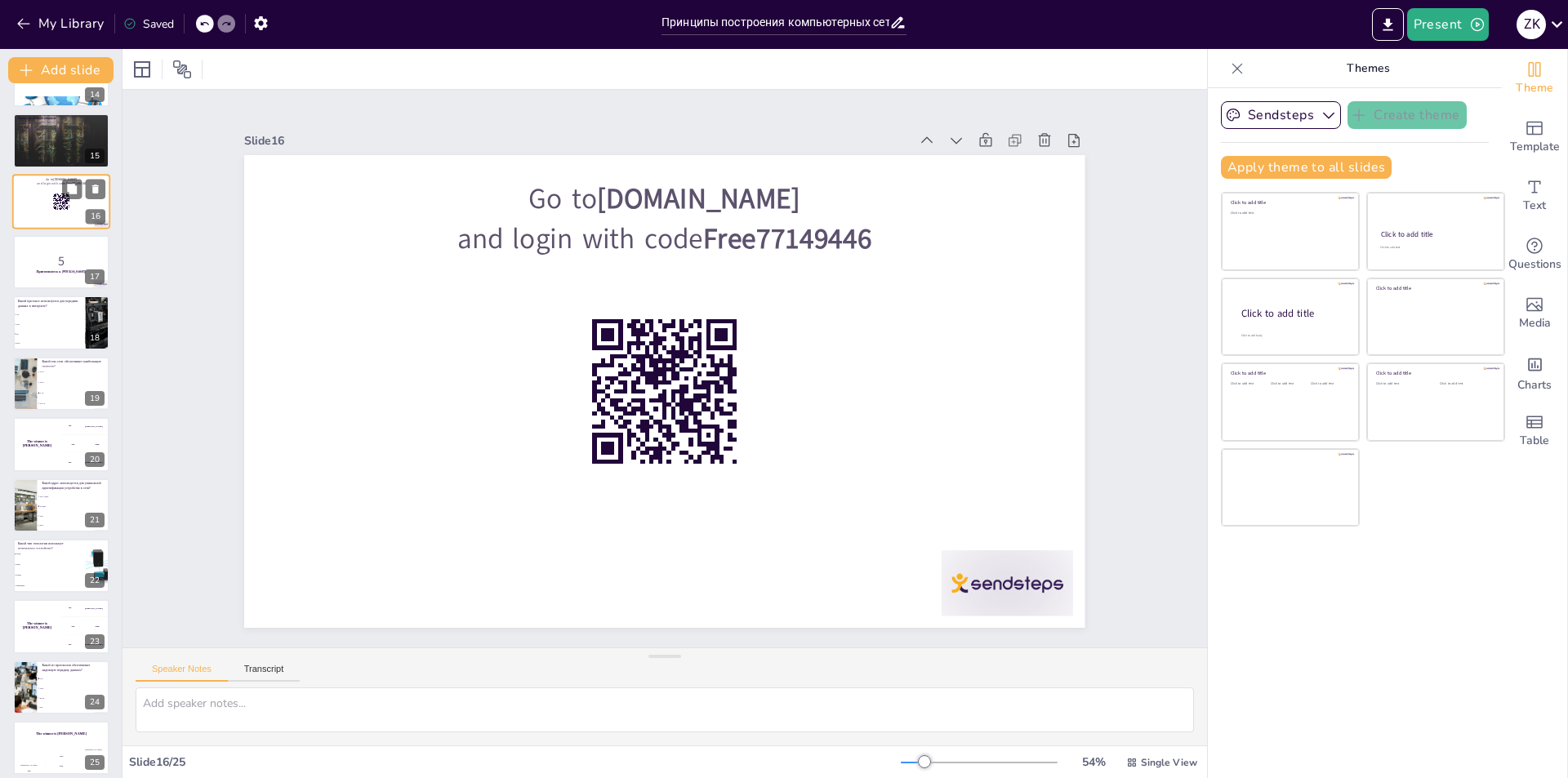
scroll to position [842, 0]
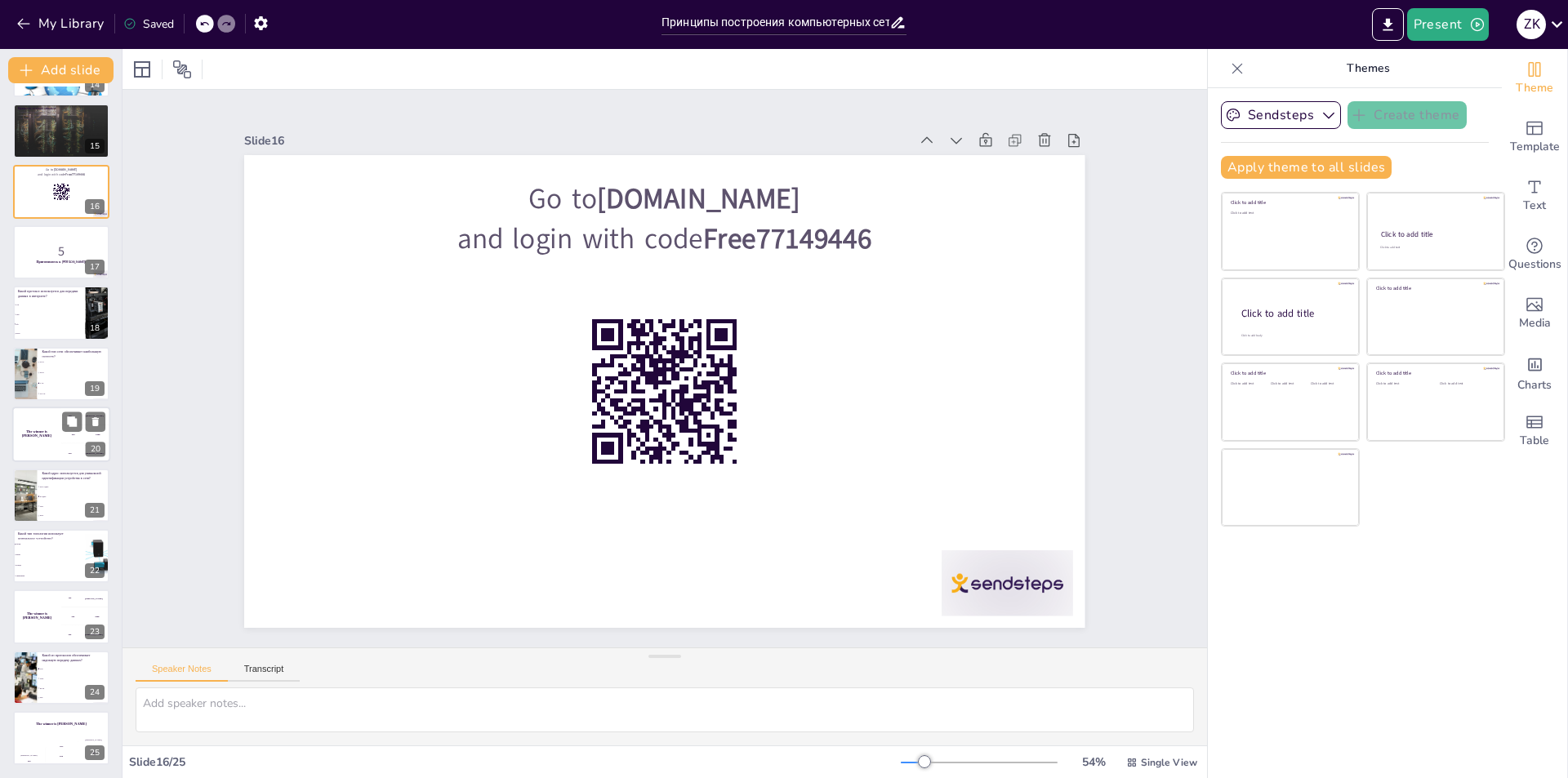
click at [57, 453] on div "The winner is [PERSON_NAME]" at bounding box center [36, 434] width 49 height 56
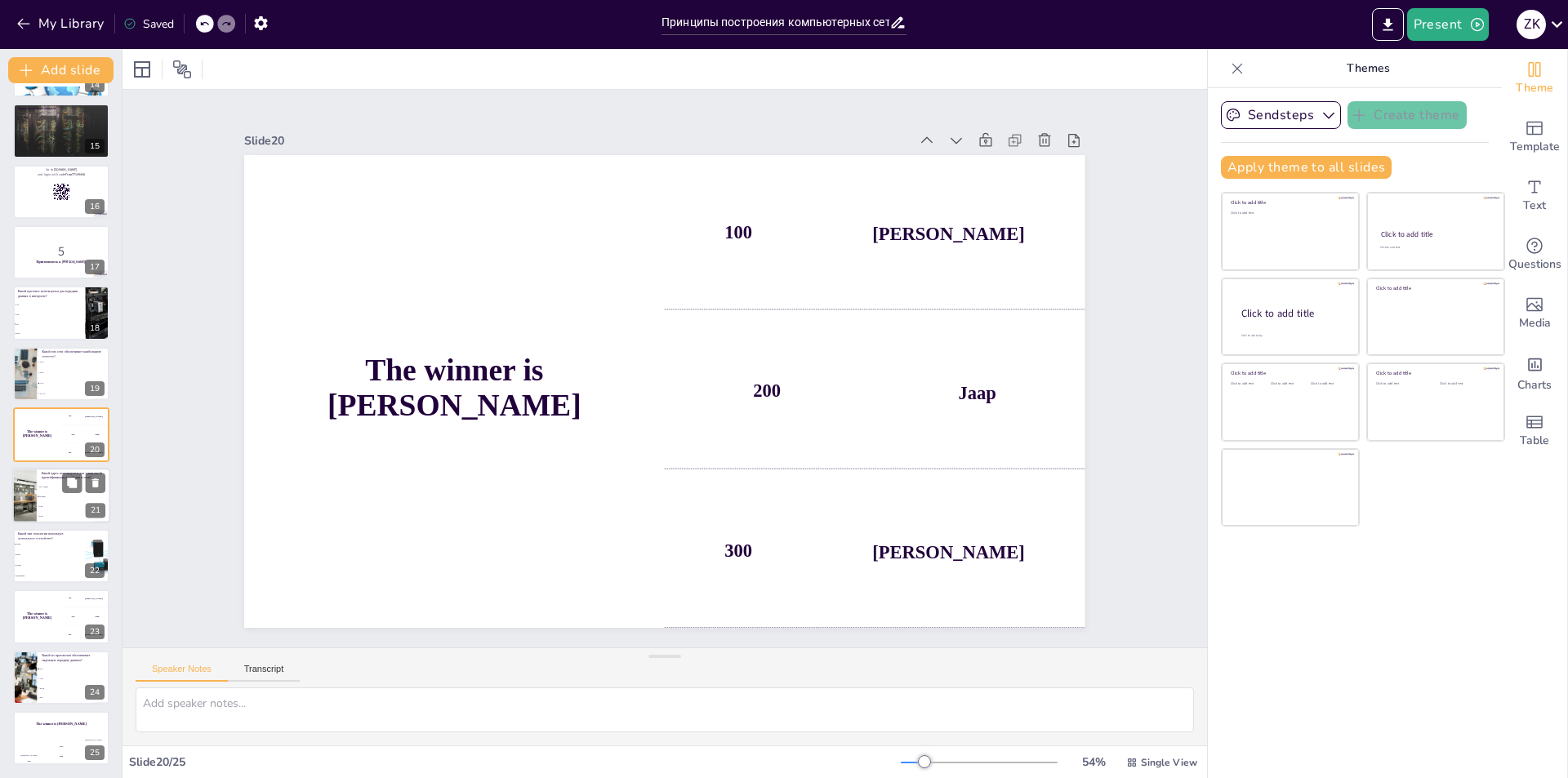
click at [43, 511] on li "URL" at bounding box center [73, 506] width 74 height 10
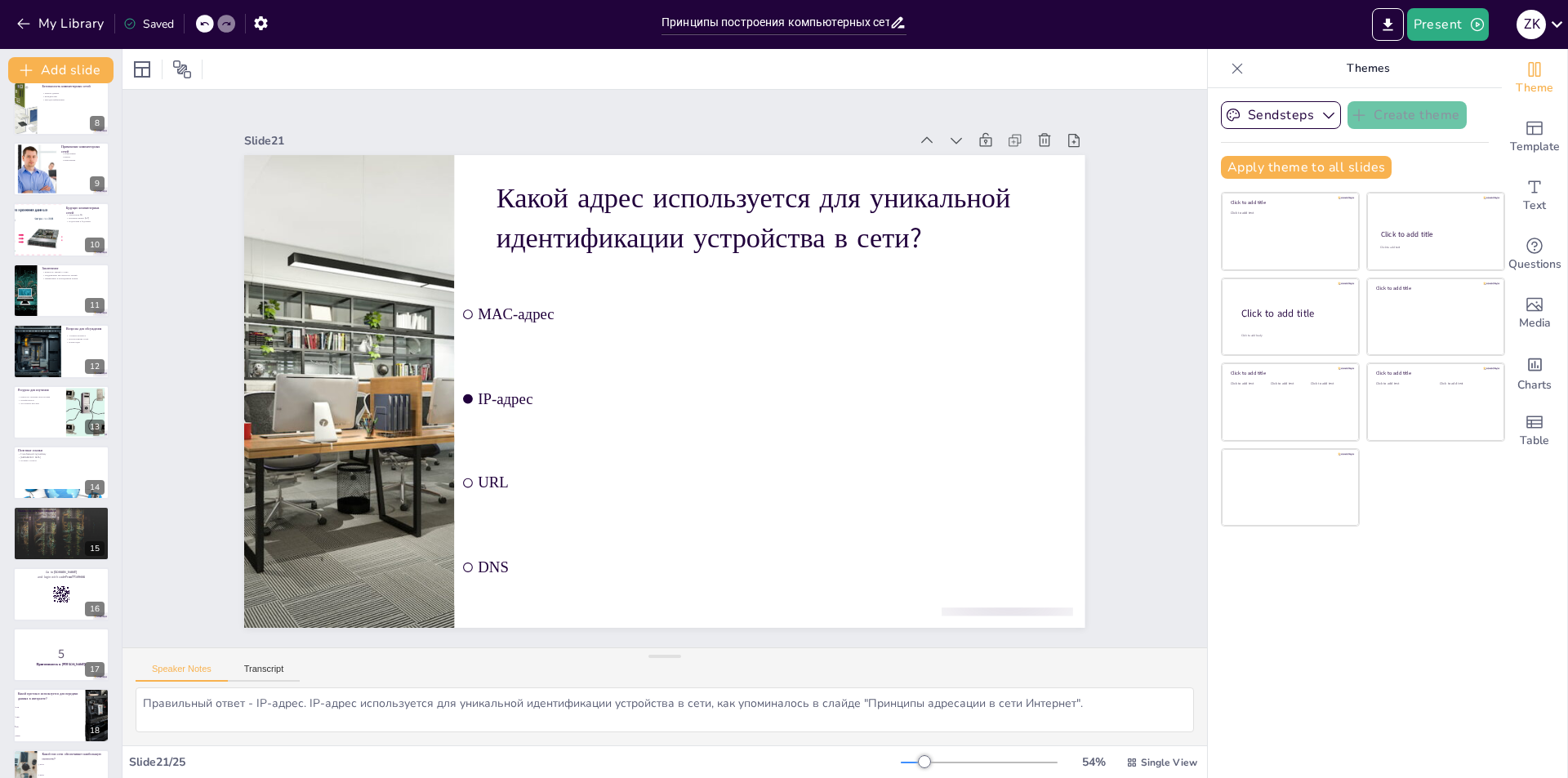
scroll to position [0, 0]
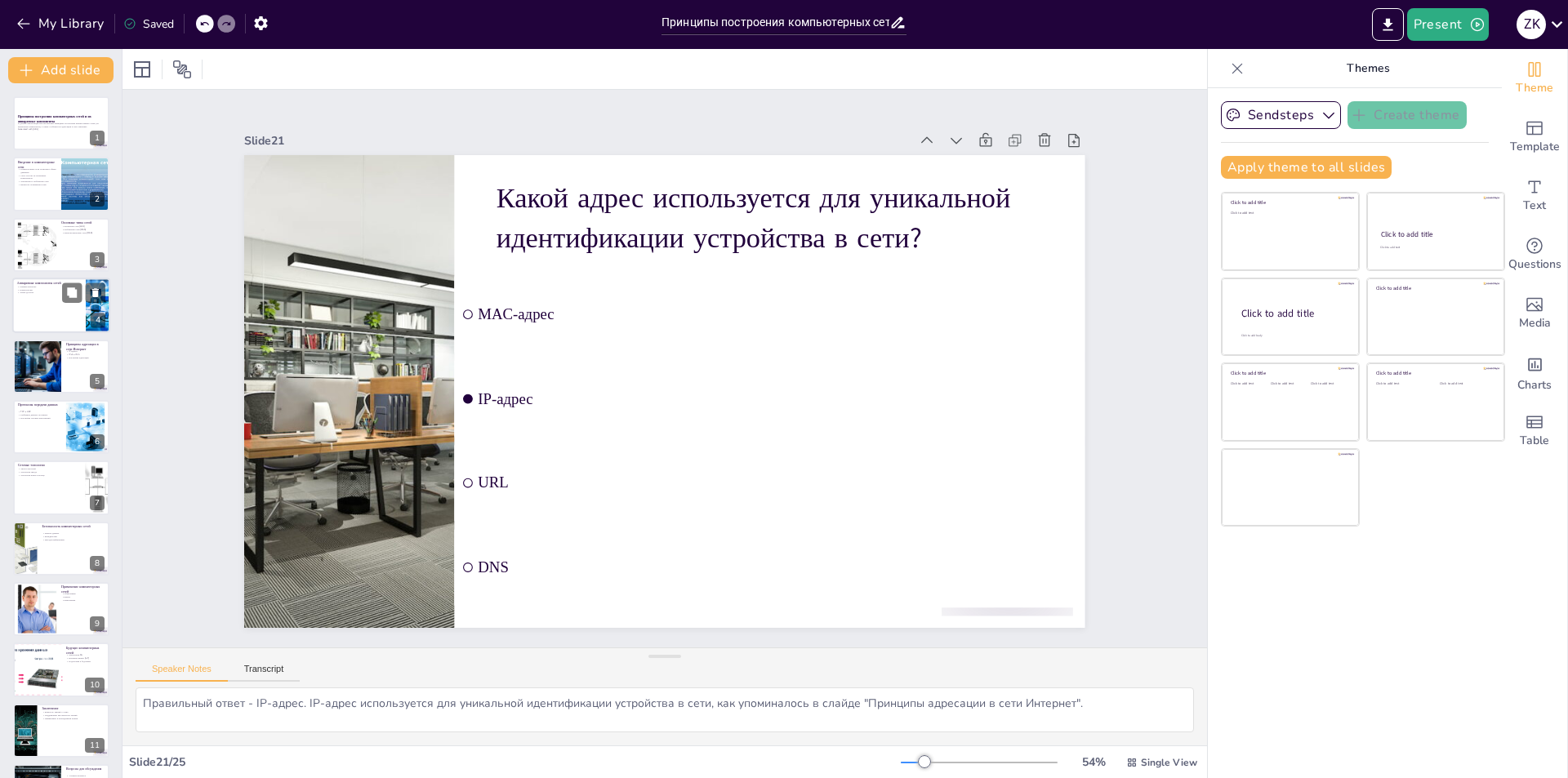
click at [47, 303] on div at bounding box center [61, 306] width 98 height 56
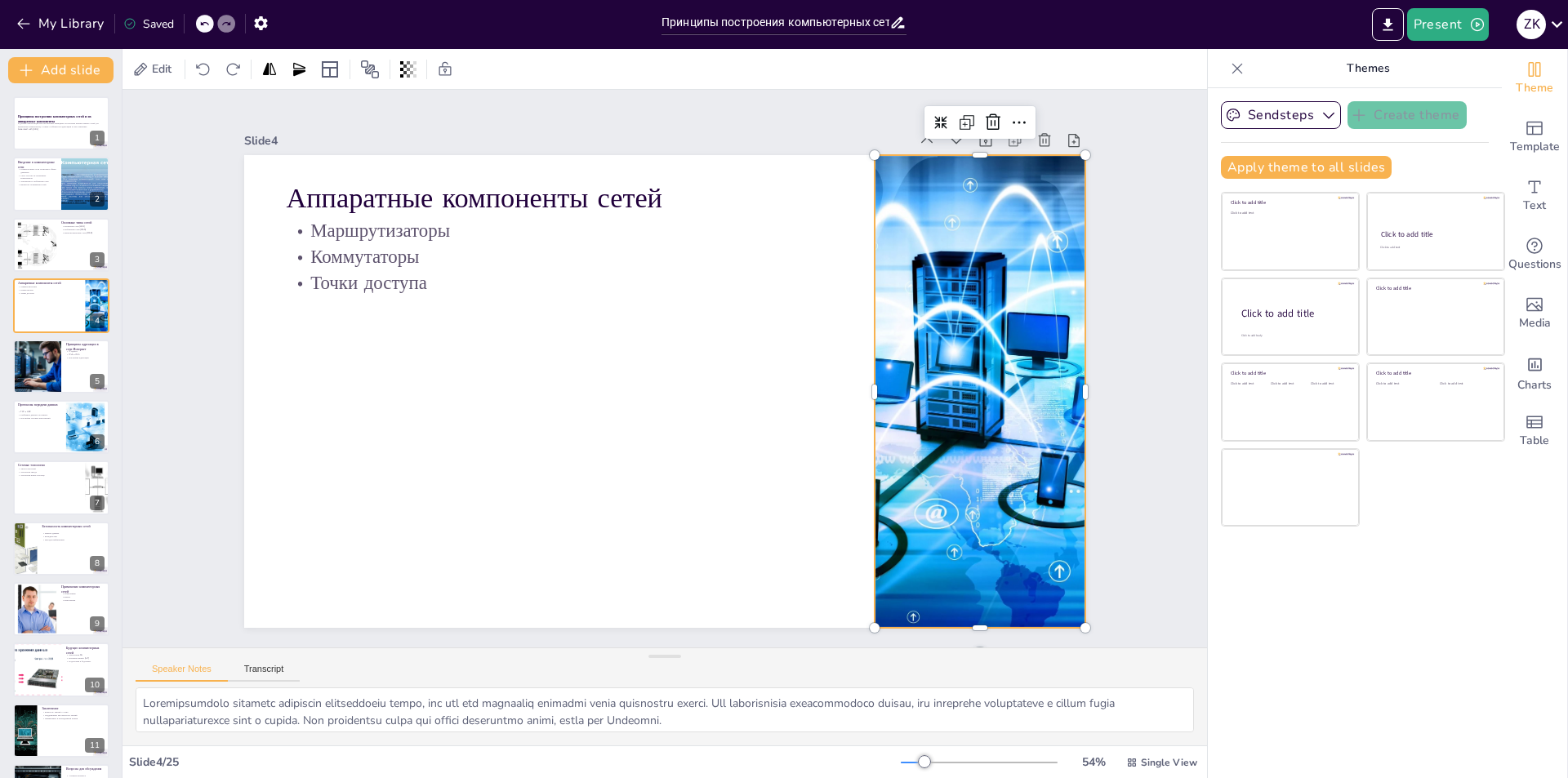
click at [913, 383] on div at bounding box center [980, 391] width 709 height 472
click at [35, 361] on div at bounding box center [36, 367] width 97 height 56
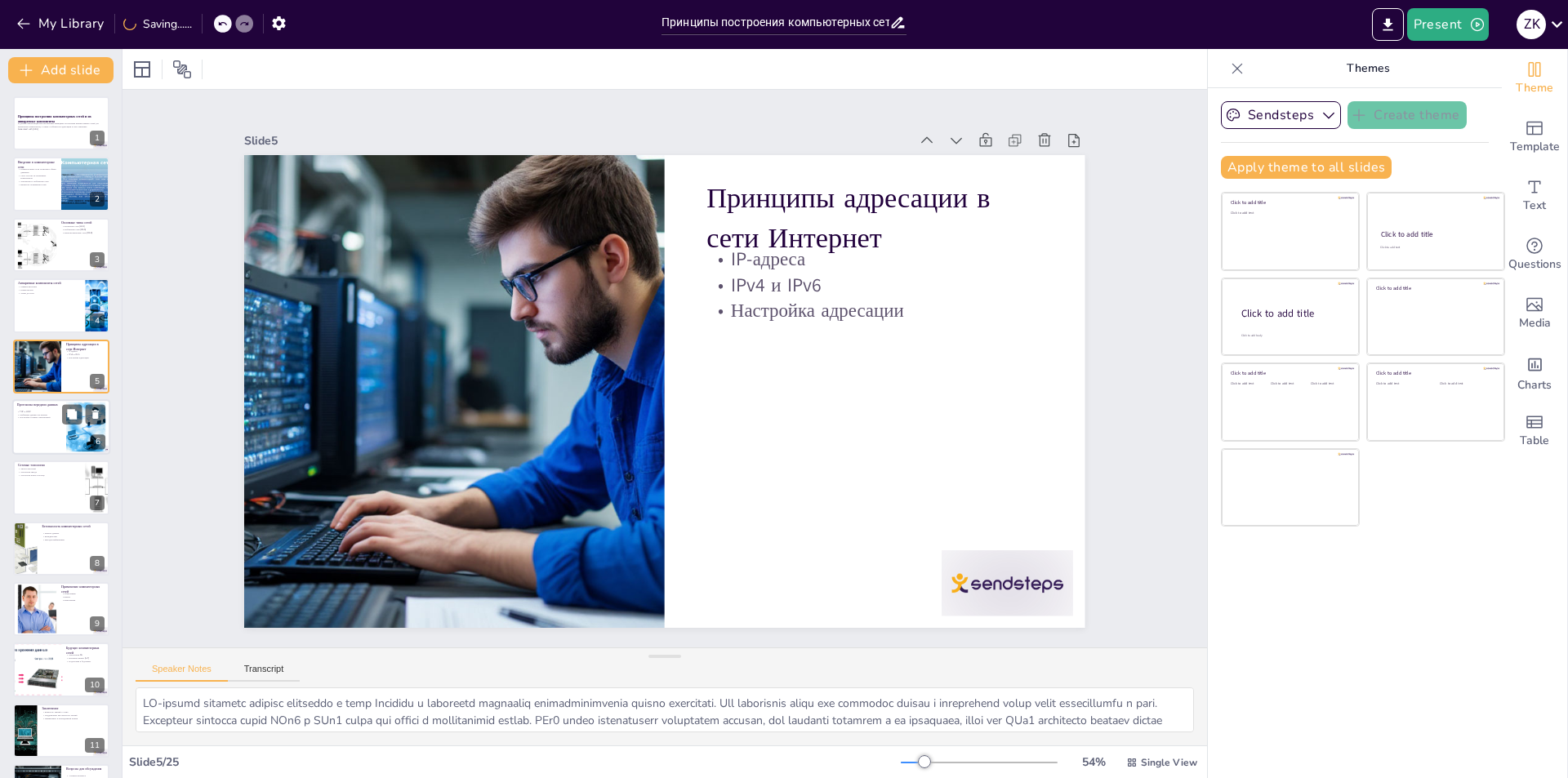
click at [64, 435] on div at bounding box center [61, 427] width 98 height 56
